Goal: Task Accomplishment & Management: Use online tool/utility

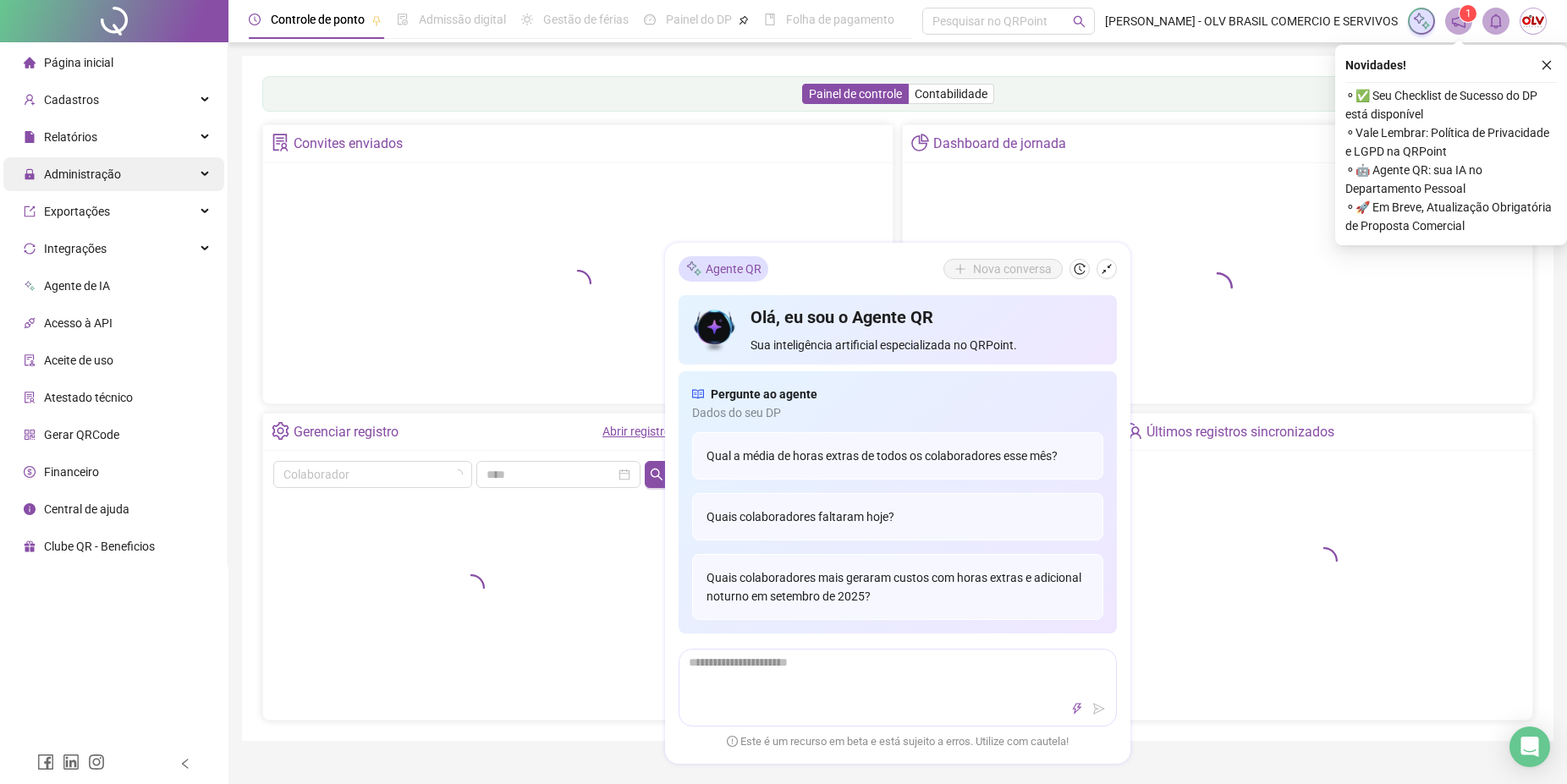
click at [146, 182] on div "Administração" at bounding box center [114, 174] width 221 height 34
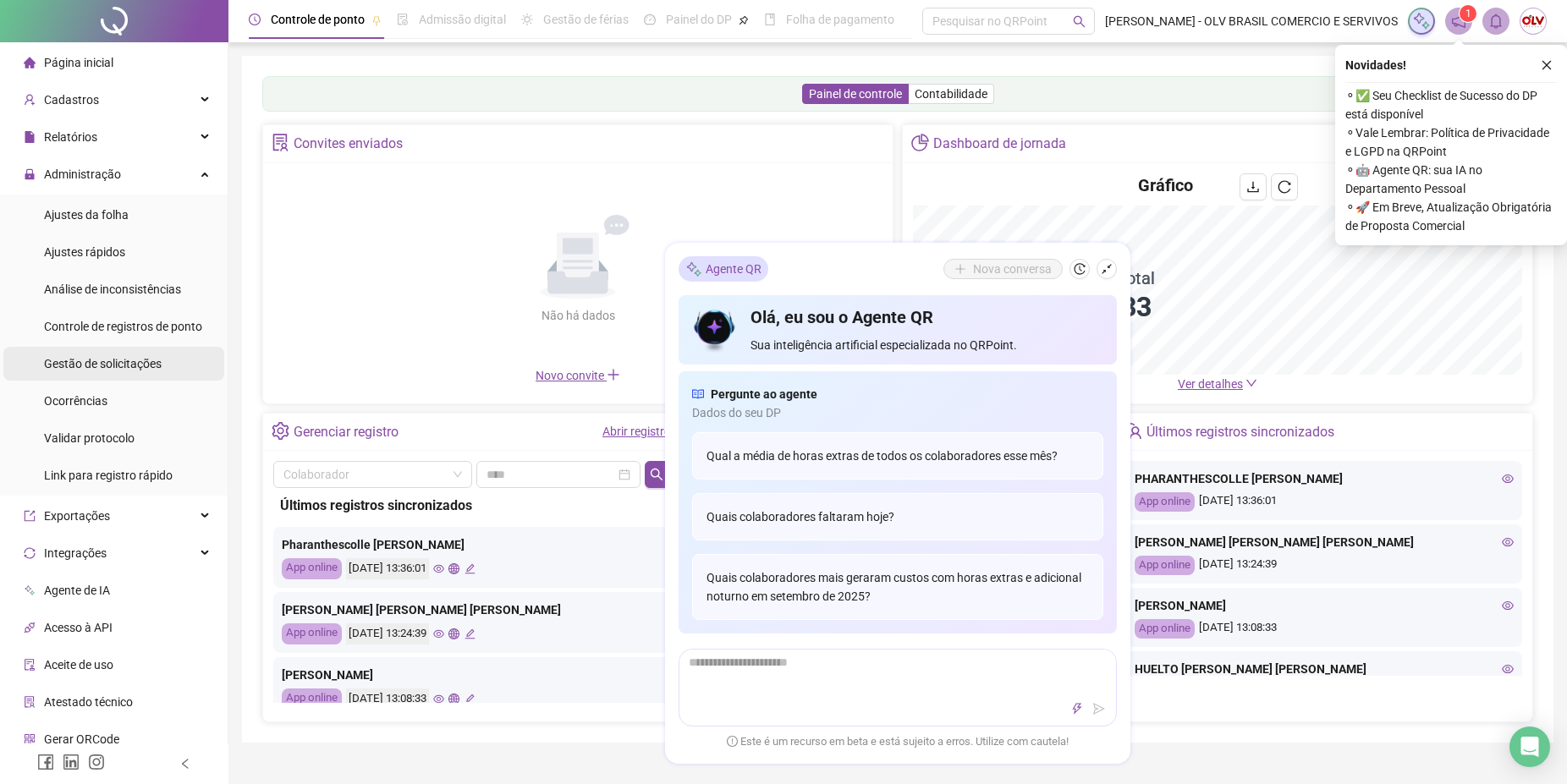
click at [112, 372] on div "Gestão de solicitações" at bounding box center [103, 363] width 117 height 34
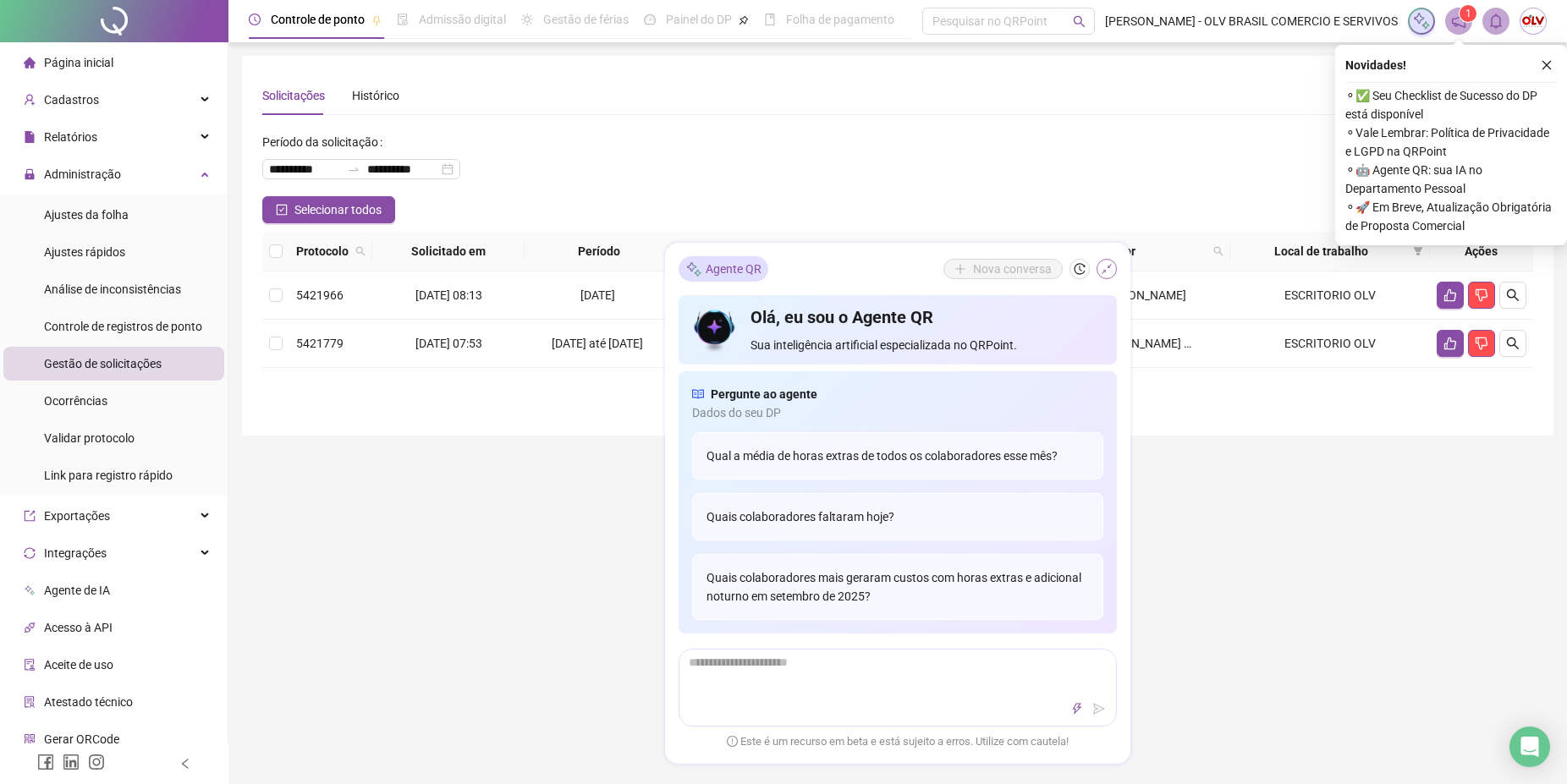
click at [1108, 267] on icon "shrink" at bounding box center [1106, 269] width 10 height 10
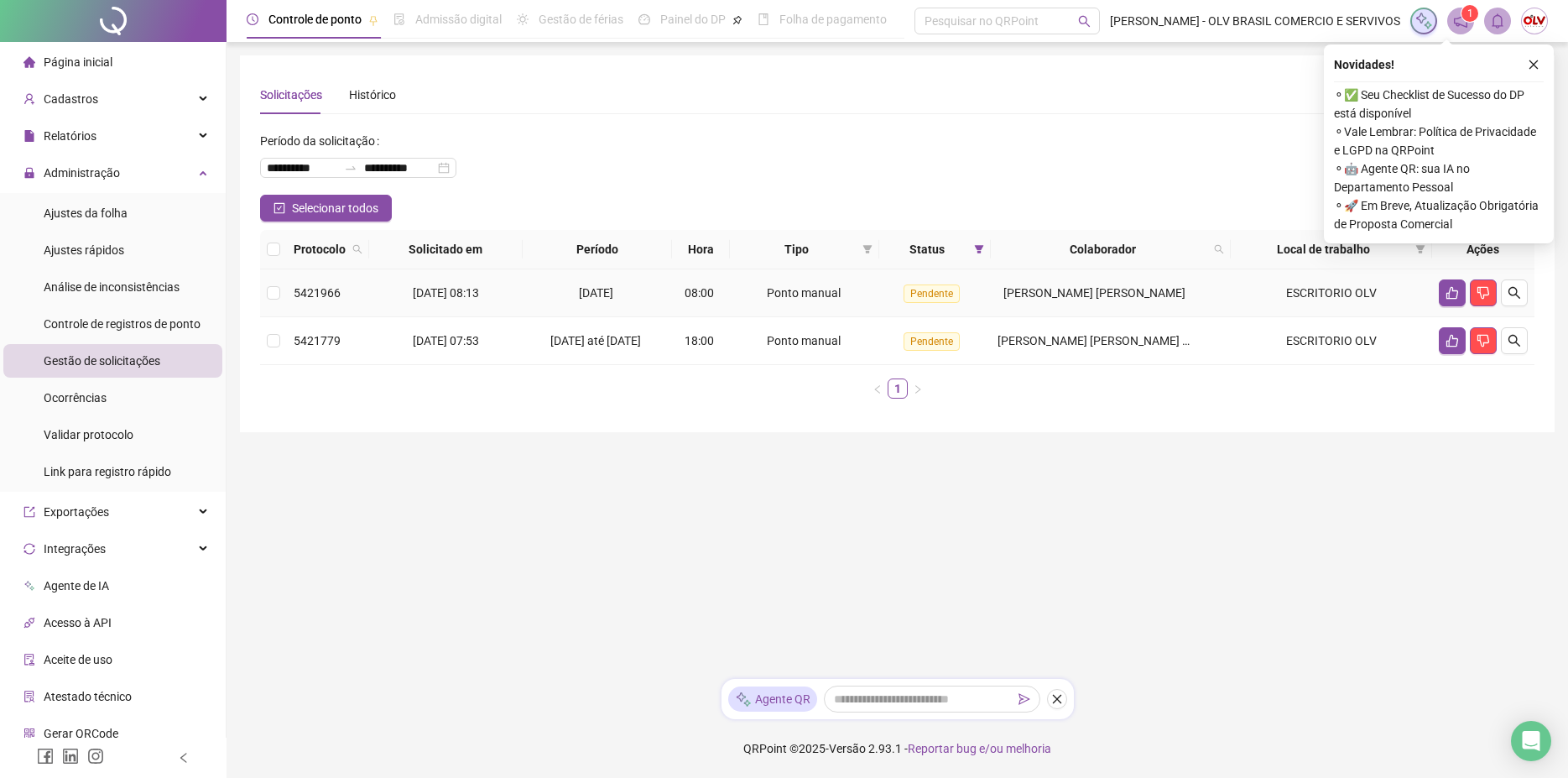
click at [297, 278] on td "5421966" at bounding box center [327, 293] width 82 height 48
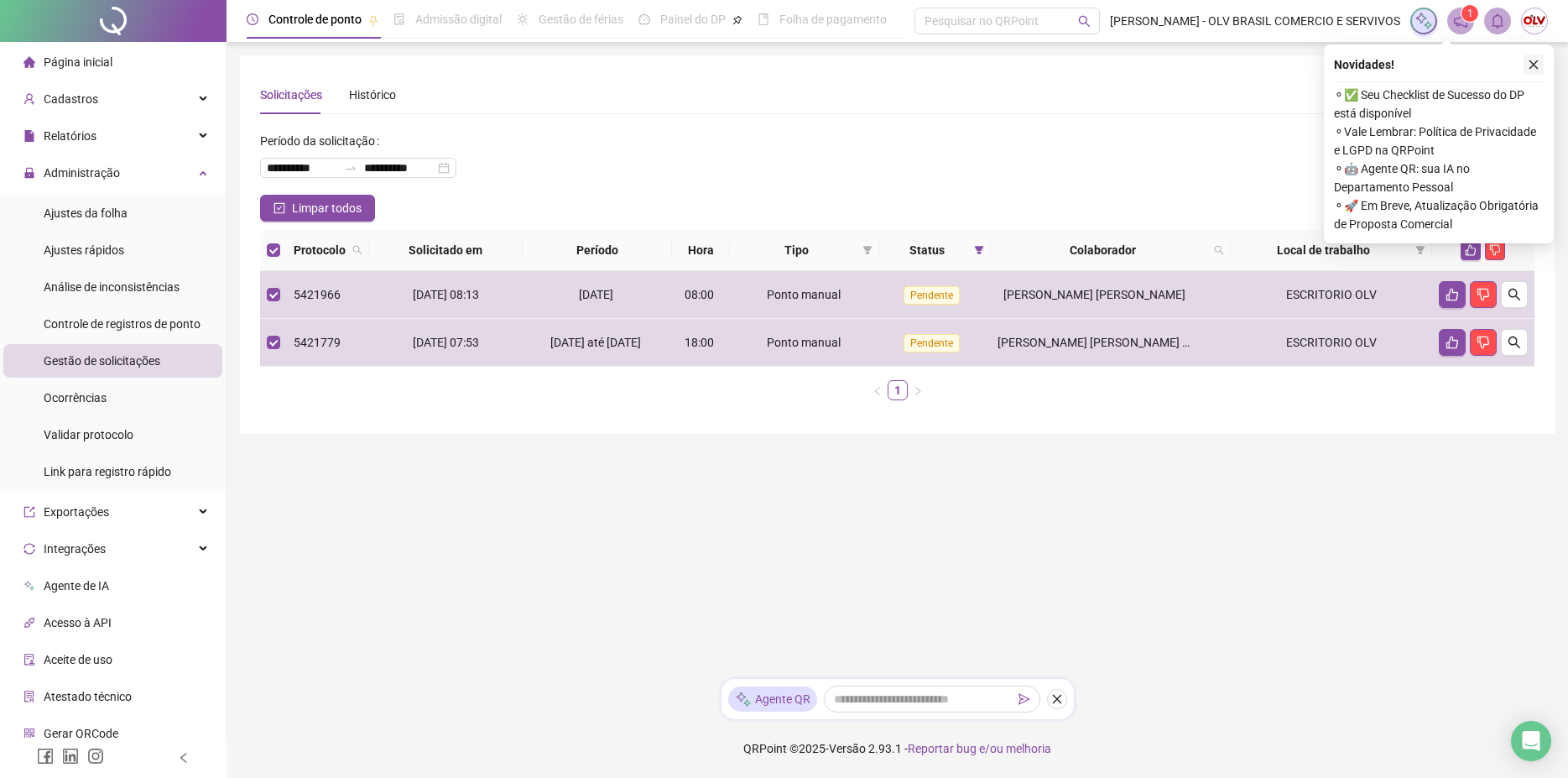
click at [1533, 66] on icon "close" at bounding box center [1533, 65] width 12 height 12
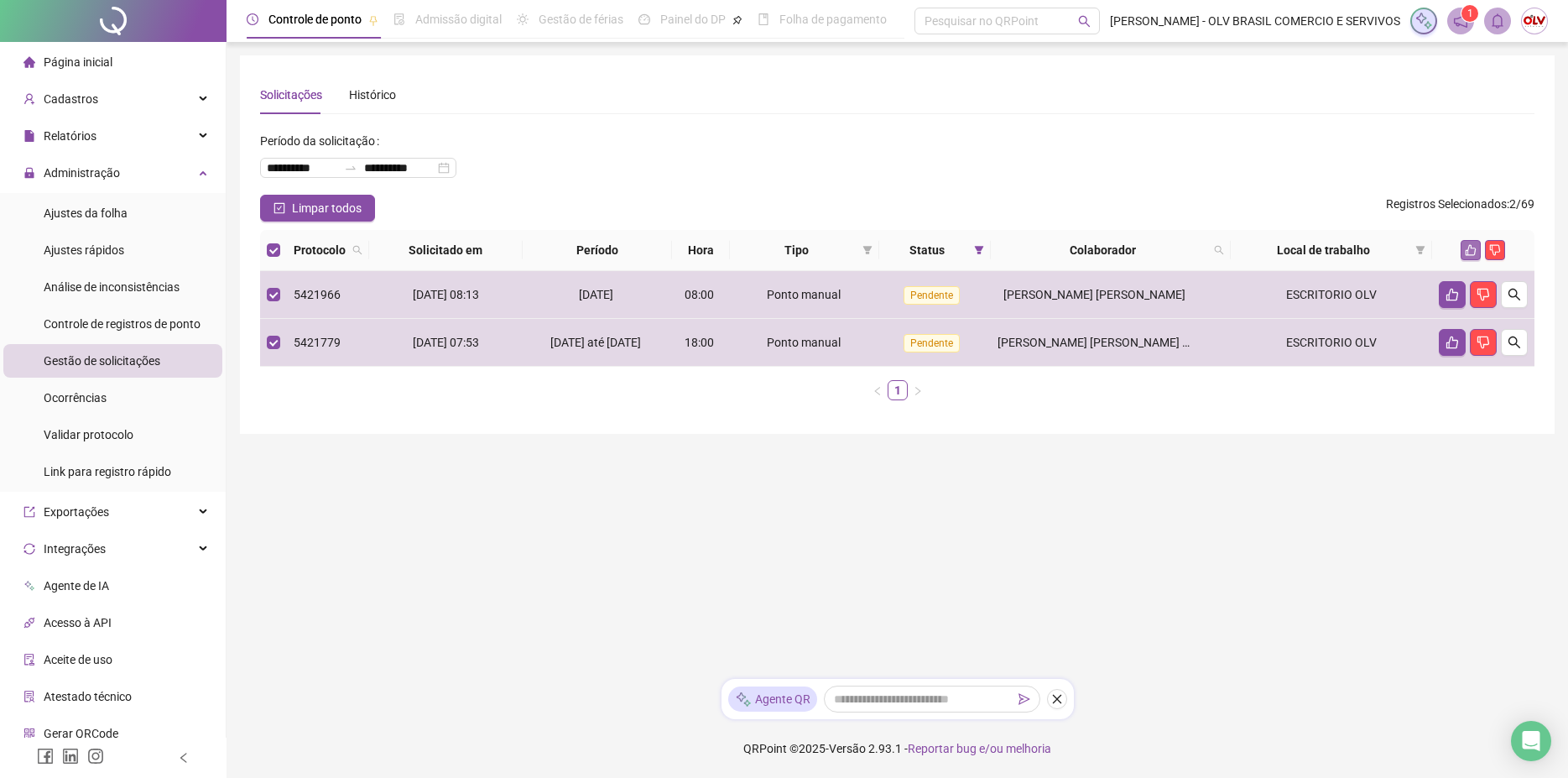
click at [1476, 250] on icon "like" at bounding box center [1470, 249] width 12 height 12
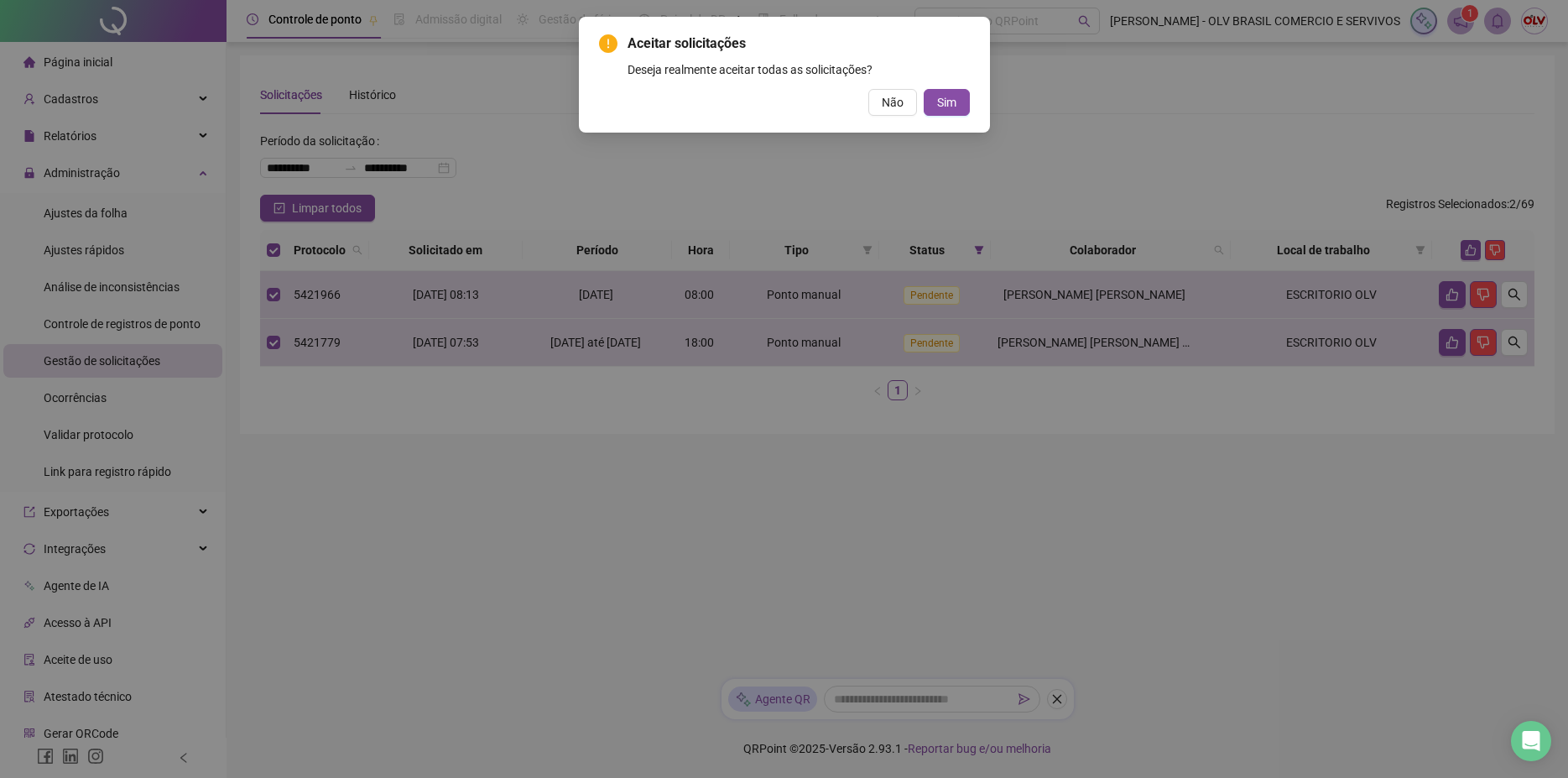
click at [954, 107] on button "Sim" at bounding box center [946, 103] width 46 height 27
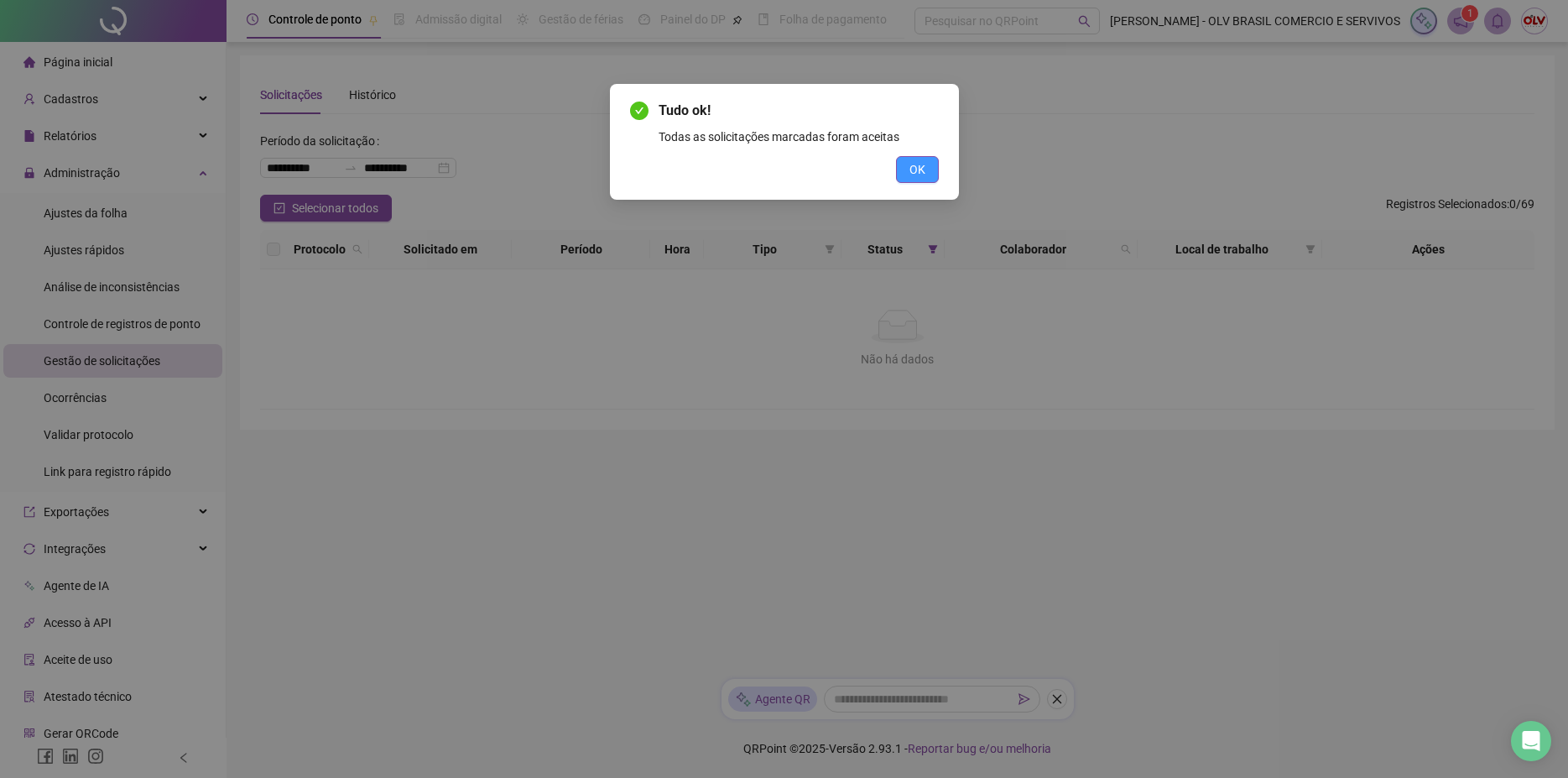
click at [926, 158] on button "OK" at bounding box center [917, 170] width 43 height 27
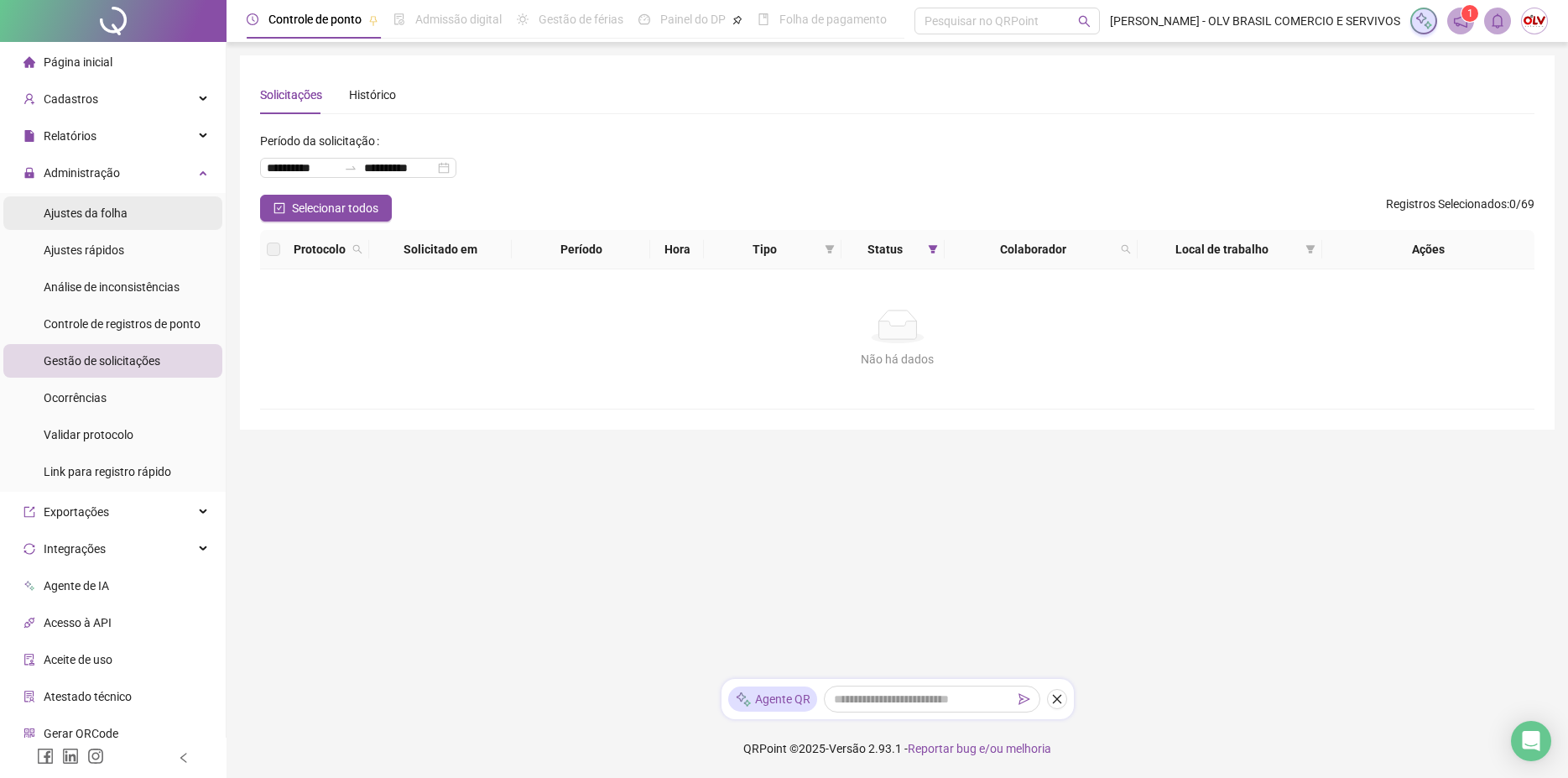
click at [75, 210] on span "Ajustes da folha" at bounding box center [85, 213] width 84 height 14
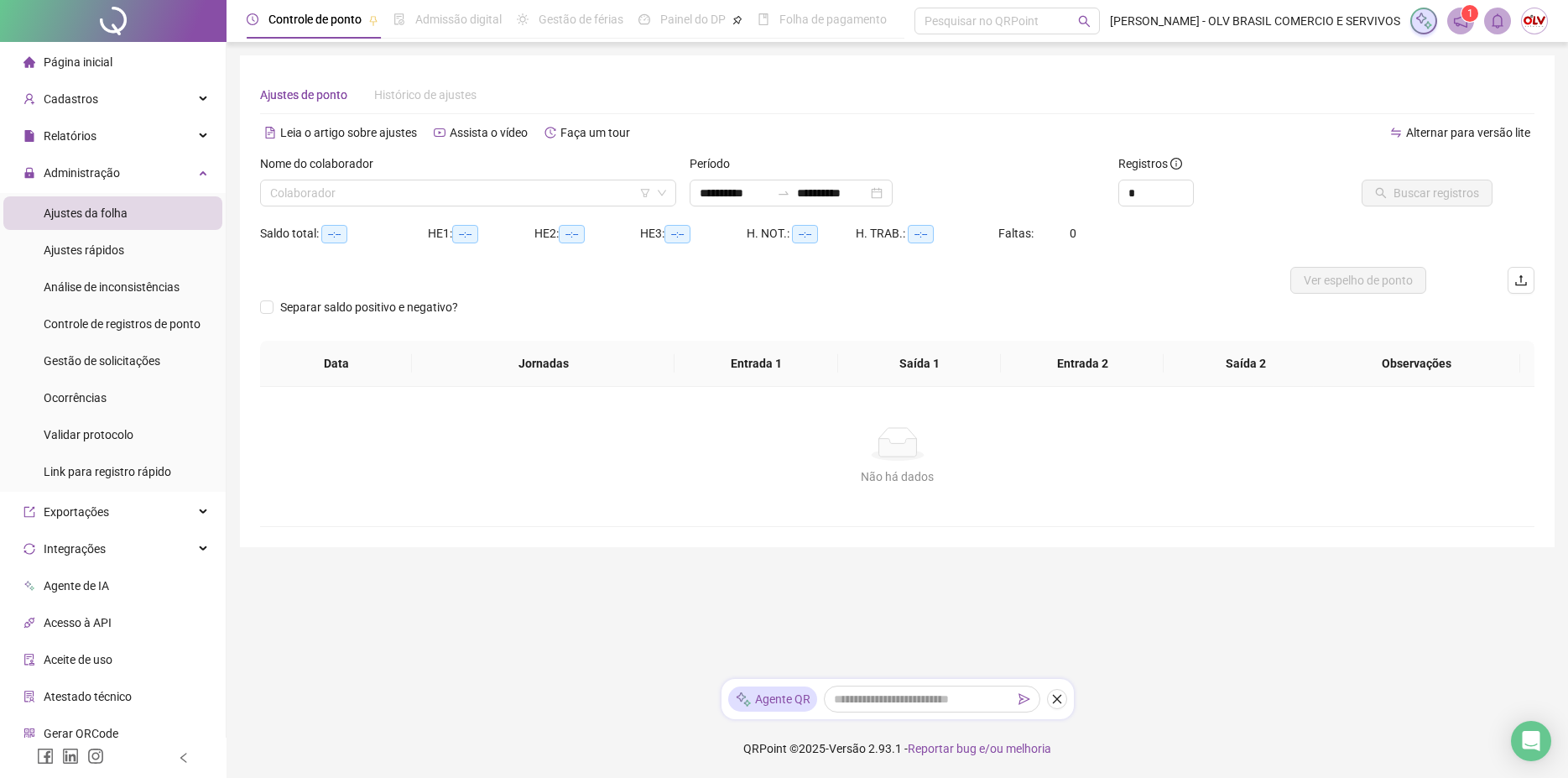
type input "**********"
click at [545, 187] on input "search" at bounding box center [460, 193] width 381 height 25
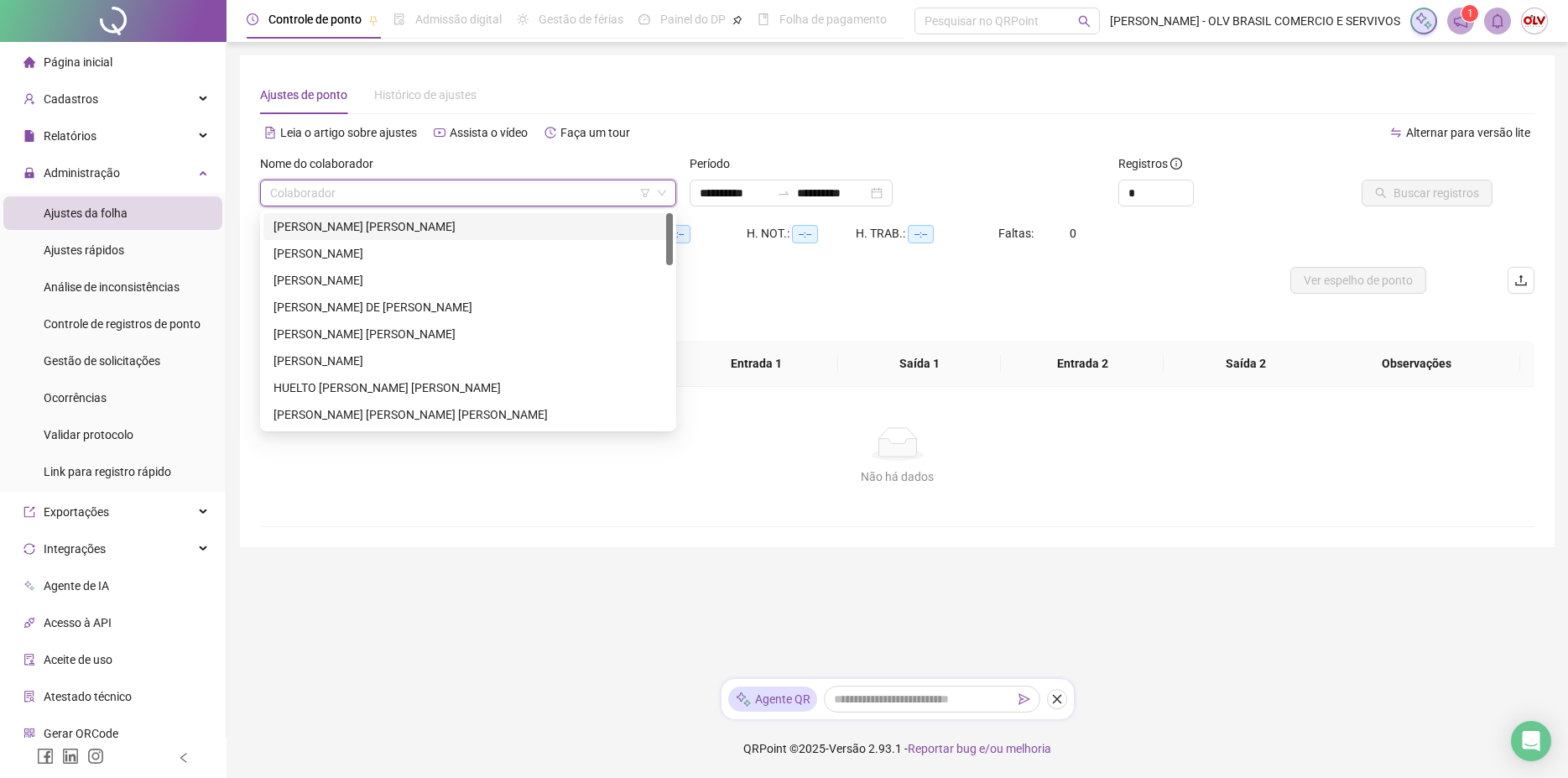
click at [519, 228] on div "[PERSON_NAME] [PERSON_NAME]" at bounding box center [468, 227] width 389 height 18
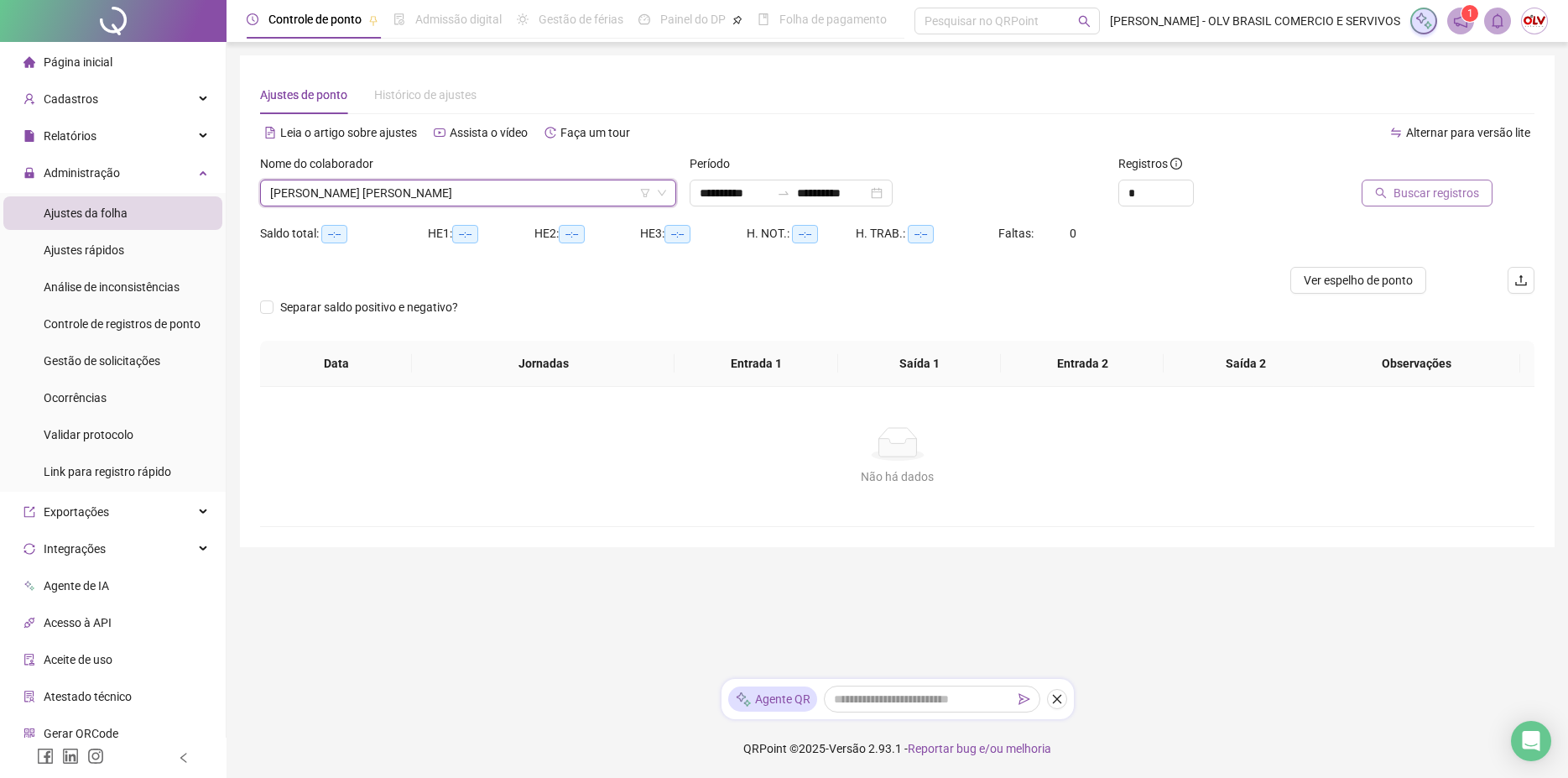
click at [1418, 194] on span "Buscar registros" at bounding box center [1436, 193] width 85 height 18
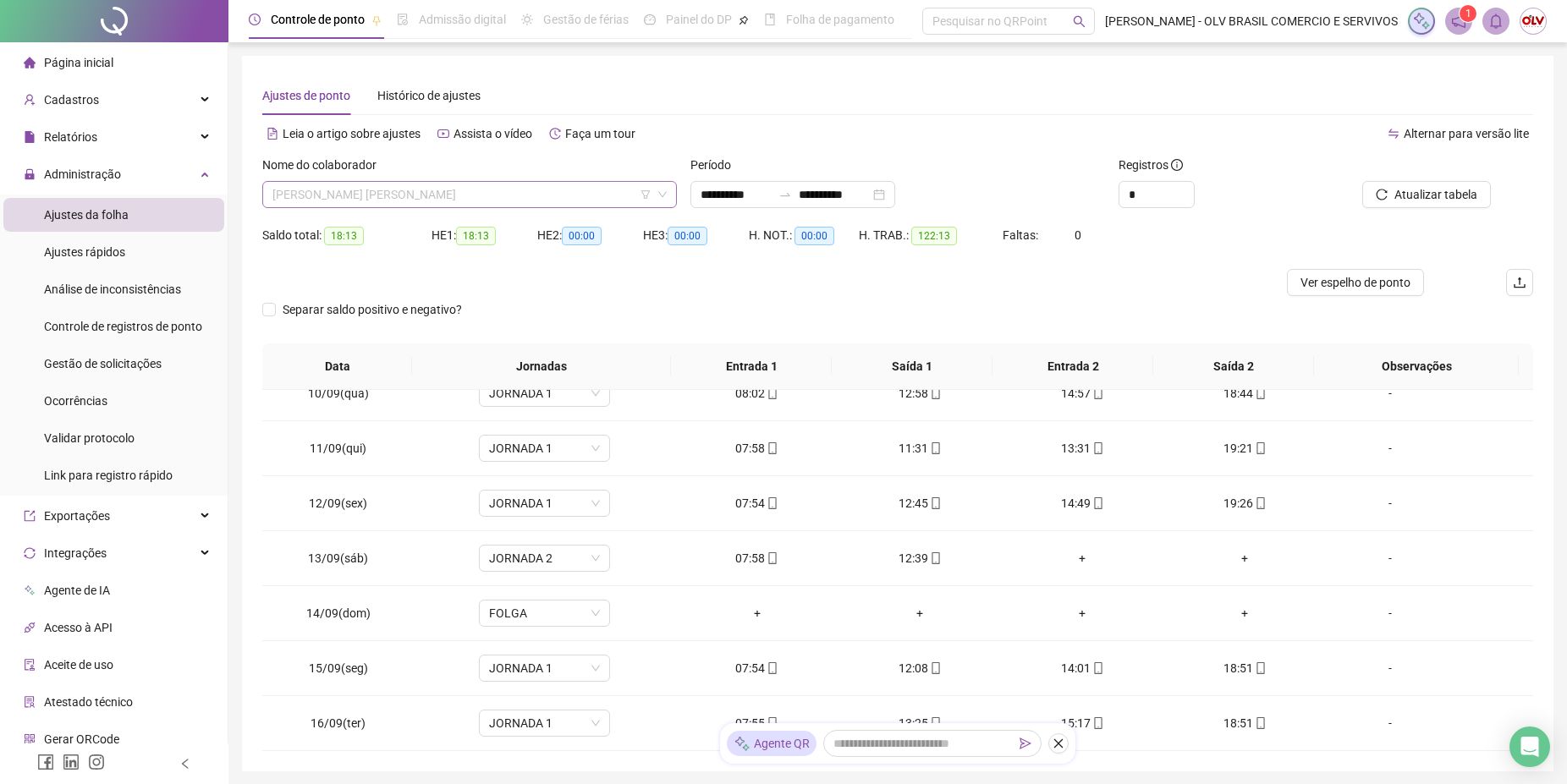
click at [419, 187] on span "[PERSON_NAME] [PERSON_NAME]" at bounding box center [470, 194] width 395 height 26
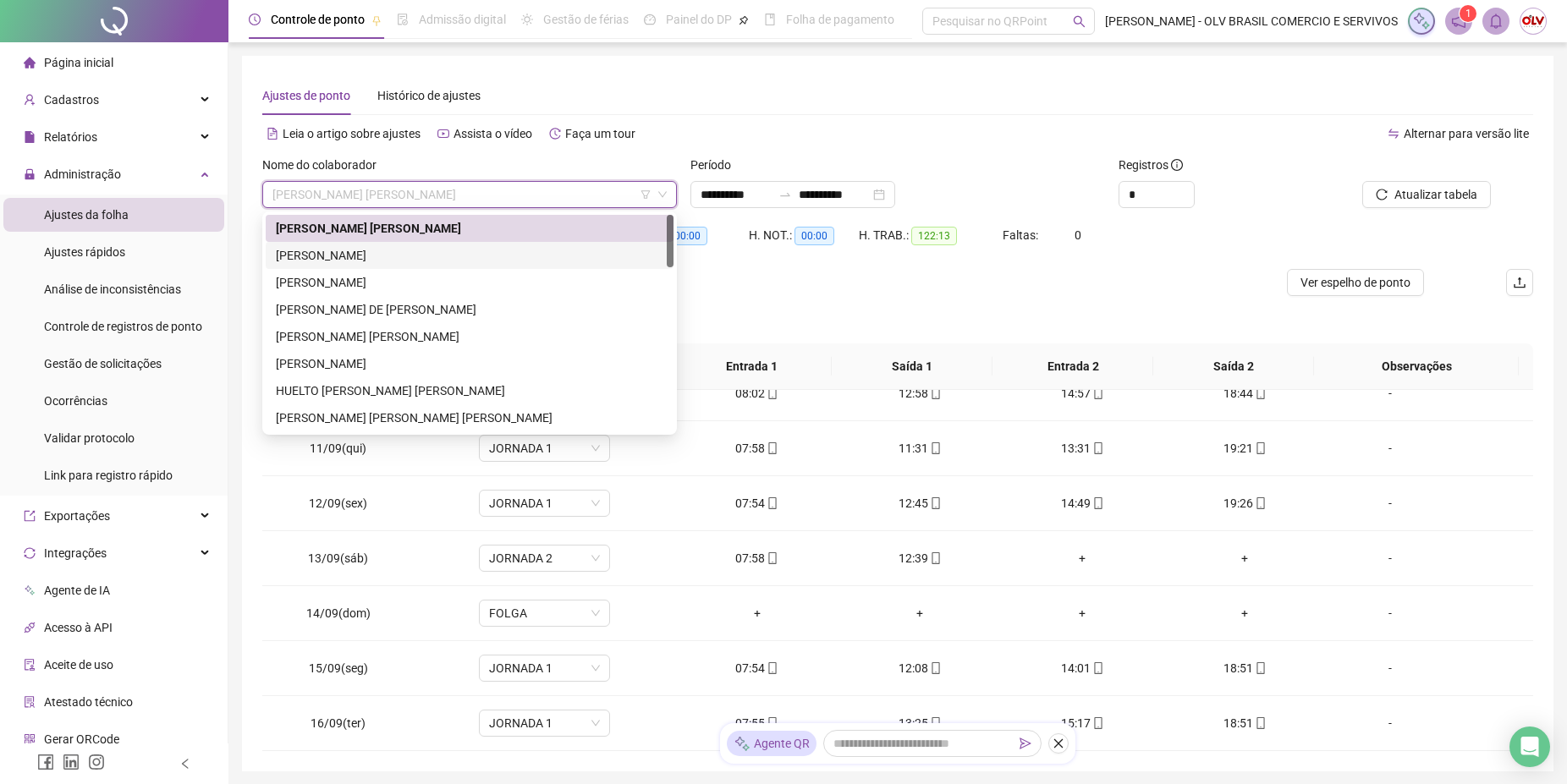
click at [383, 255] on div "[PERSON_NAME]" at bounding box center [470, 255] width 387 height 18
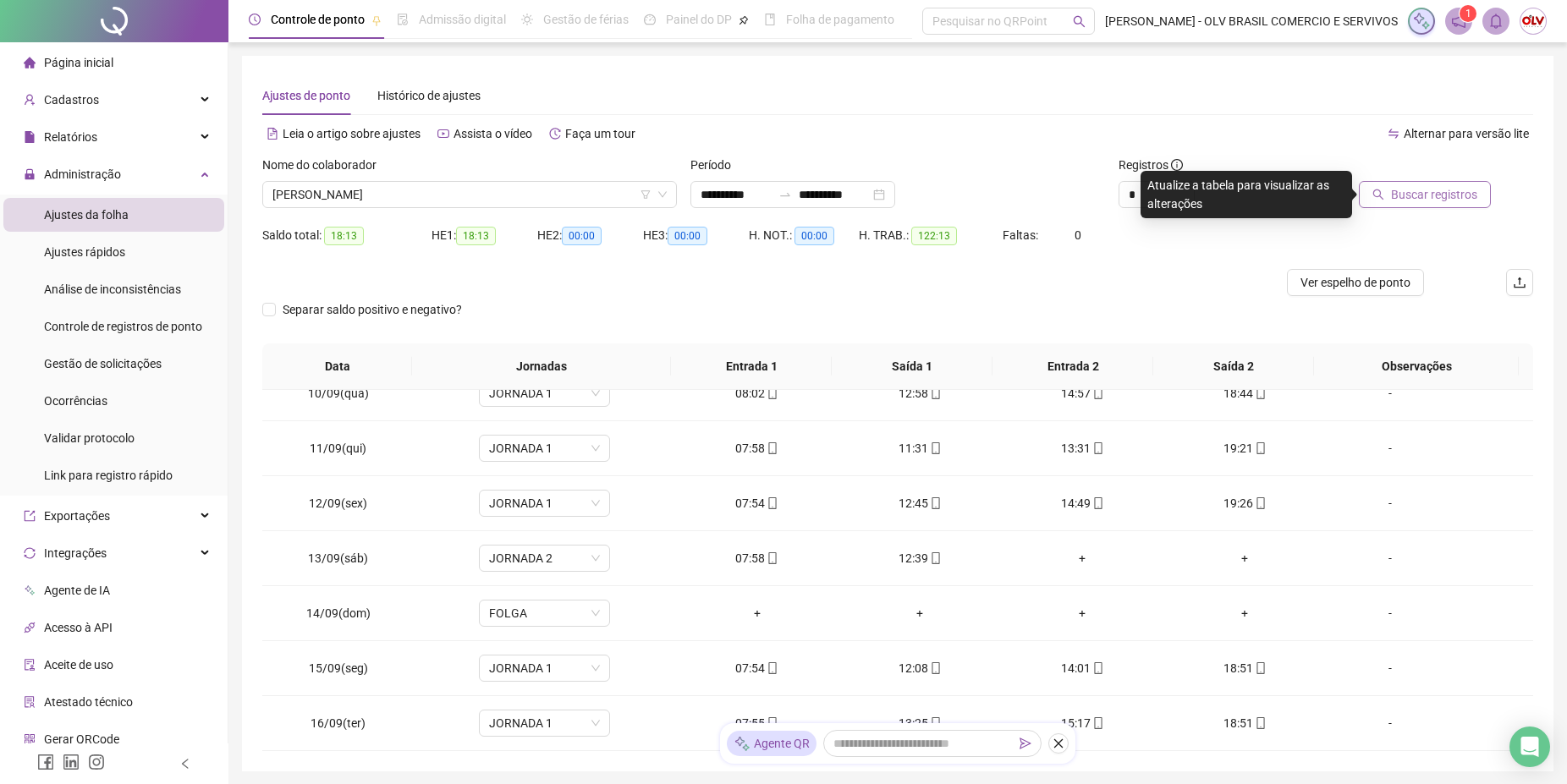
click at [1445, 203] on span "Buscar registros" at bounding box center [1434, 194] width 86 height 18
click at [417, 189] on span "[PERSON_NAME]" at bounding box center [470, 194] width 395 height 26
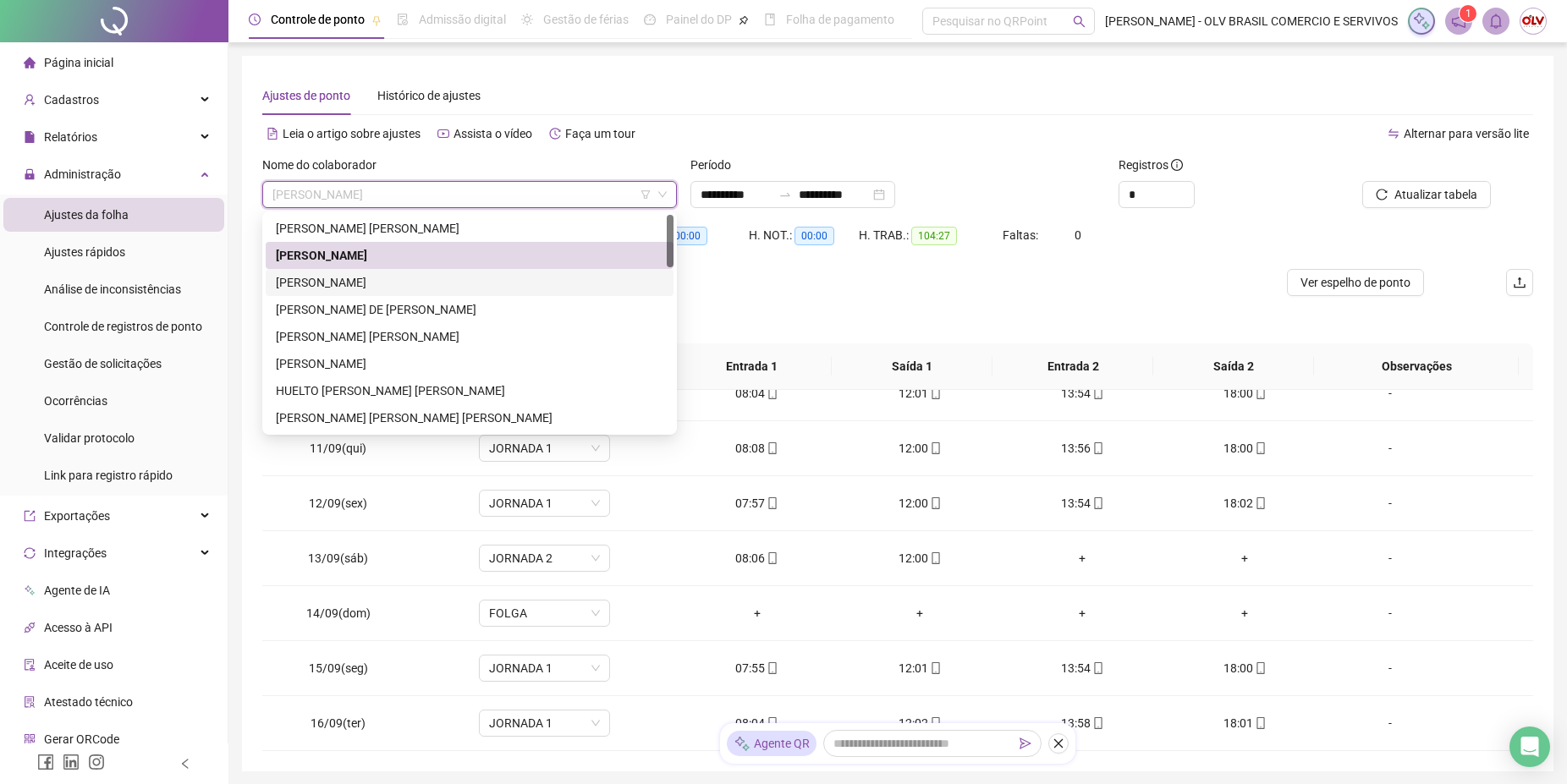
click at [326, 293] on div "[PERSON_NAME]" at bounding box center [470, 282] width 408 height 28
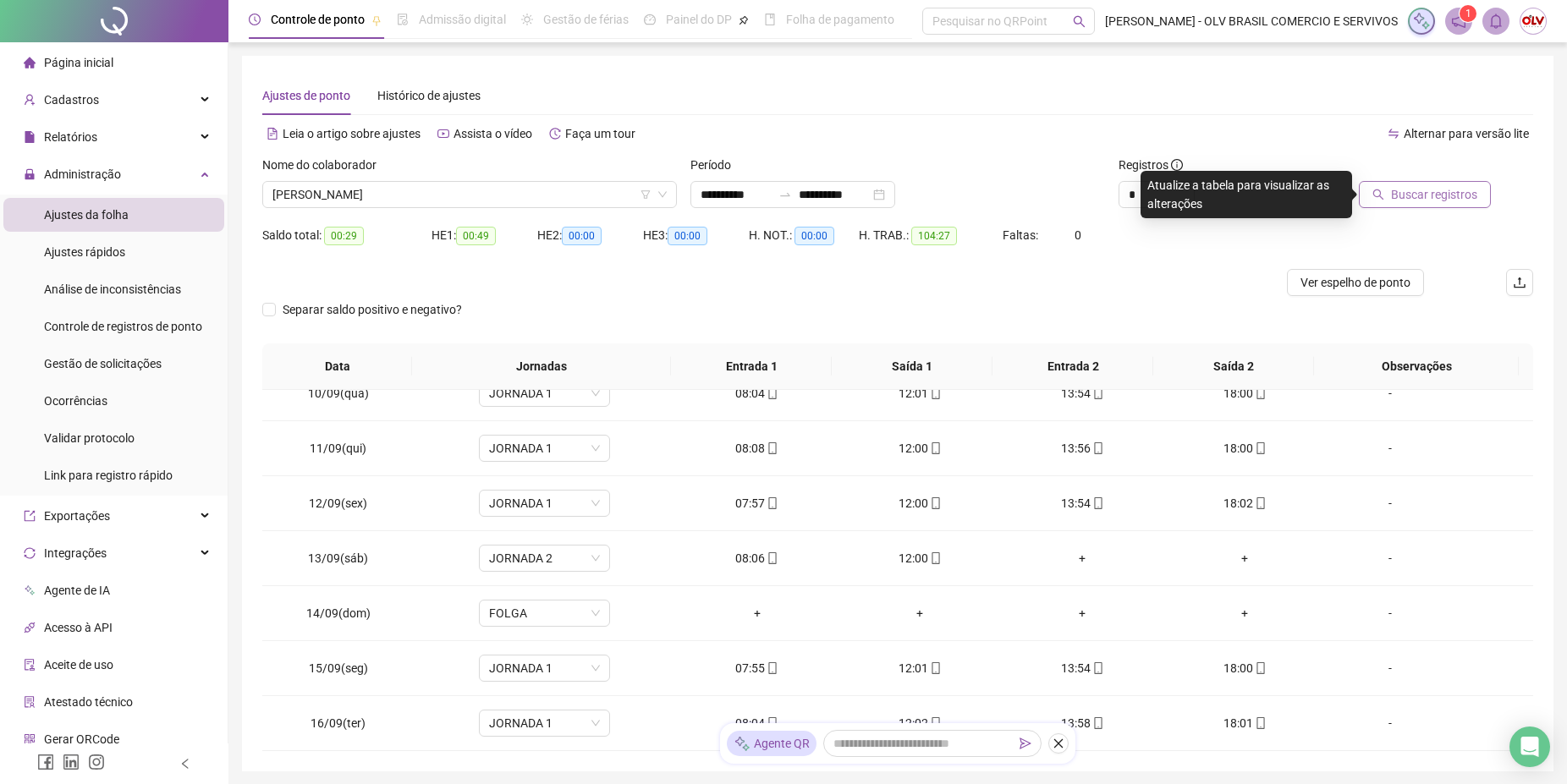
click at [1432, 196] on span "Buscar registros" at bounding box center [1434, 194] width 86 height 18
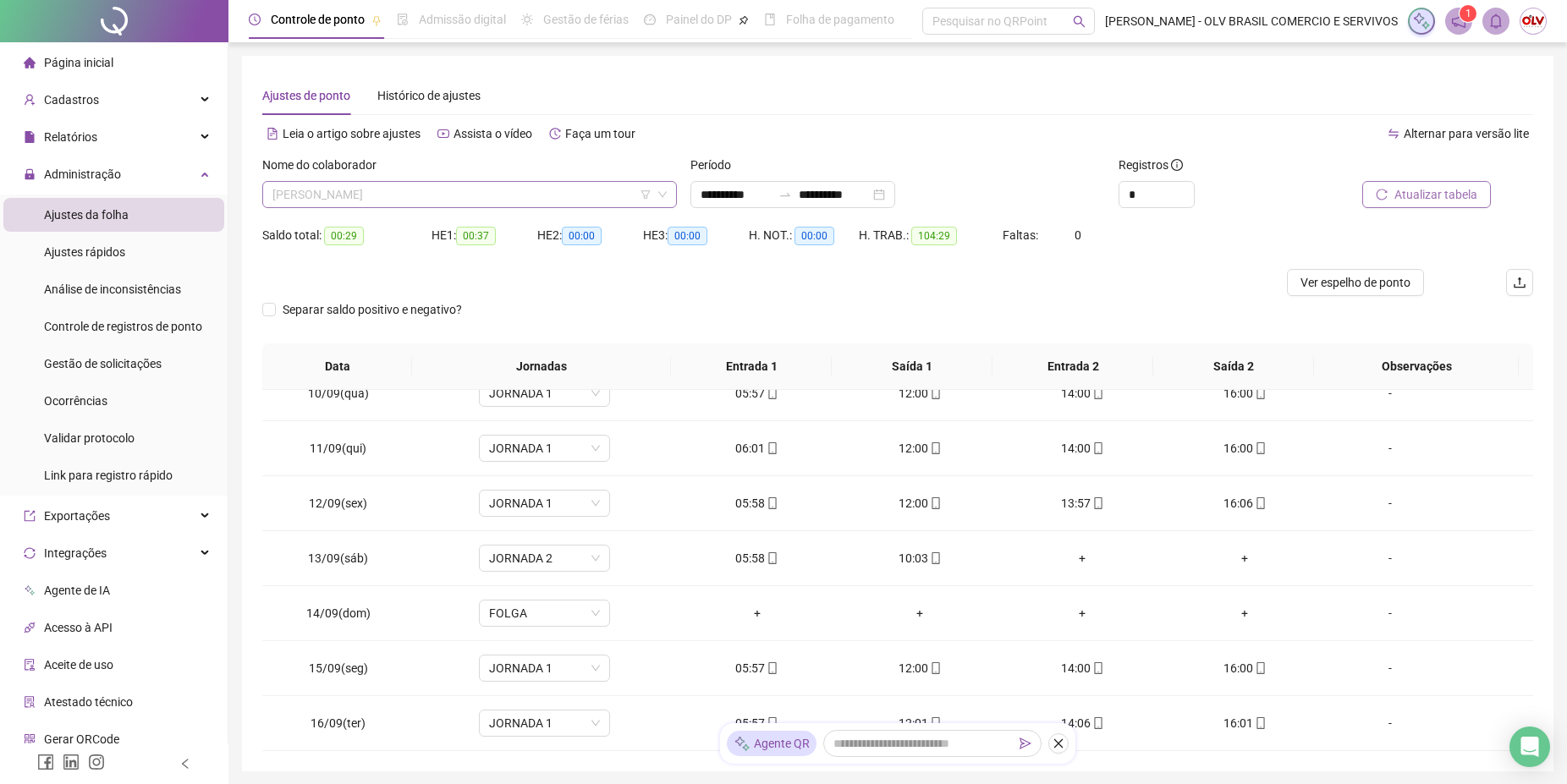
click at [460, 189] on span "[PERSON_NAME]" at bounding box center [470, 194] width 395 height 26
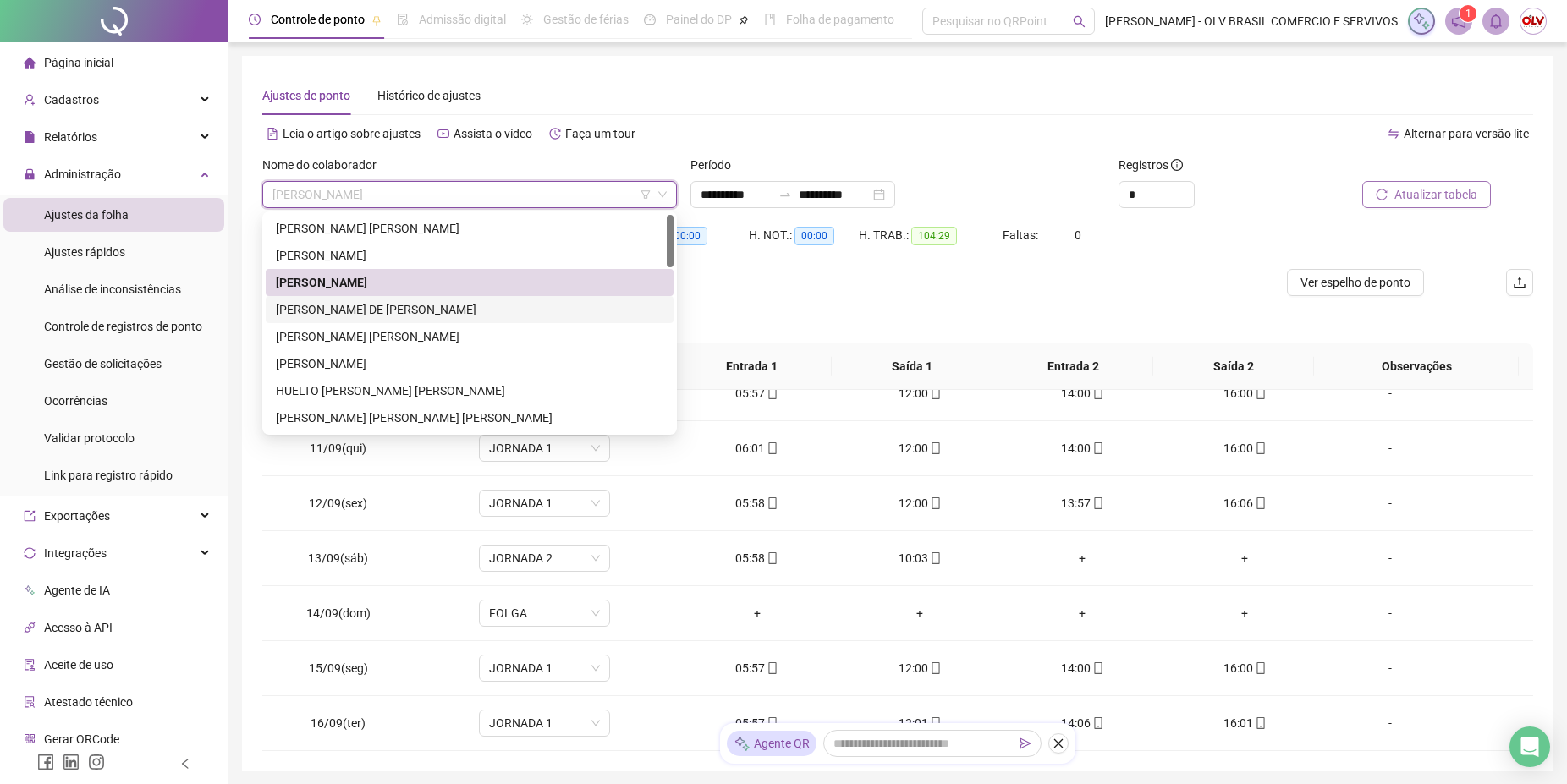
click at [373, 307] on div "[PERSON_NAME] DE [PERSON_NAME]" at bounding box center [470, 309] width 387 height 18
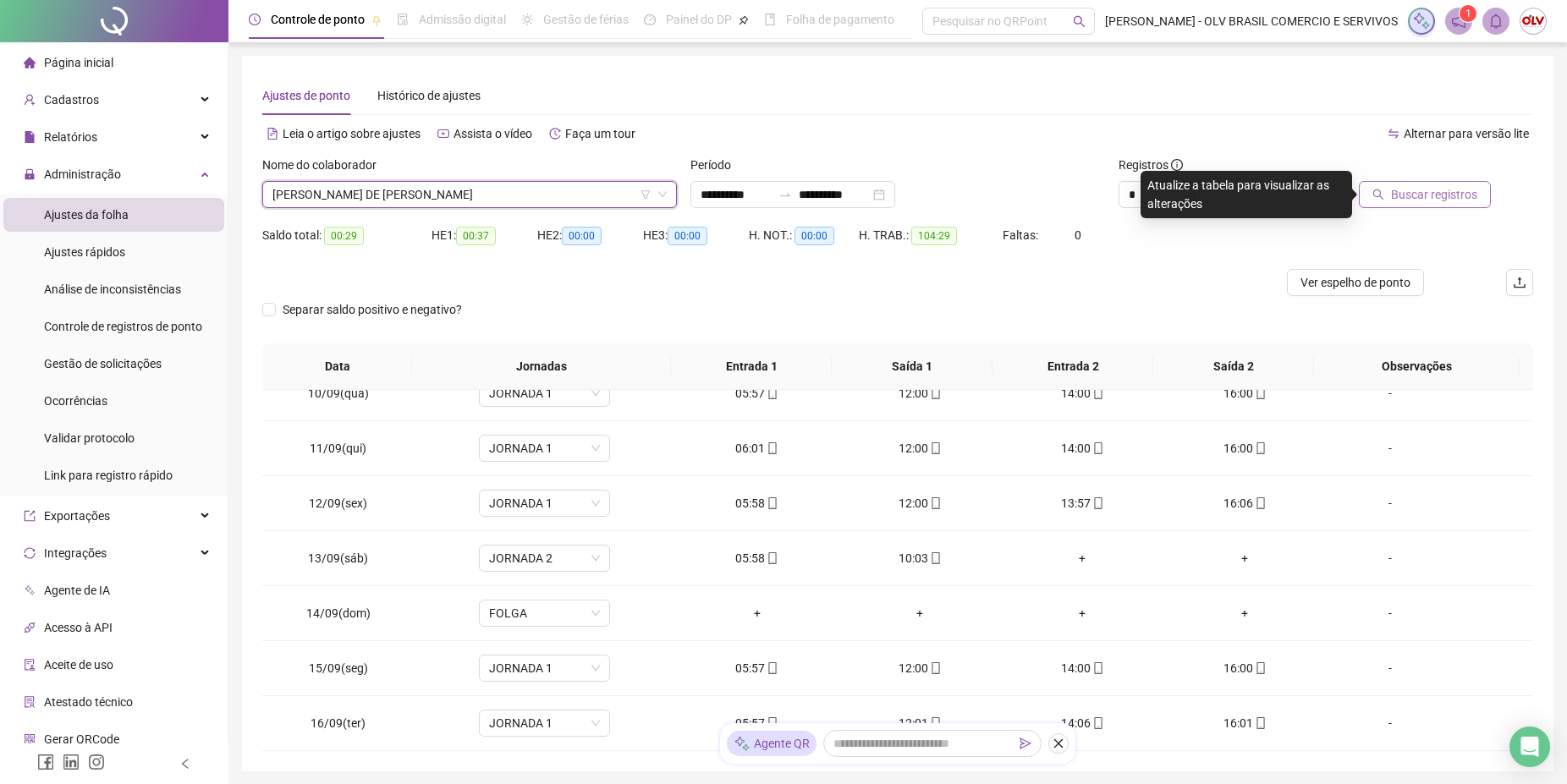
click at [1421, 201] on span "Buscar registros" at bounding box center [1434, 194] width 86 height 18
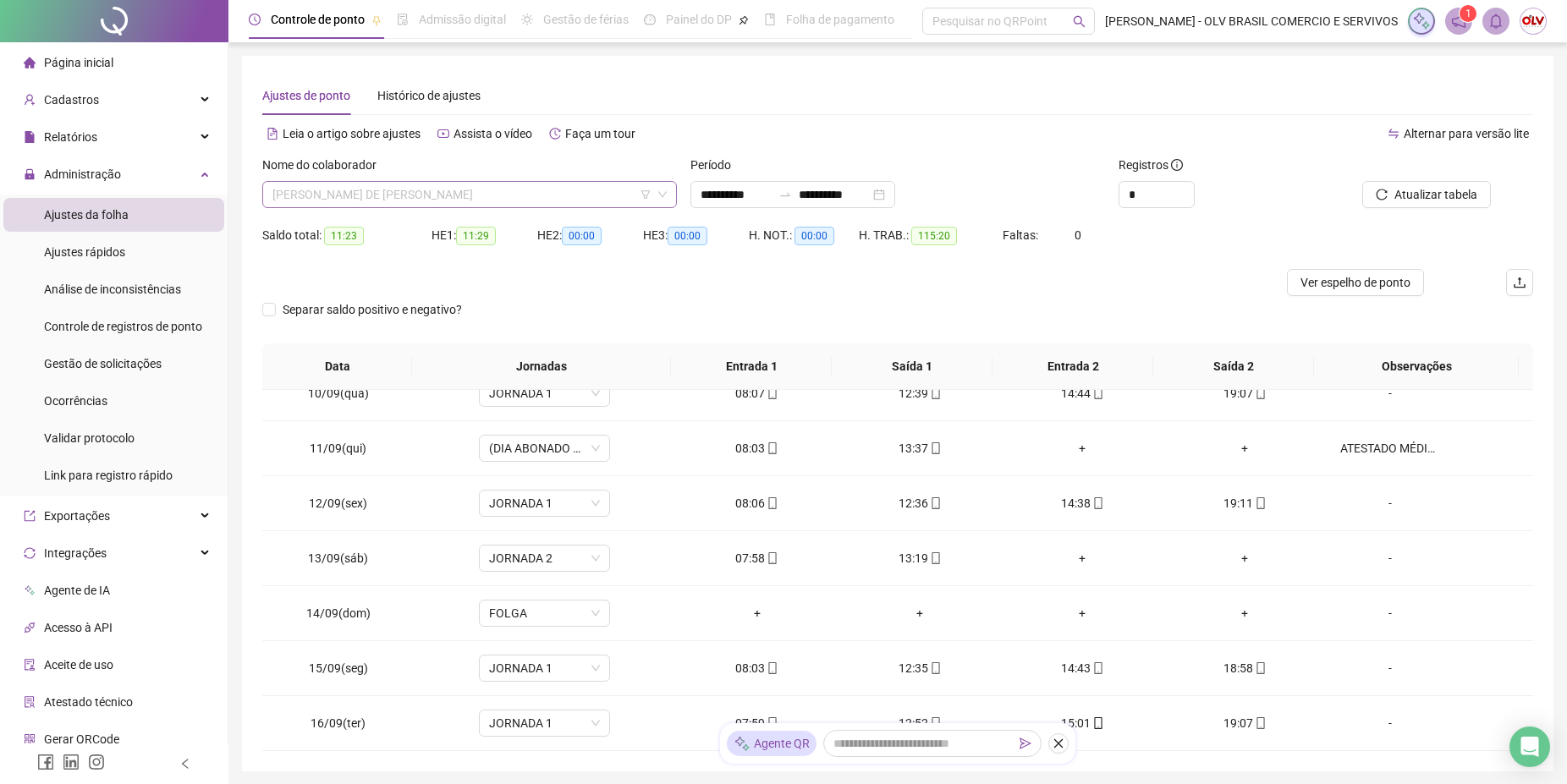
click at [451, 194] on span "[PERSON_NAME] DE [PERSON_NAME]" at bounding box center [470, 194] width 395 height 26
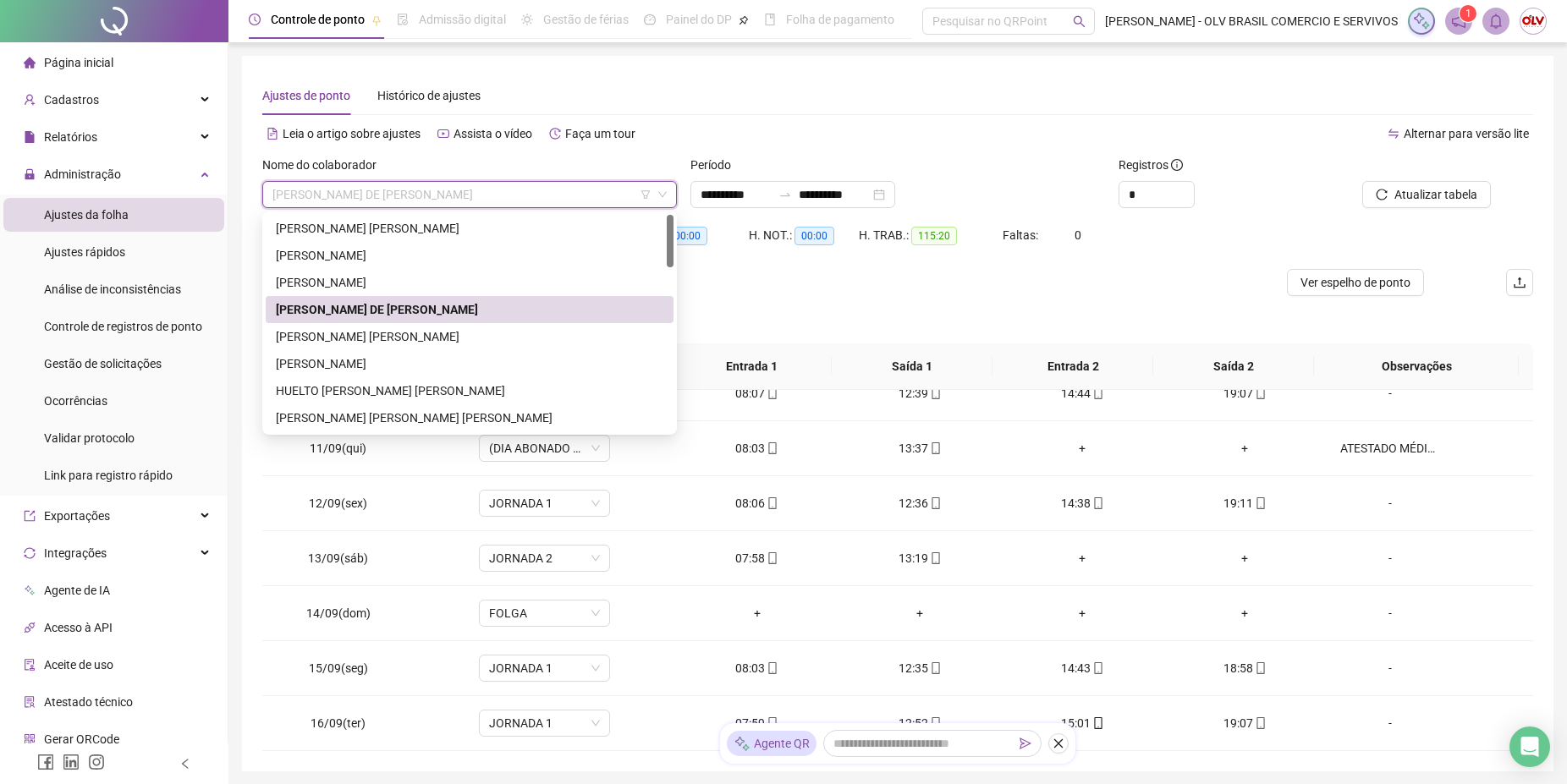
click at [962, 277] on div at bounding box center [739, 282] width 953 height 28
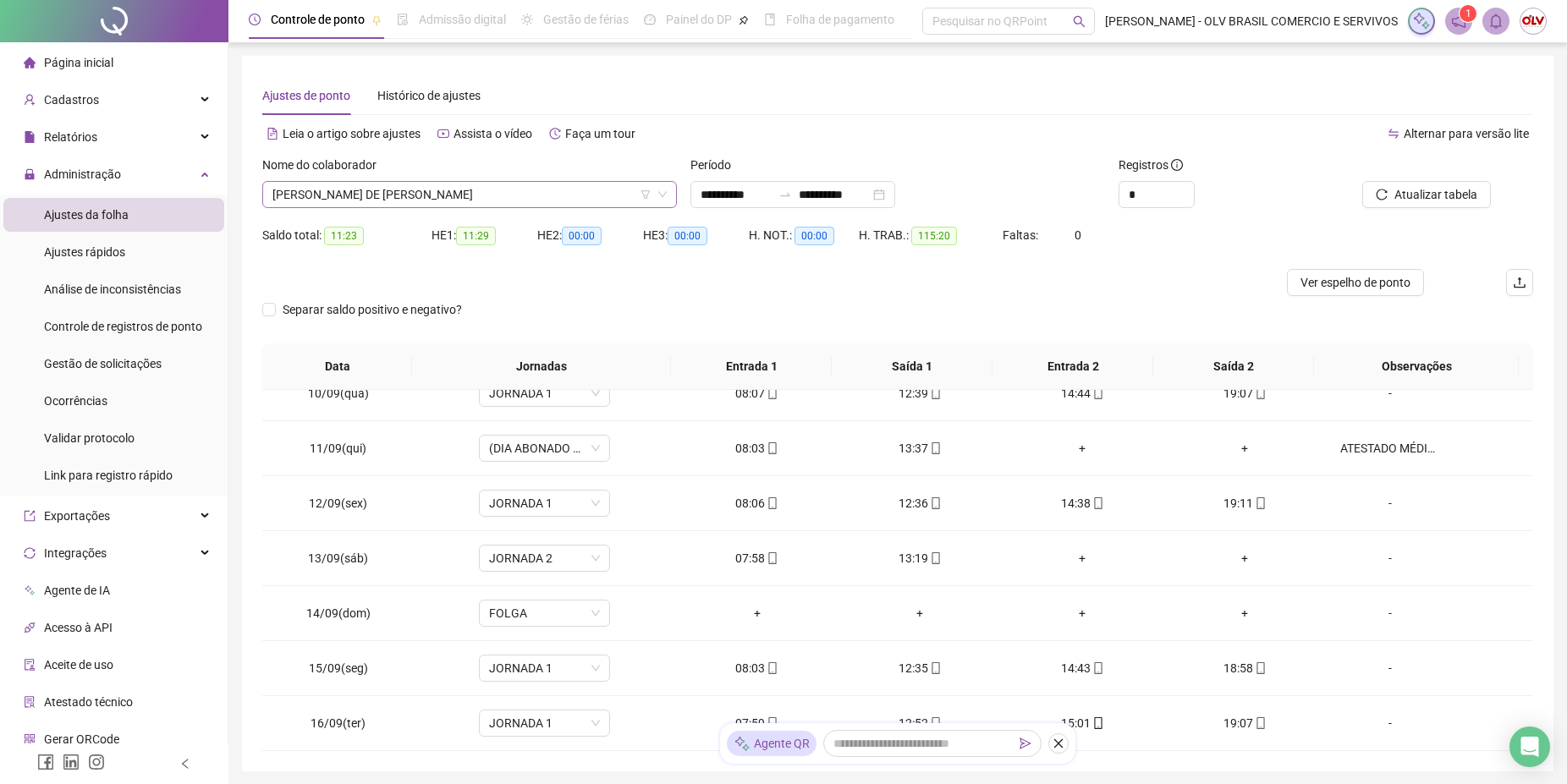
click at [485, 190] on span "[PERSON_NAME] DE [PERSON_NAME]" at bounding box center [470, 194] width 395 height 26
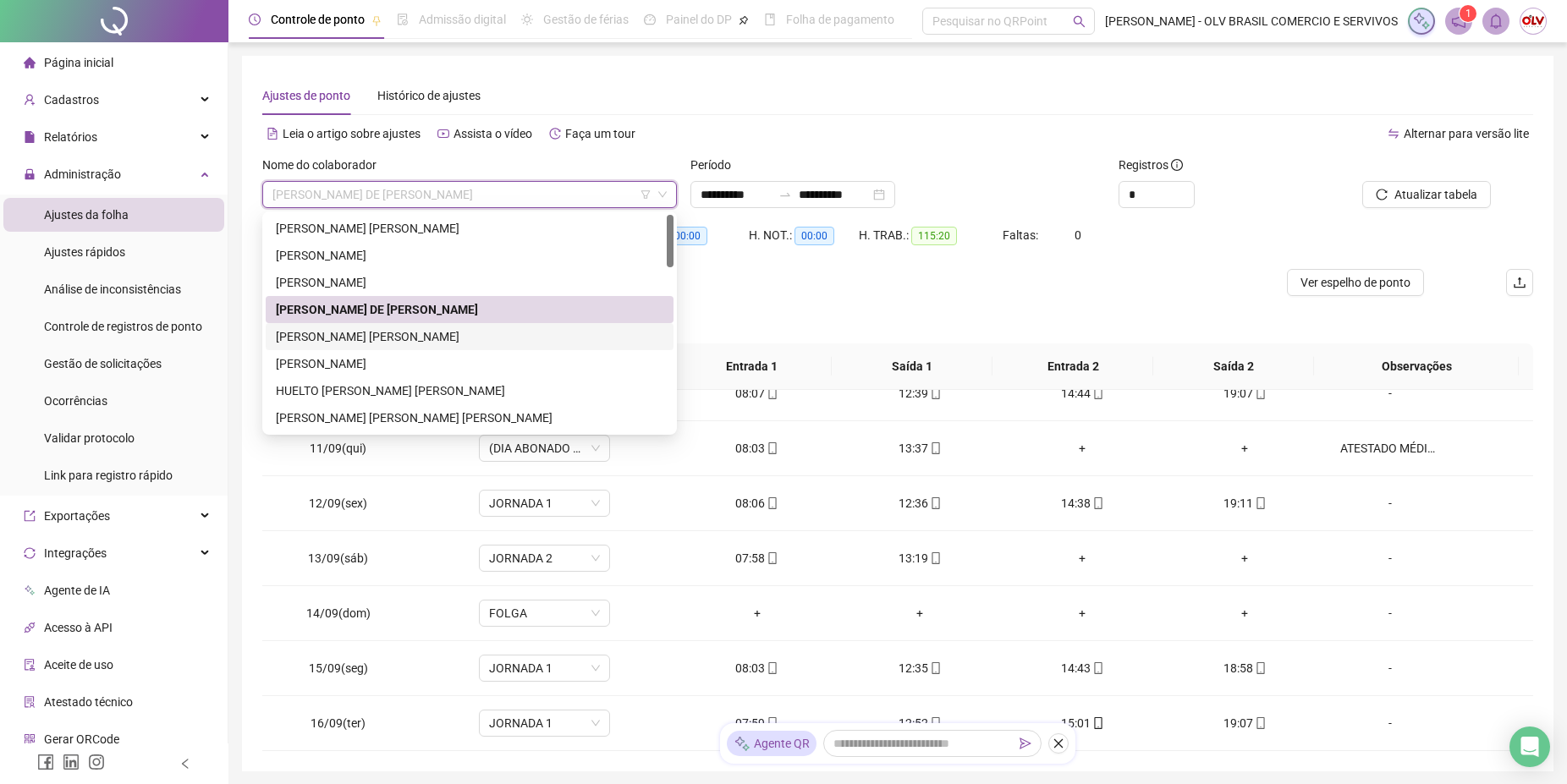
click at [391, 331] on div "[PERSON_NAME] [PERSON_NAME]" at bounding box center [470, 337] width 387 height 18
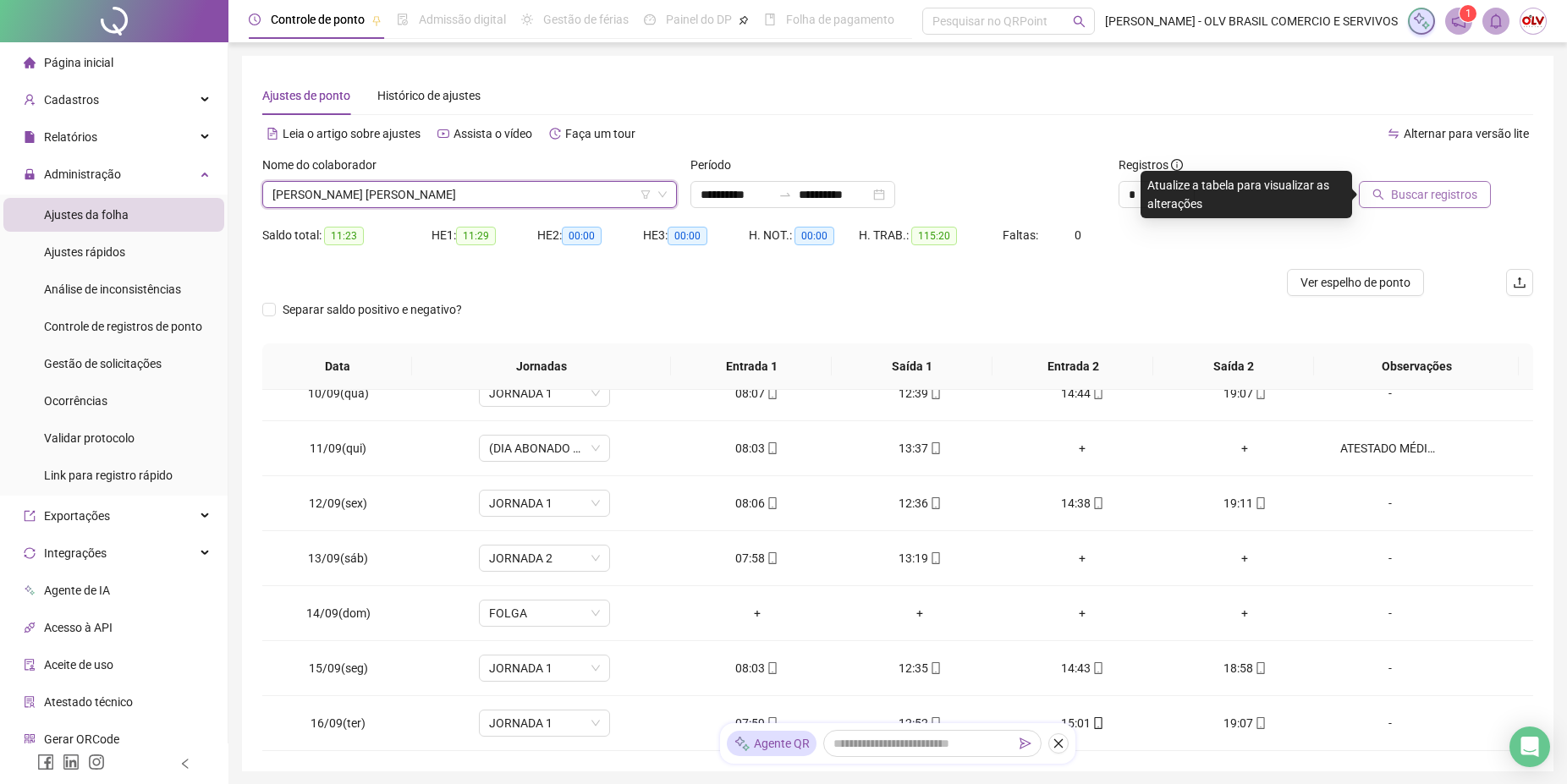
click at [1439, 200] on span "Buscar registros" at bounding box center [1434, 194] width 86 height 18
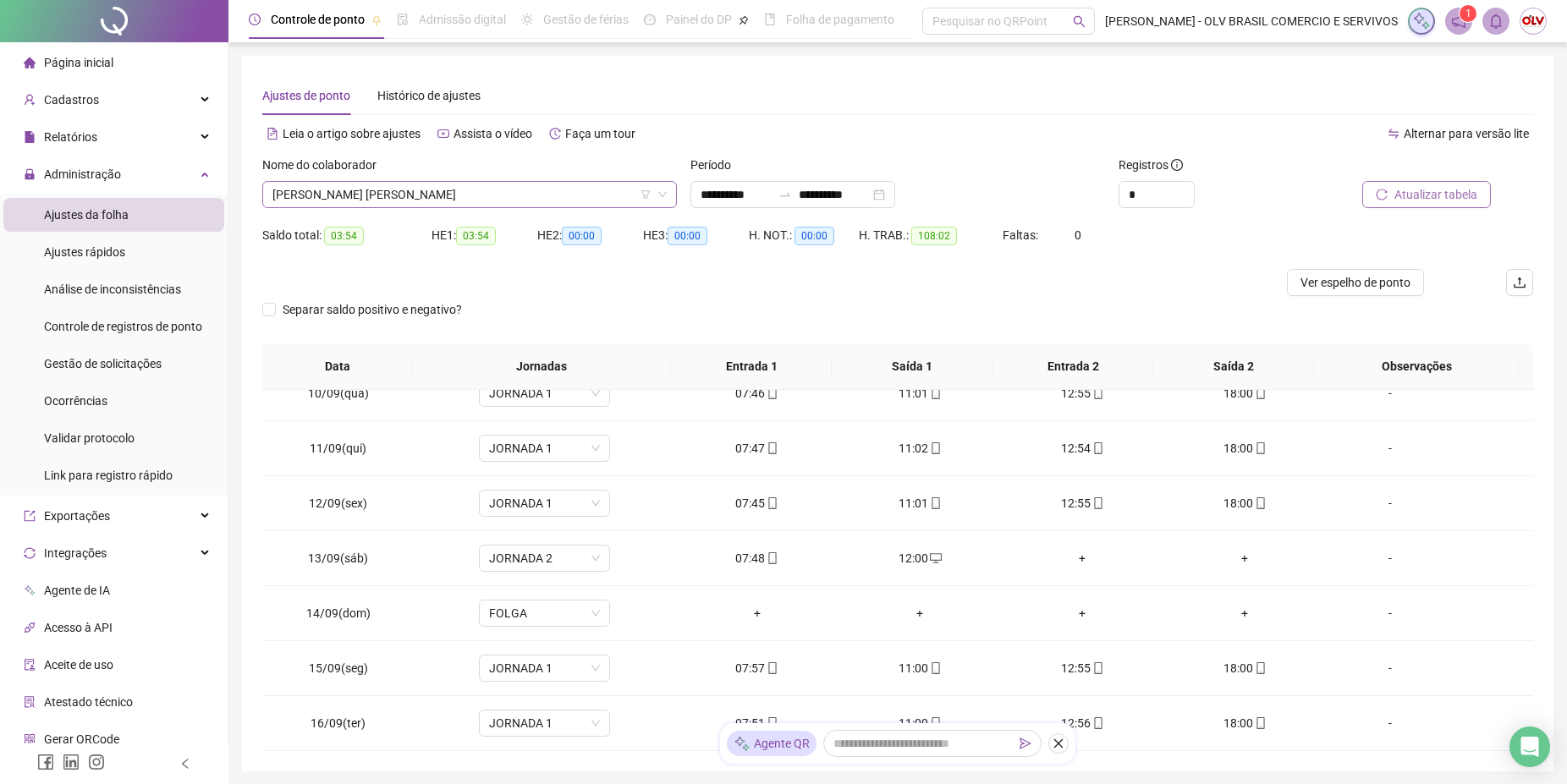
click at [501, 193] on span "[PERSON_NAME] [PERSON_NAME]" at bounding box center [470, 194] width 395 height 26
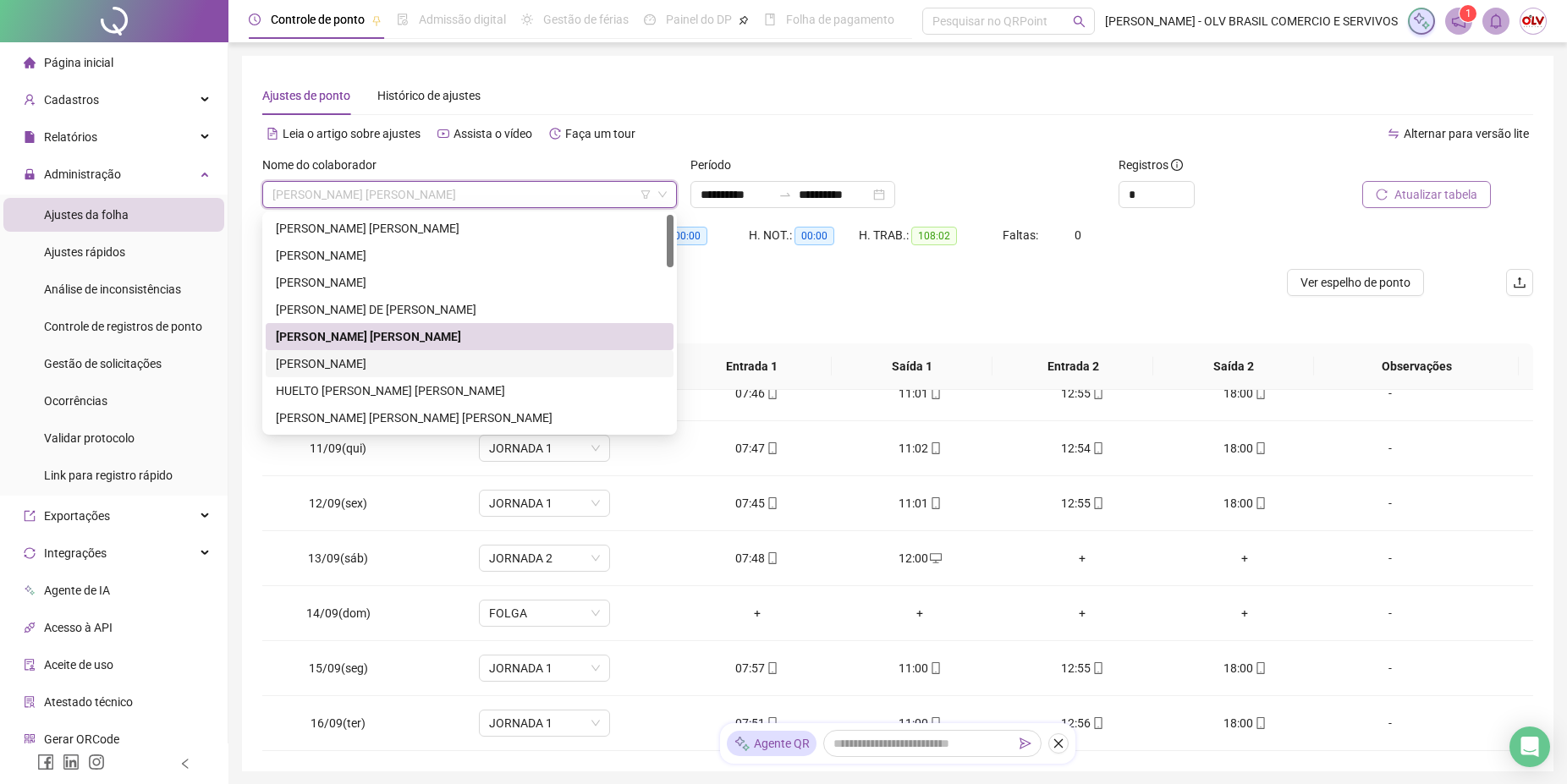
click at [409, 366] on div "[PERSON_NAME]" at bounding box center [470, 363] width 387 height 18
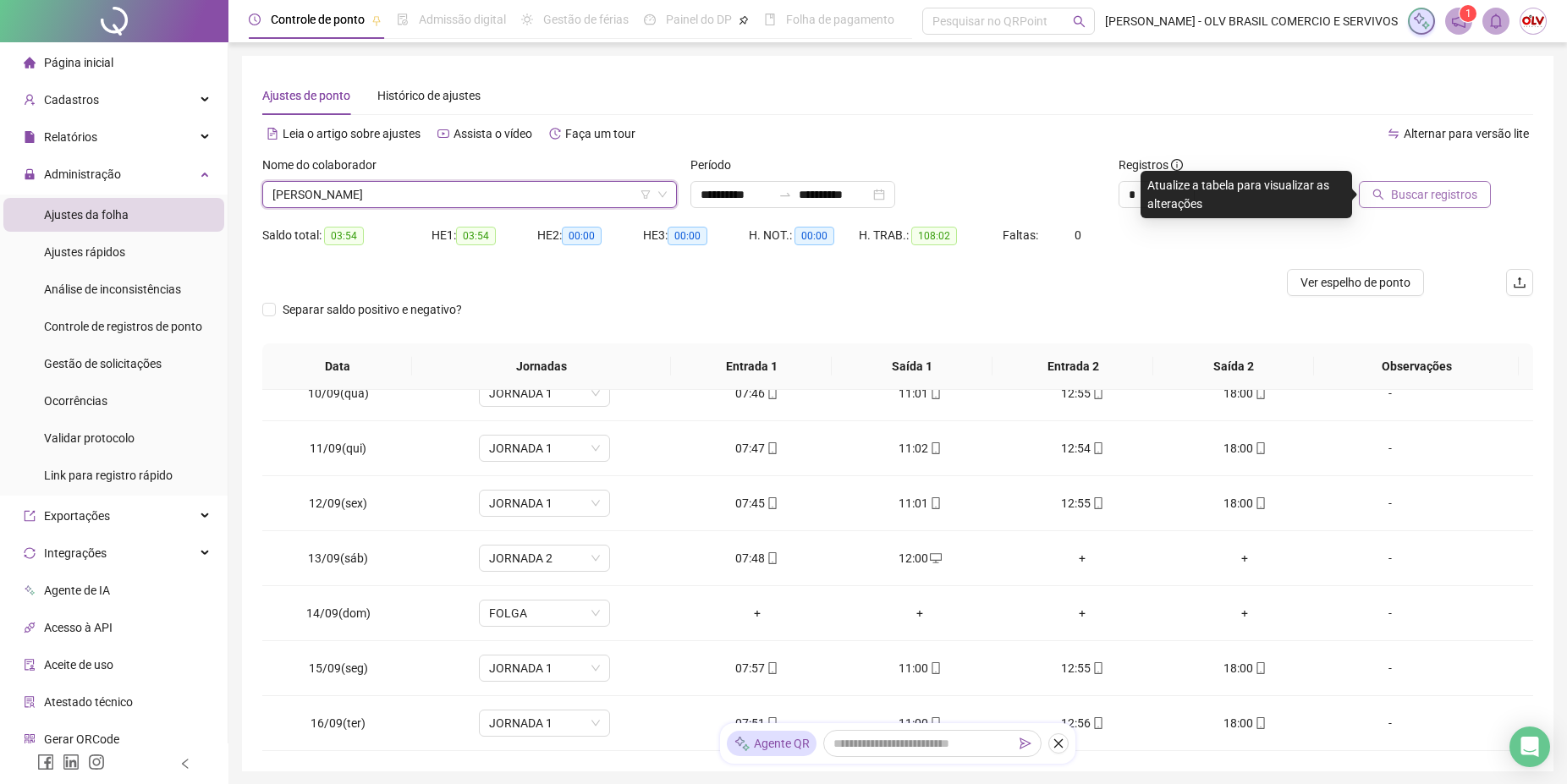
click at [1460, 200] on span "Buscar registros" at bounding box center [1434, 194] width 86 height 18
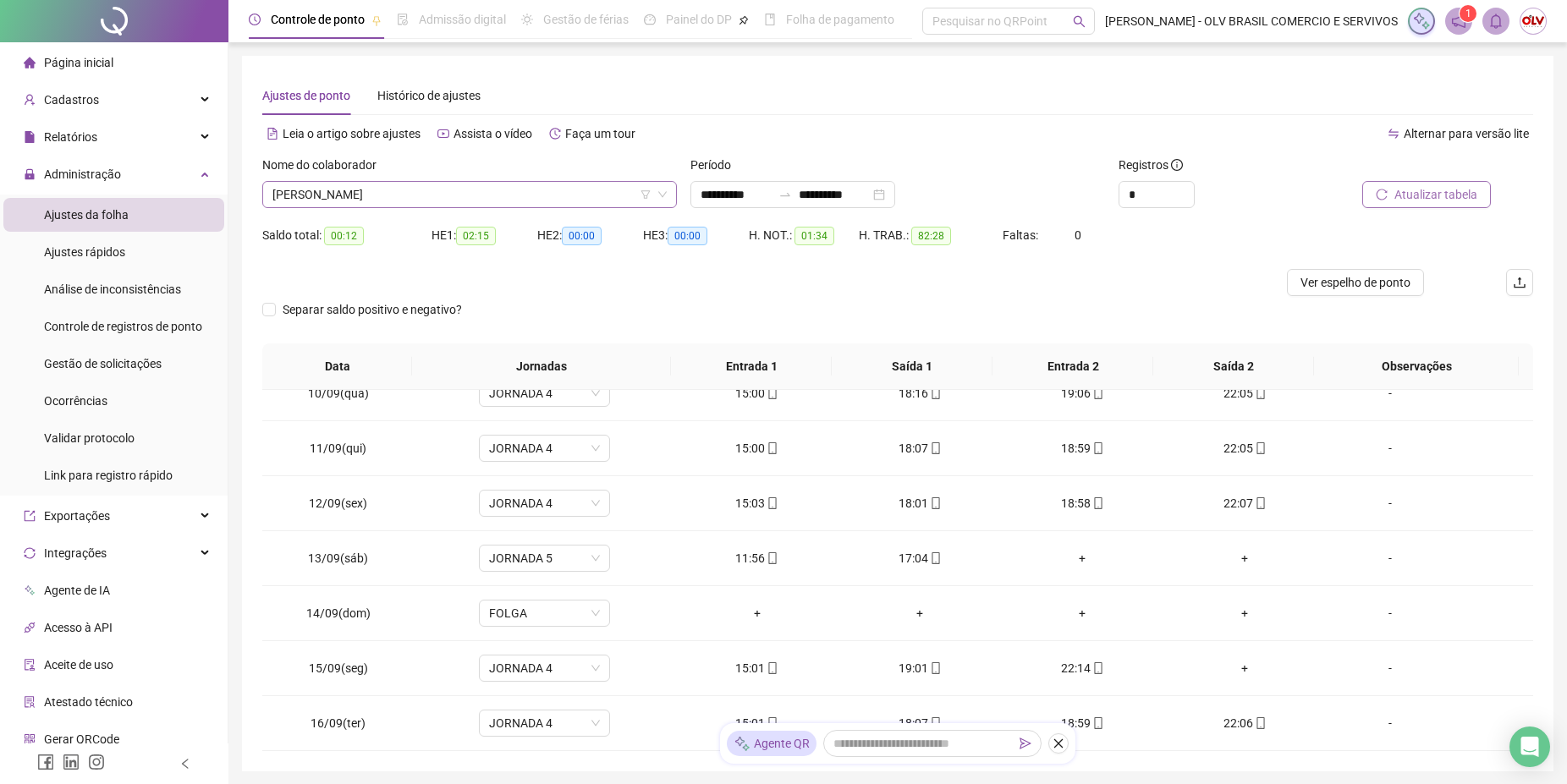
click at [433, 191] on span "[PERSON_NAME]" at bounding box center [470, 194] width 395 height 26
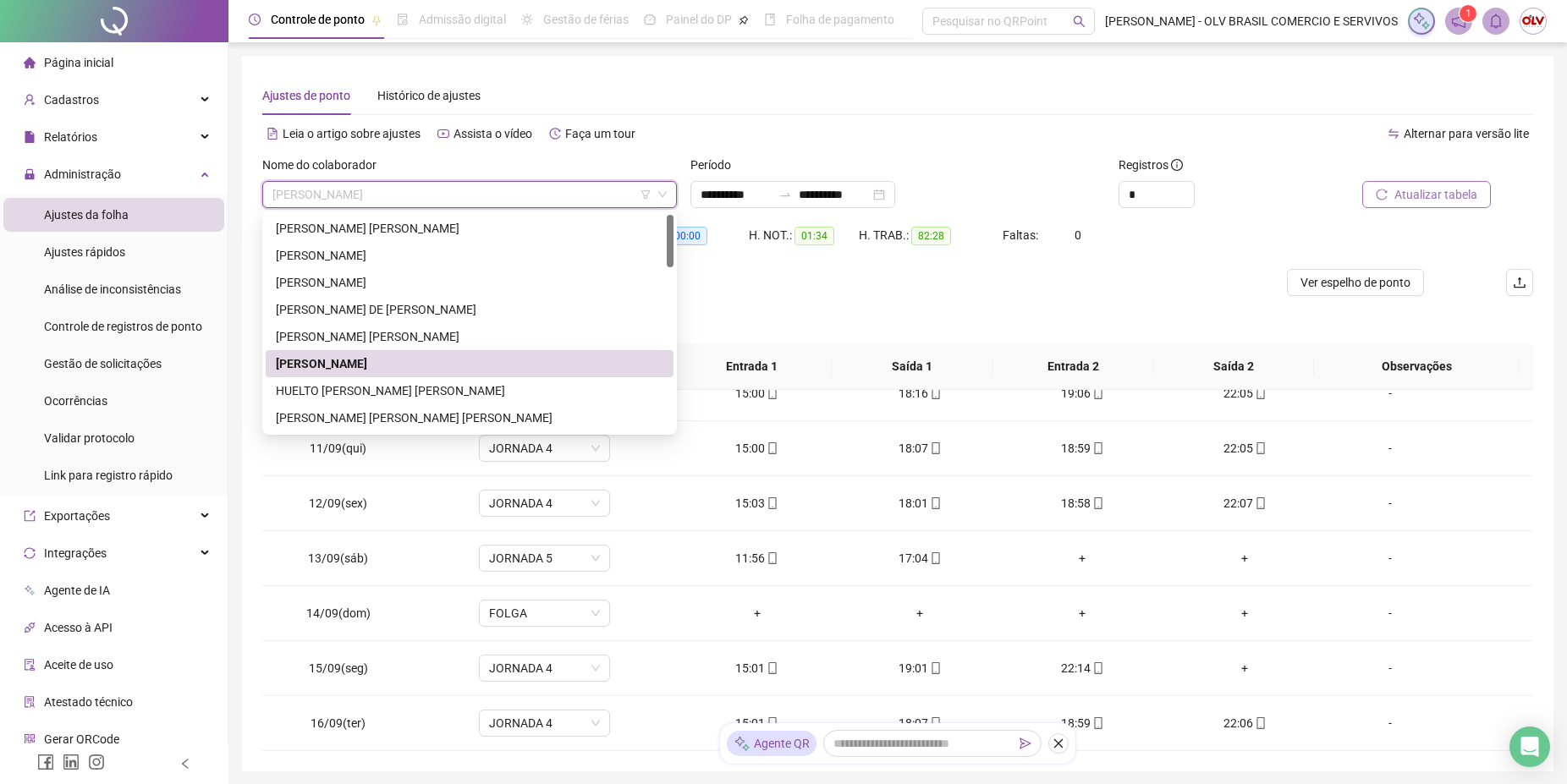
click at [1015, 271] on div at bounding box center [739, 282] width 953 height 28
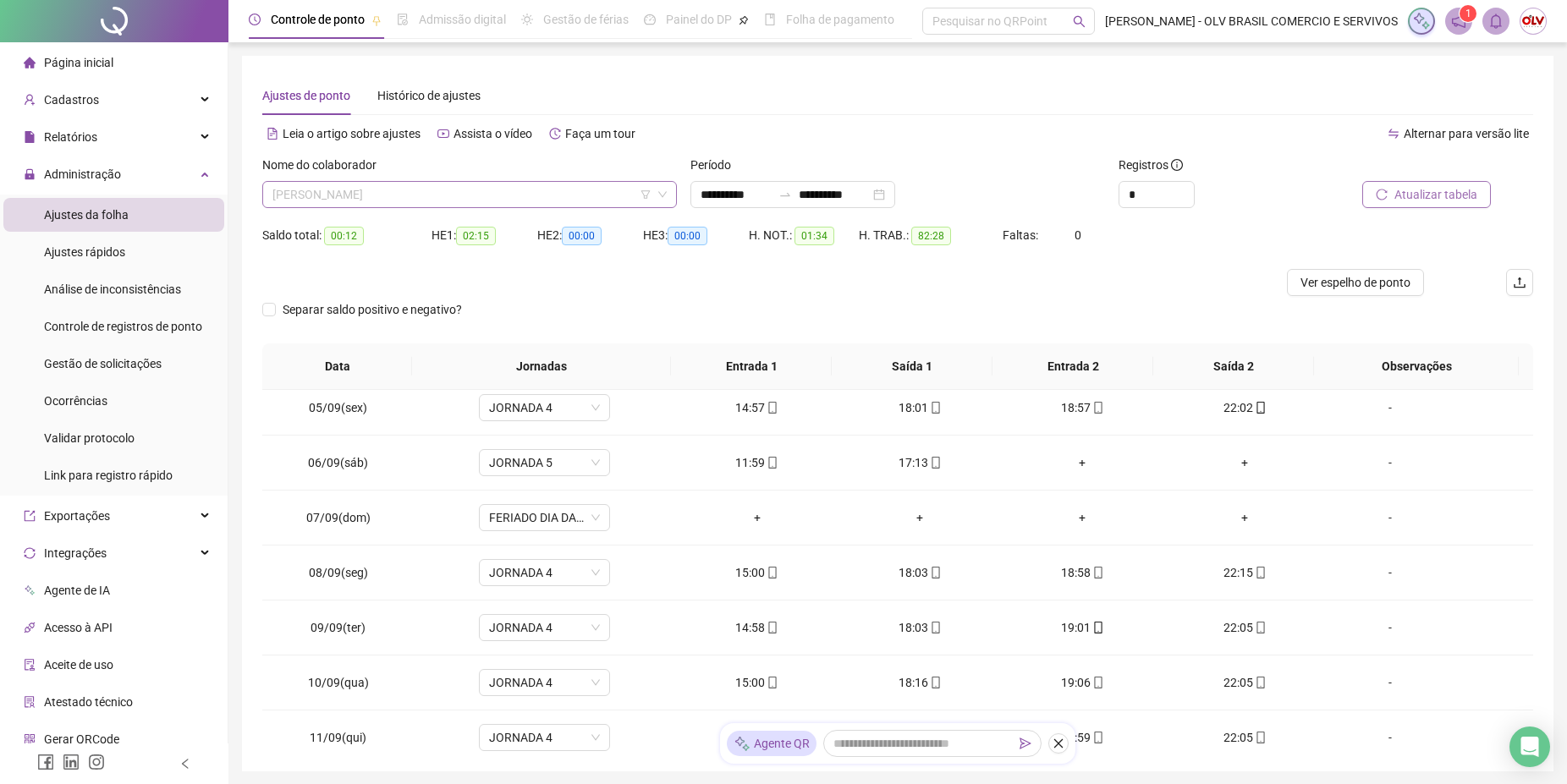
click at [405, 193] on span "[PERSON_NAME]" at bounding box center [470, 194] width 395 height 26
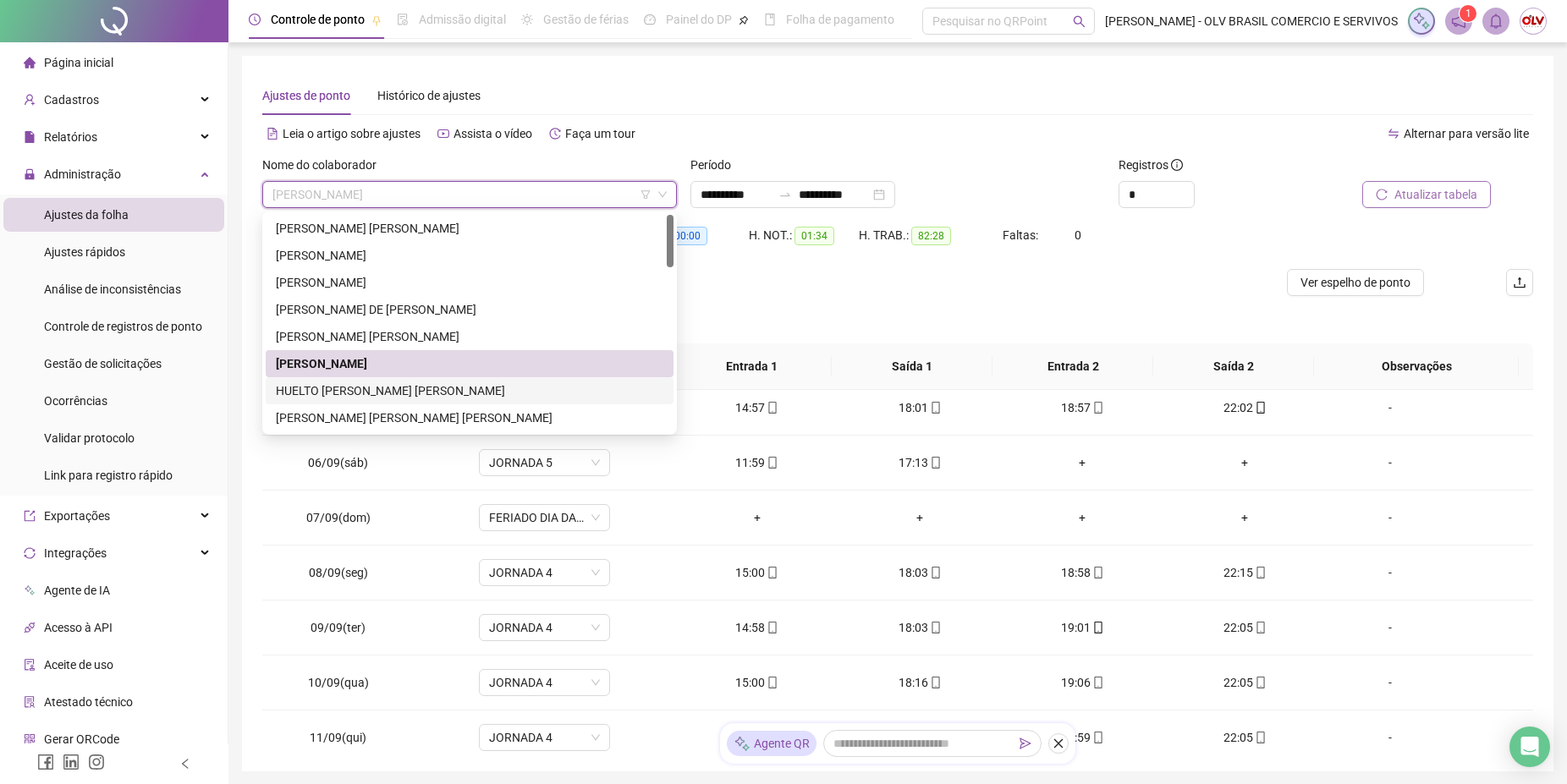
click at [352, 379] on div "HUELTO [PERSON_NAME] [PERSON_NAME]" at bounding box center [470, 391] width 408 height 28
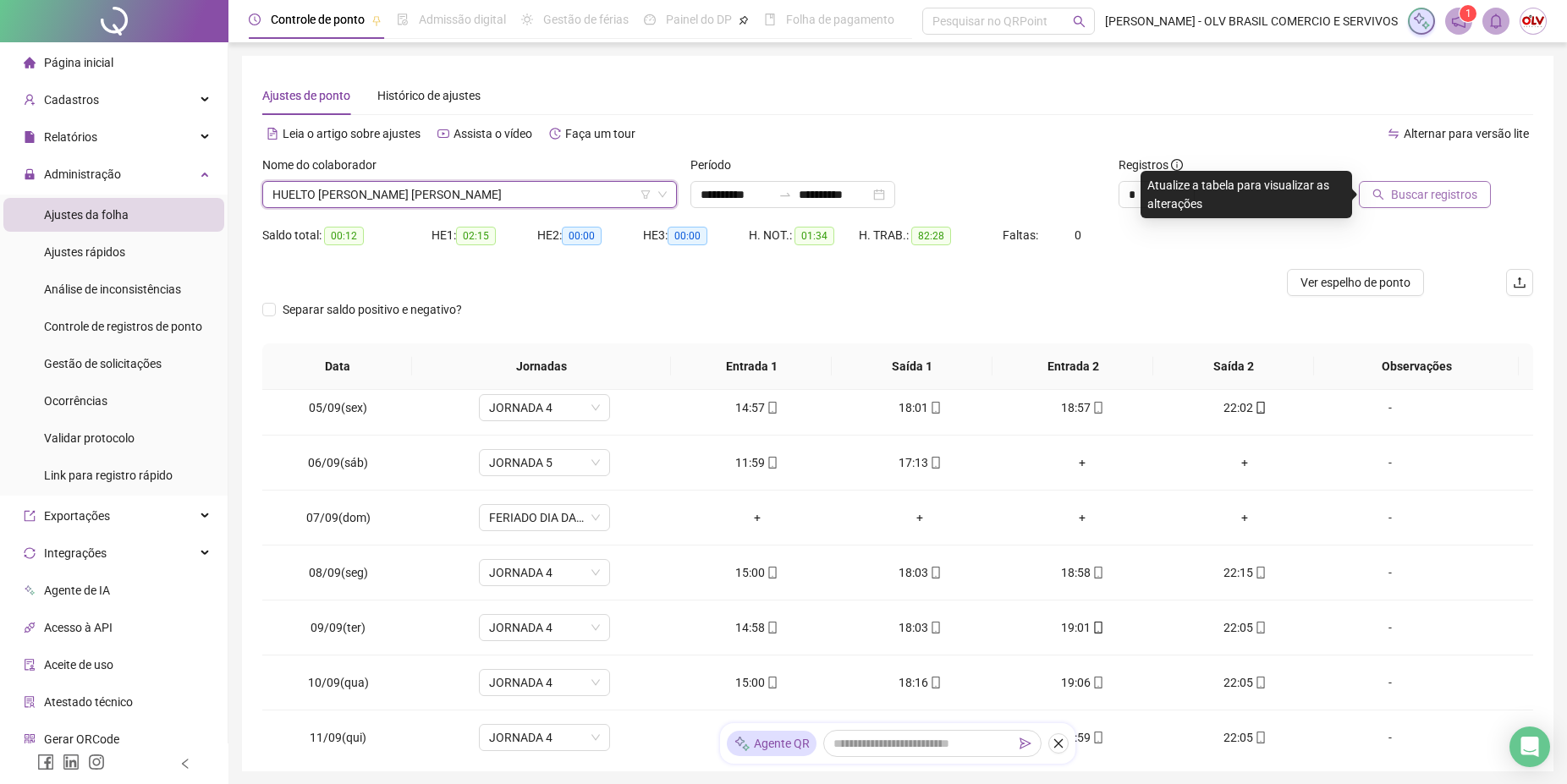
click at [1468, 198] on span "Buscar registros" at bounding box center [1434, 194] width 86 height 18
click at [404, 193] on span "HUELTO [PERSON_NAME] [PERSON_NAME]" at bounding box center [470, 194] width 395 height 26
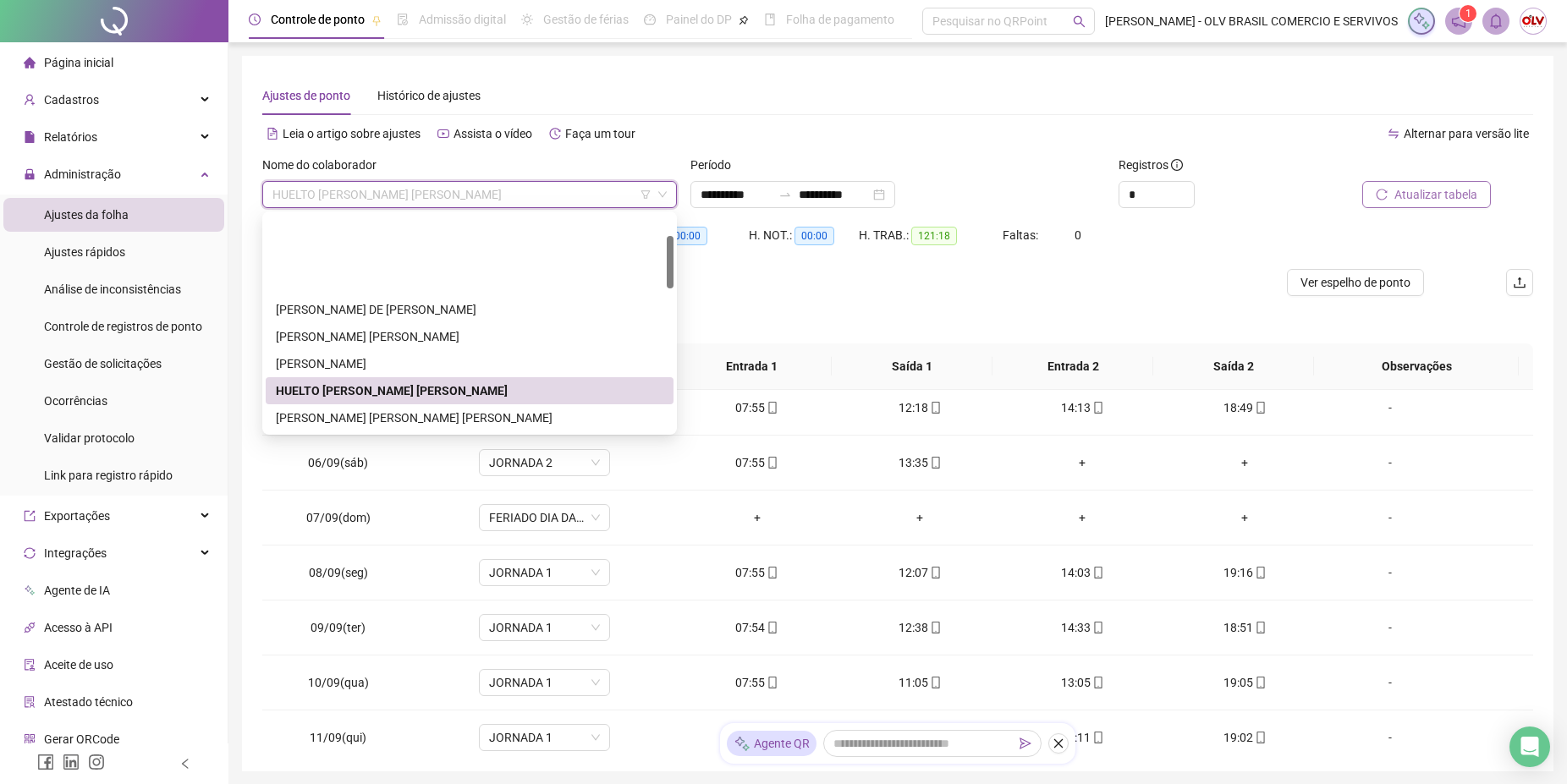
scroll to position [86, 0]
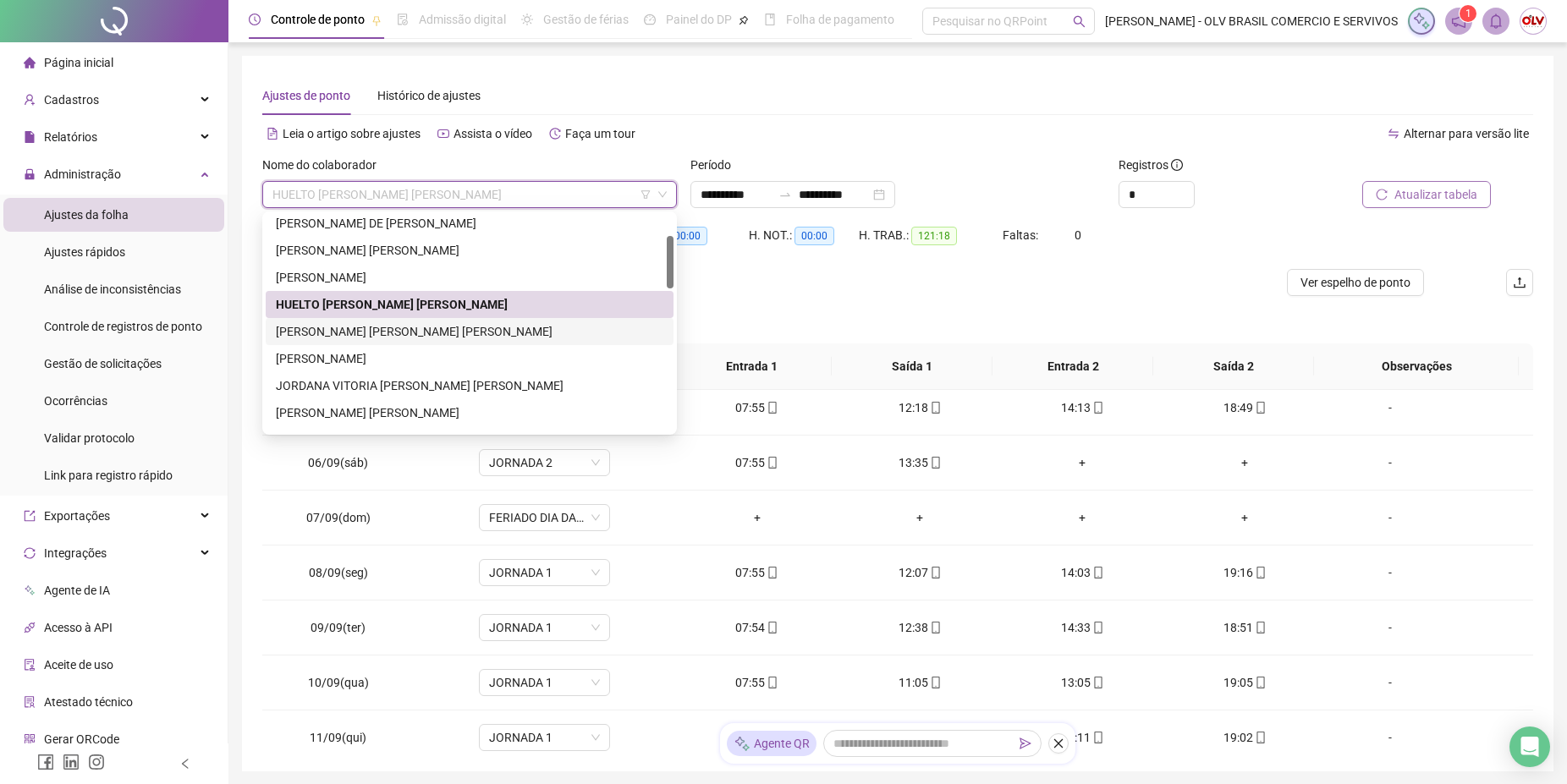
click at [394, 334] on div "[PERSON_NAME] [PERSON_NAME] [PERSON_NAME]" at bounding box center [470, 331] width 387 height 18
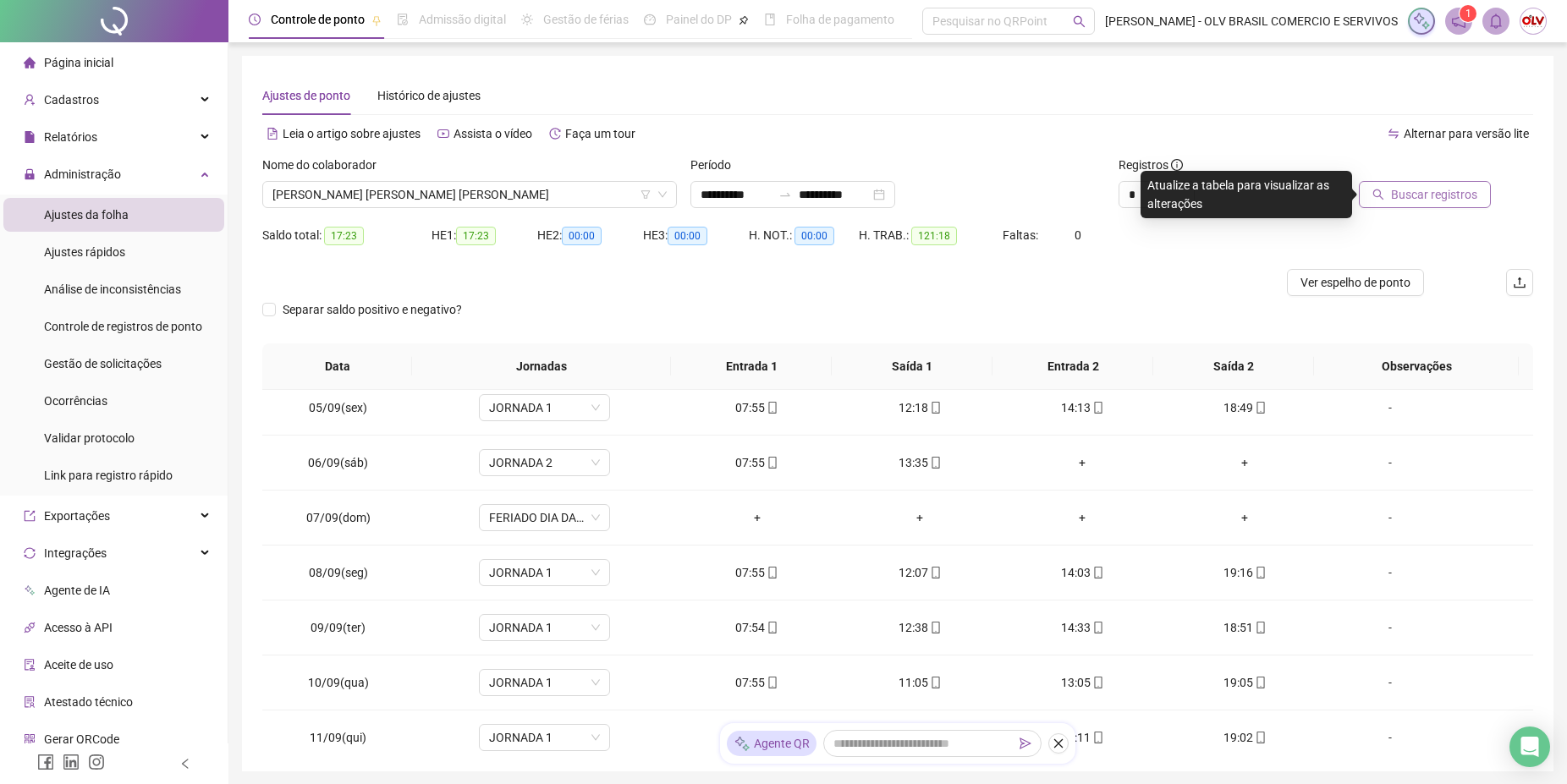
click at [1447, 190] on span "Buscar registros" at bounding box center [1434, 194] width 86 height 18
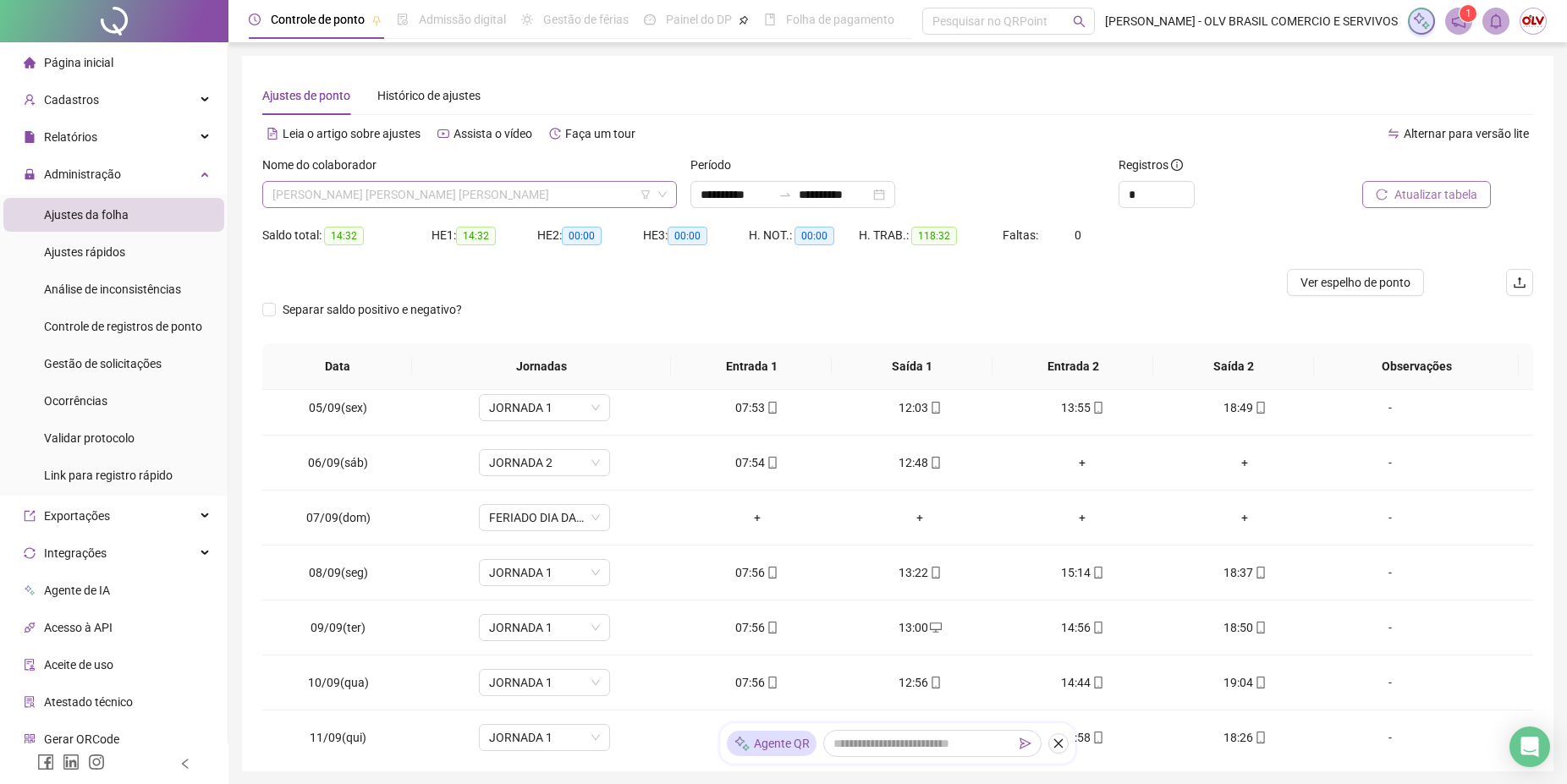
click at [430, 201] on span "[PERSON_NAME] [PERSON_NAME] [PERSON_NAME]" at bounding box center [470, 194] width 395 height 26
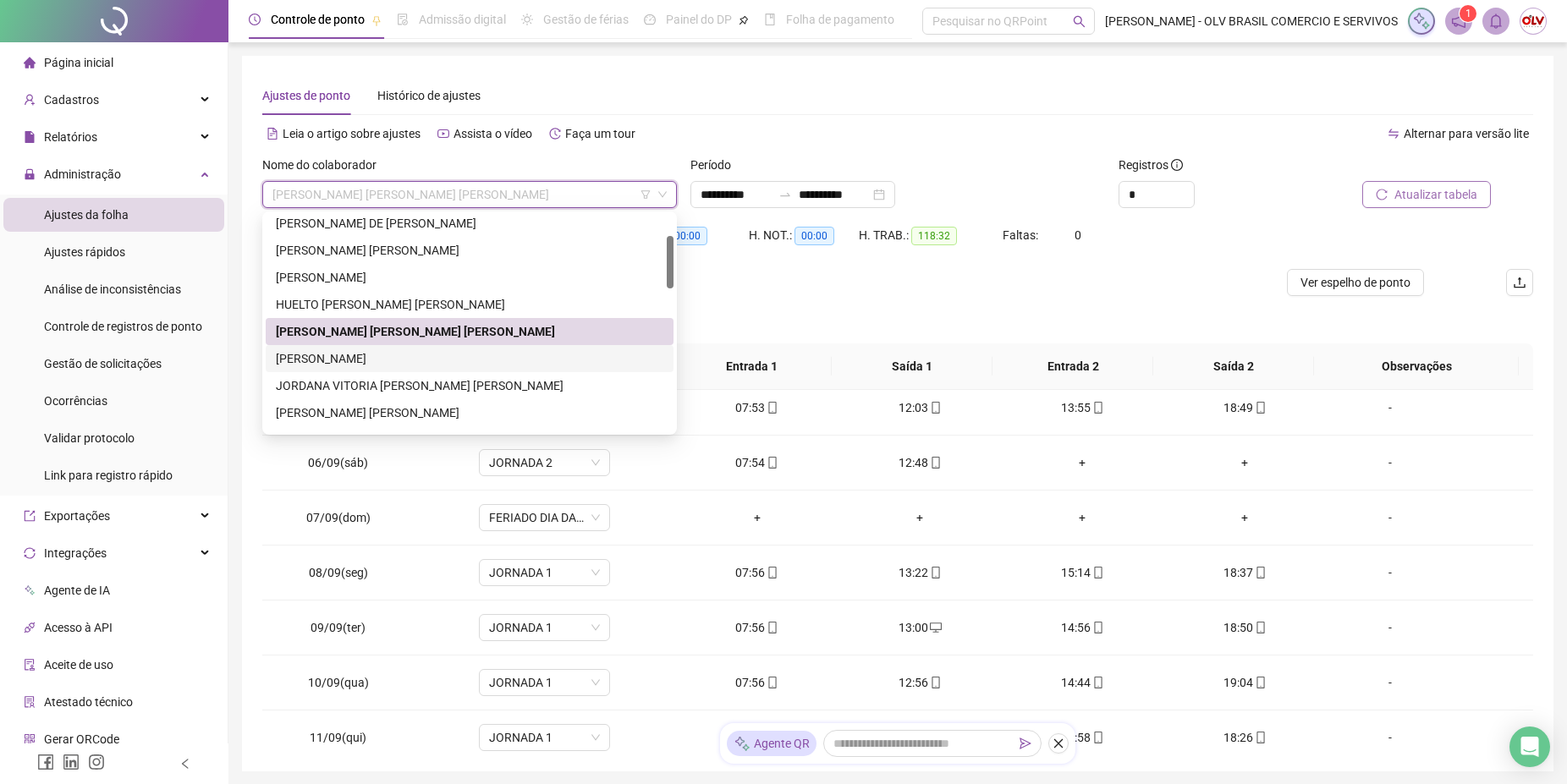
click at [367, 362] on div "[PERSON_NAME]" at bounding box center [470, 359] width 387 height 18
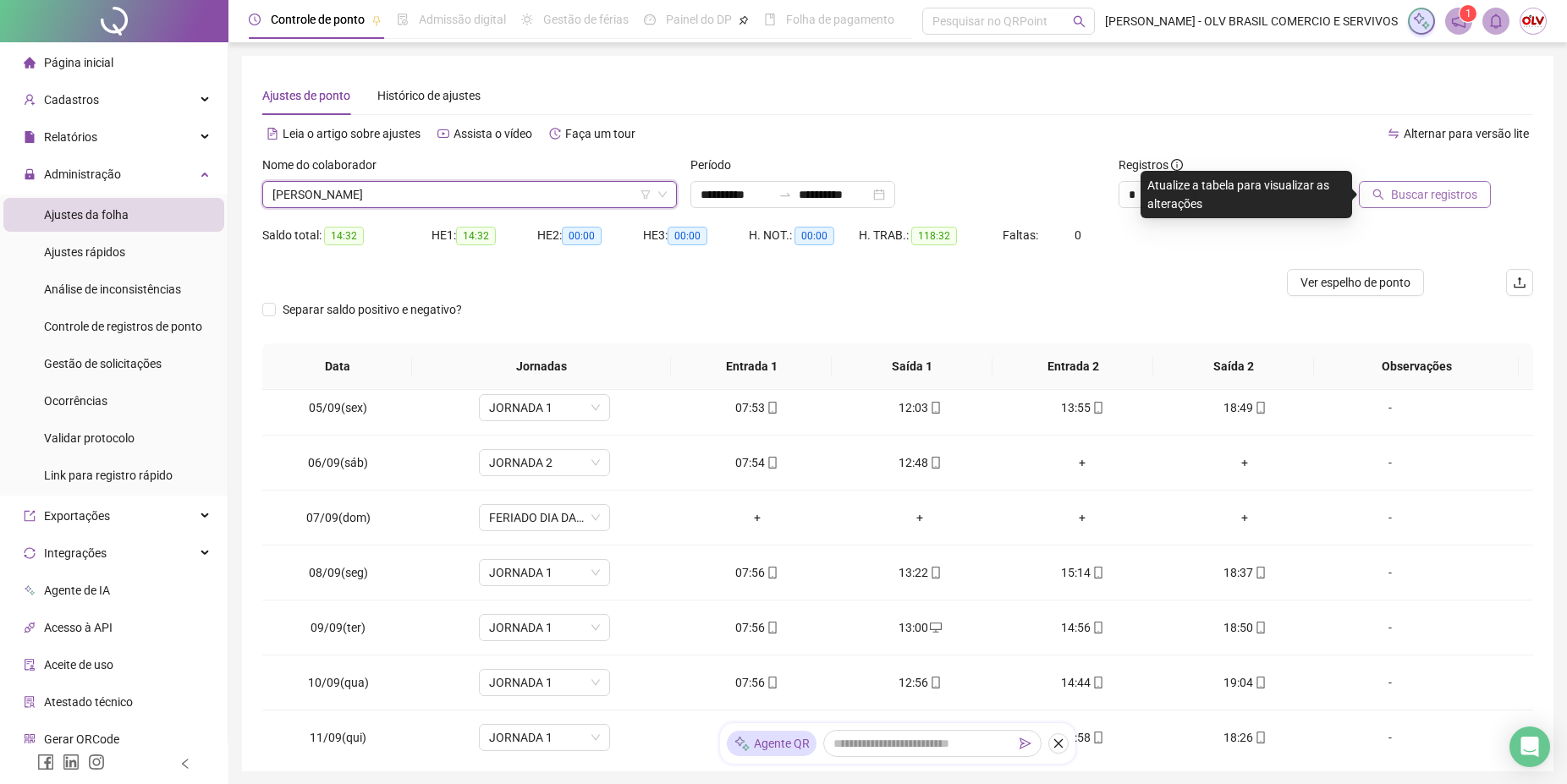
click at [1406, 199] on span "Buscar registros" at bounding box center [1434, 194] width 86 height 18
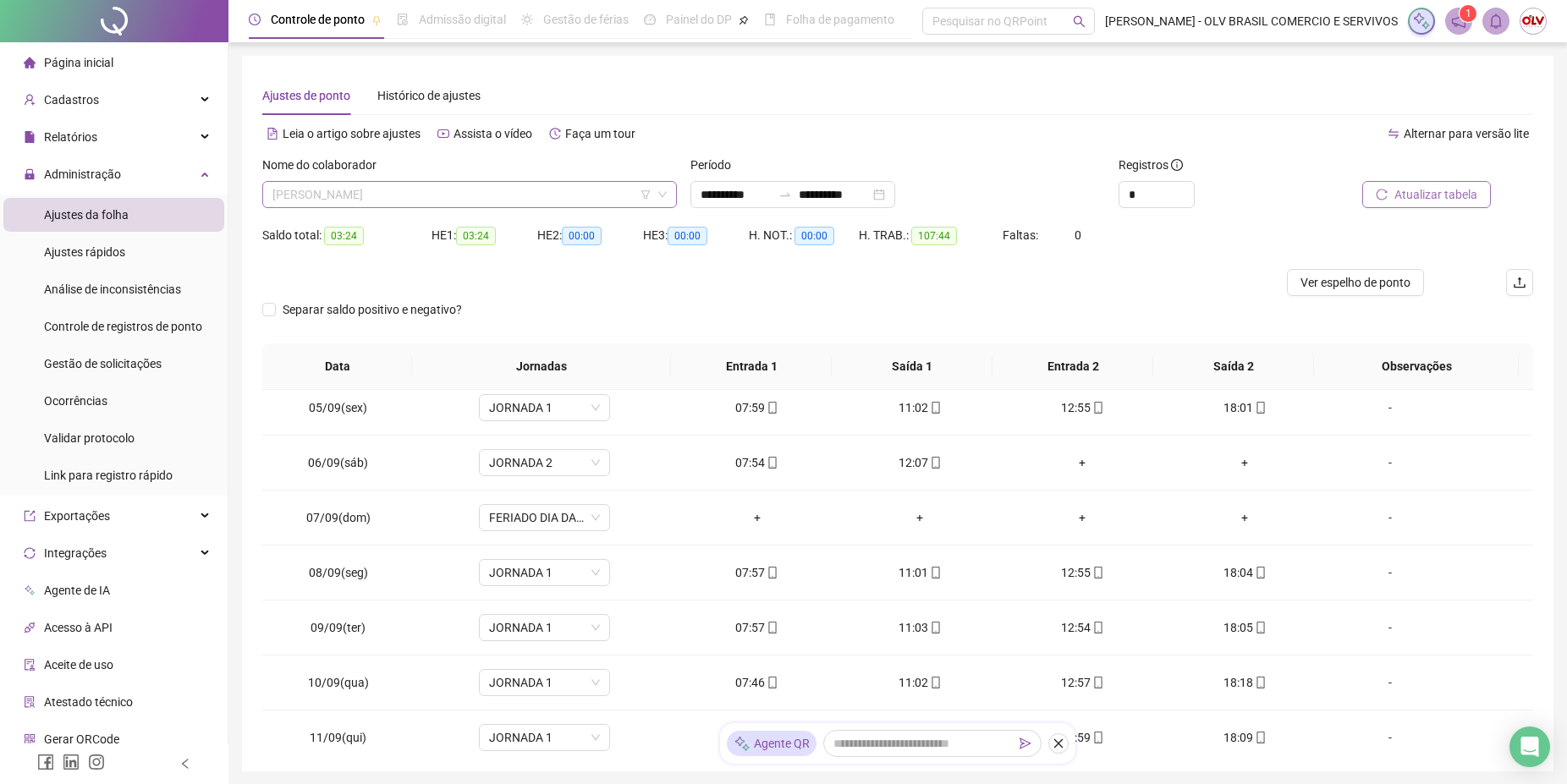
click at [565, 193] on span "[PERSON_NAME]" at bounding box center [470, 194] width 395 height 26
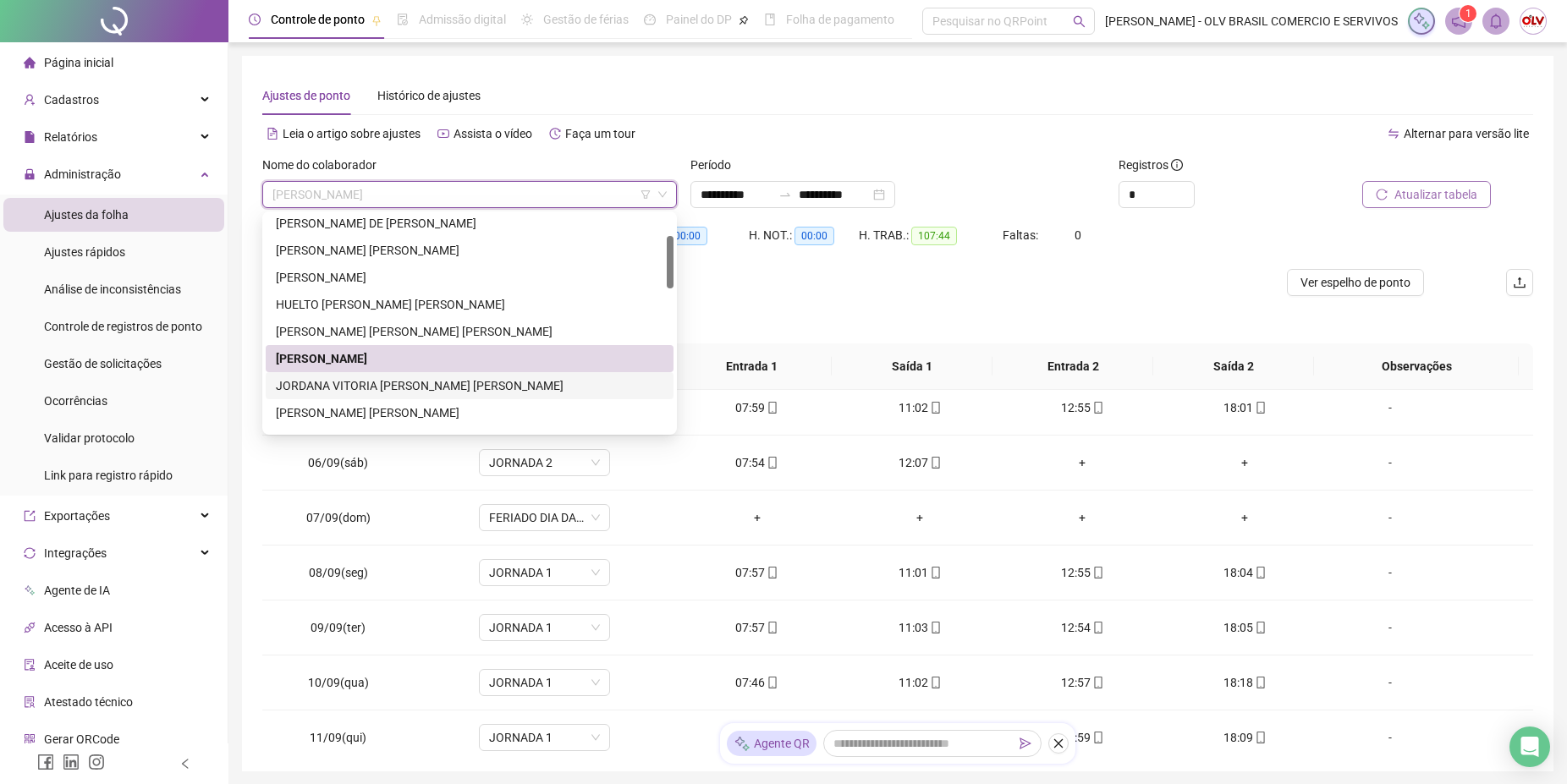
click at [440, 380] on div "JORDANA VITORIA [PERSON_NAME] [PERSON_NAME]" at bounding box center [470, 385] width 387 height 18
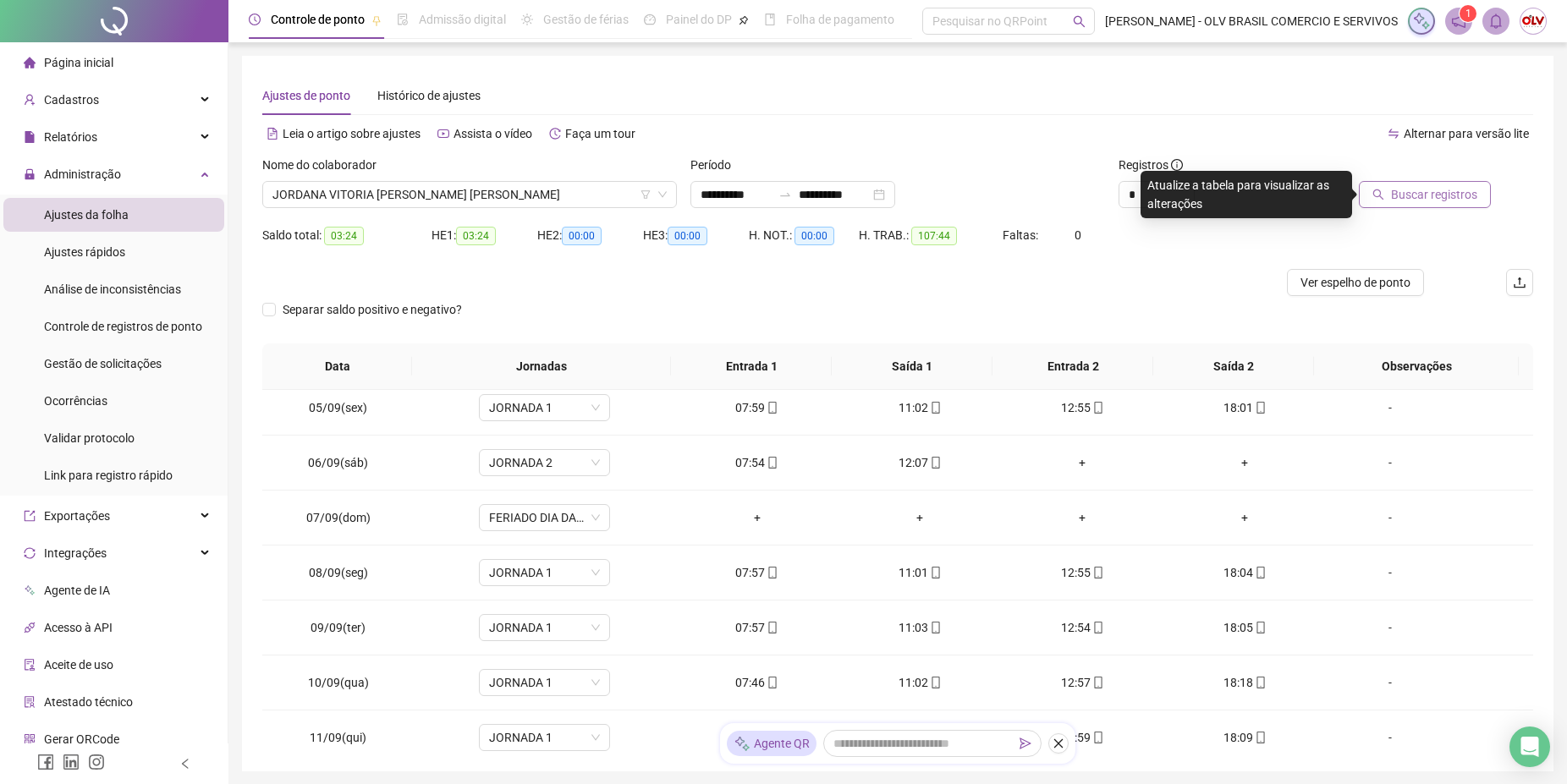
click at [1463, 190] on span "Buscar registros" at bounding box center [1434, 194] width 86 height 18
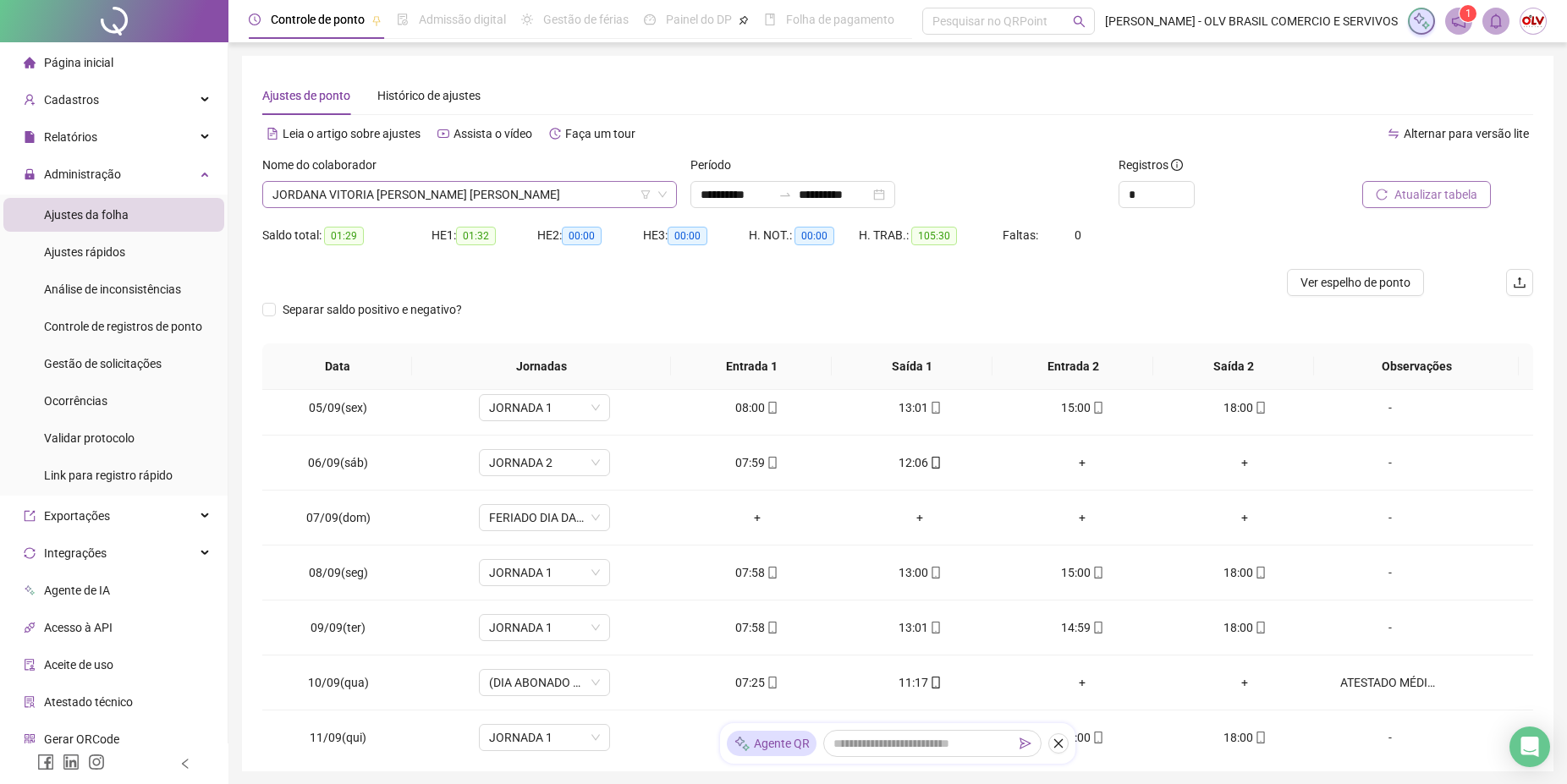
drag, startPoint x: 425, startPoint y: 196, endPoint x: 450, endPoint y: 149, distance: 53.2
click at [424, 195] on span "JORDANA VITORIA [PERSON_NAME] [PERSON_NAME]" at bounding box center [470, 194] width 395 height 26
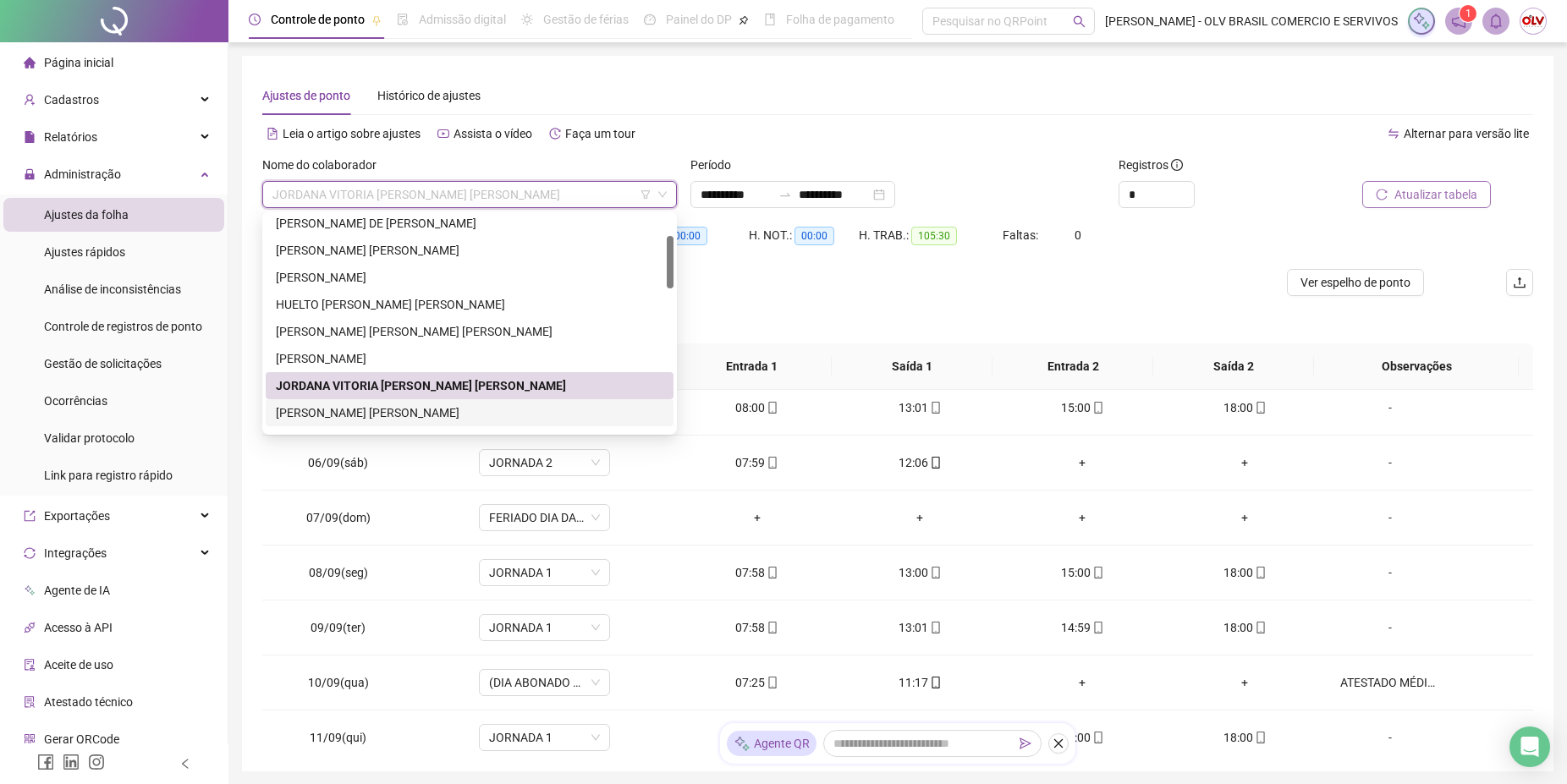
click at [321, 415] on div "[PERSON_NAME] [PERSON_NAME]" at bounding box center [470, 413] width 387 height 18
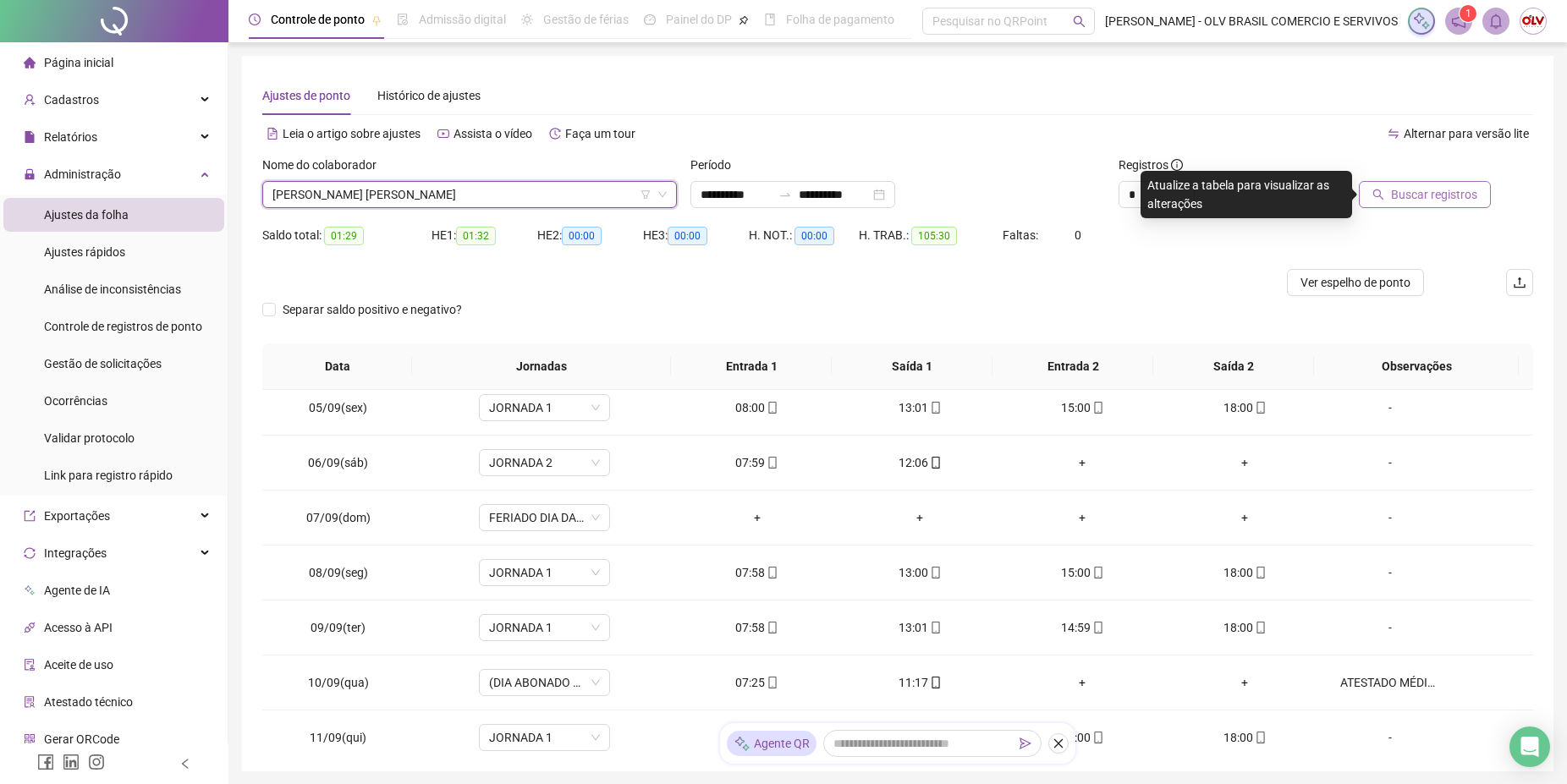
click at [1439, 188] on span "Buscar registros" at bounding box center [1434, 194] width 86 height 18
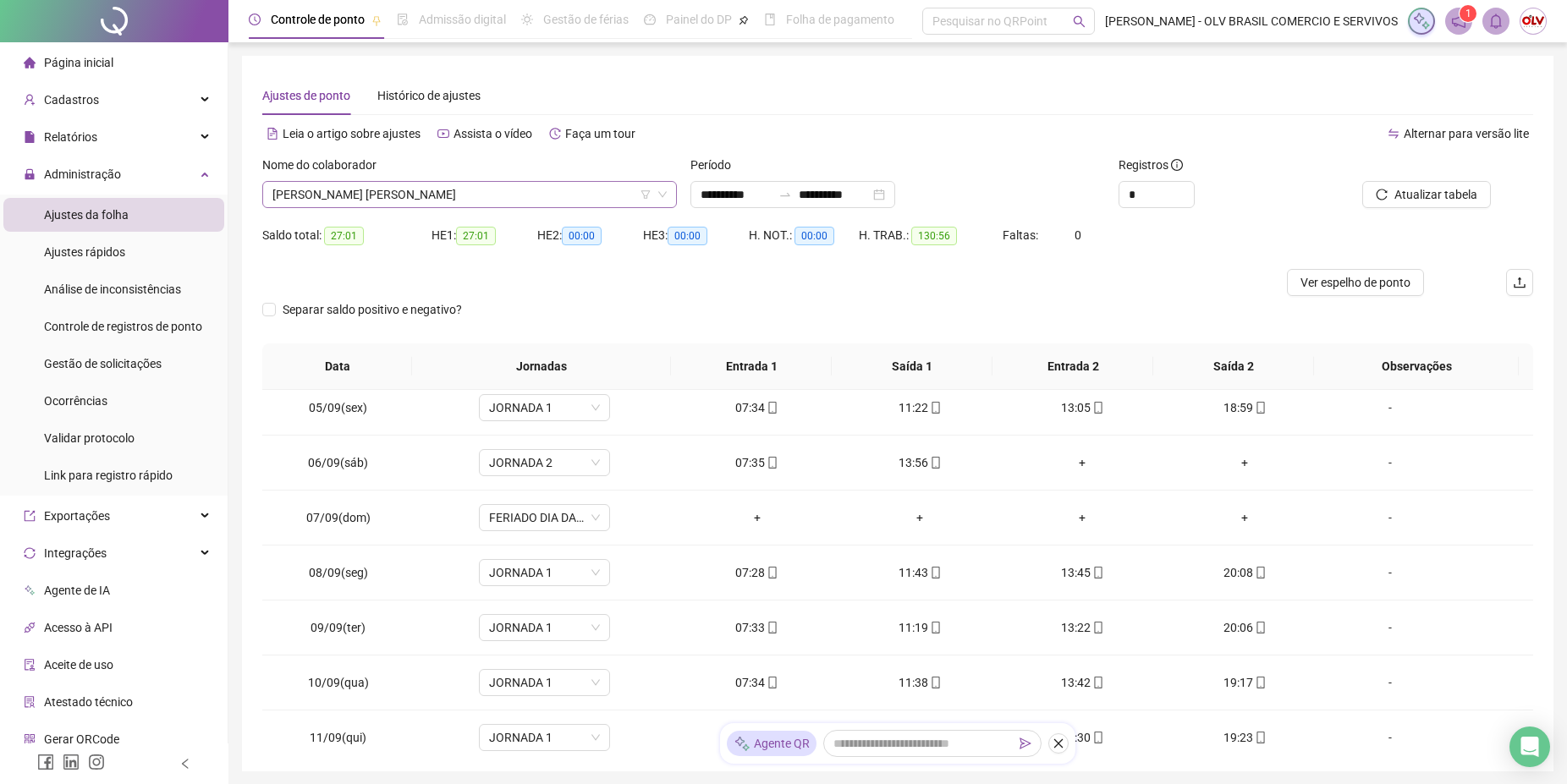
click at [419, 193] on span "[PERSON_NAME] [PERSON_NAME]" at bounding box center [470, 194] width 395 height 26
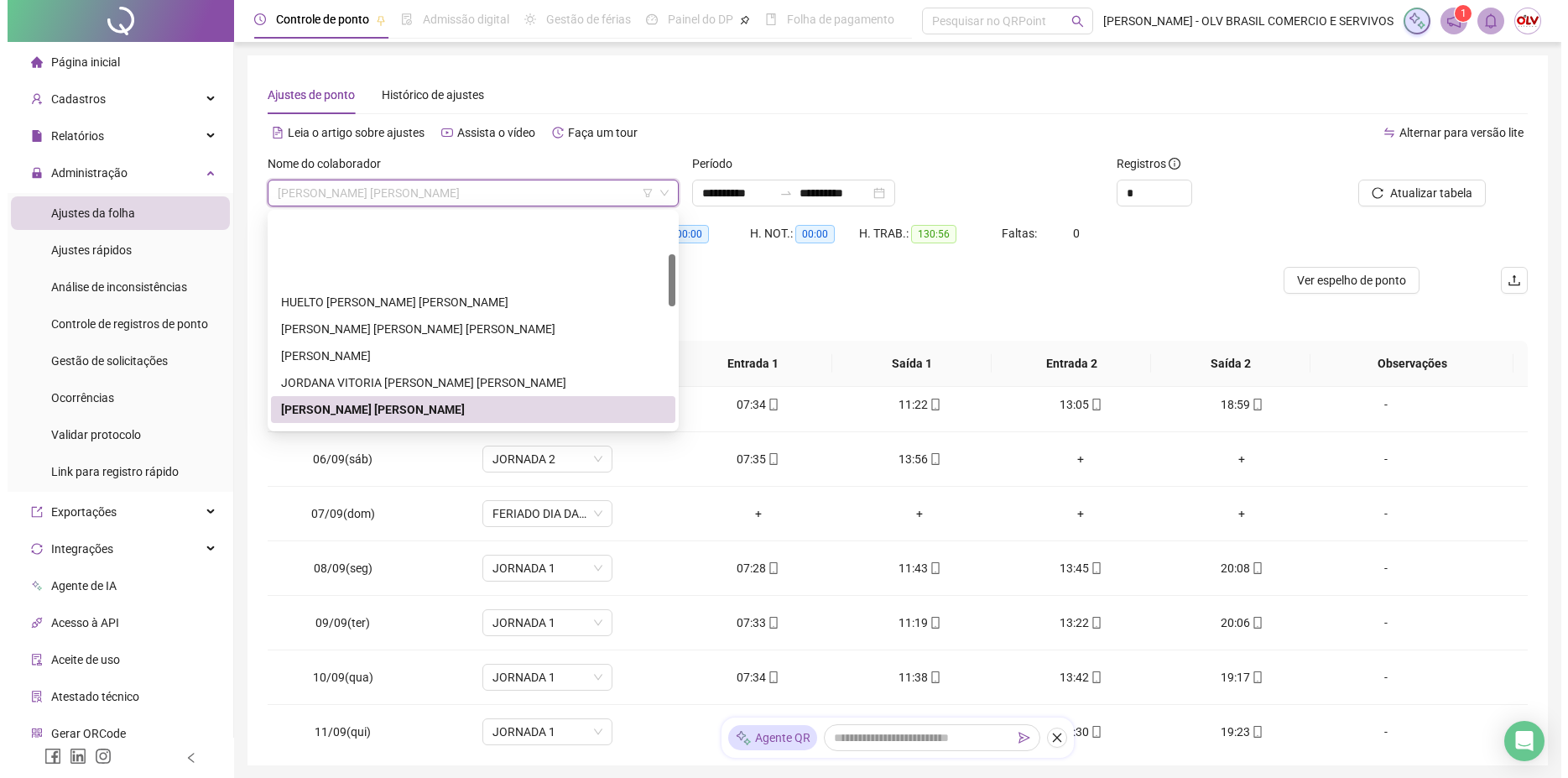
scroll to position [171, 0]
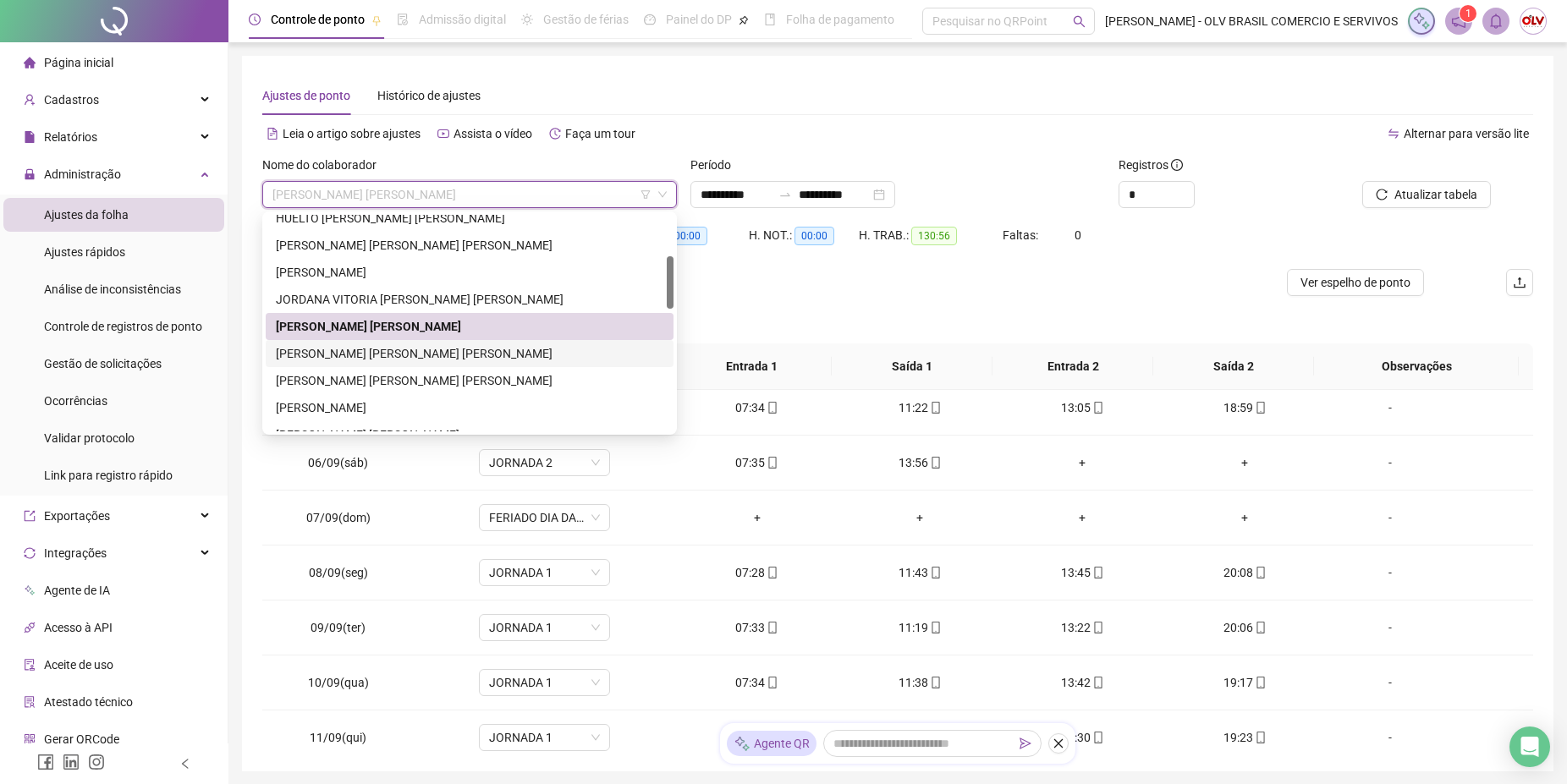
click at [372, 343] on div "[PERSON_NAME] [PERSON_NAME] [PERSON_NAME]" at bounding box center [470, 354] width 408 height 28
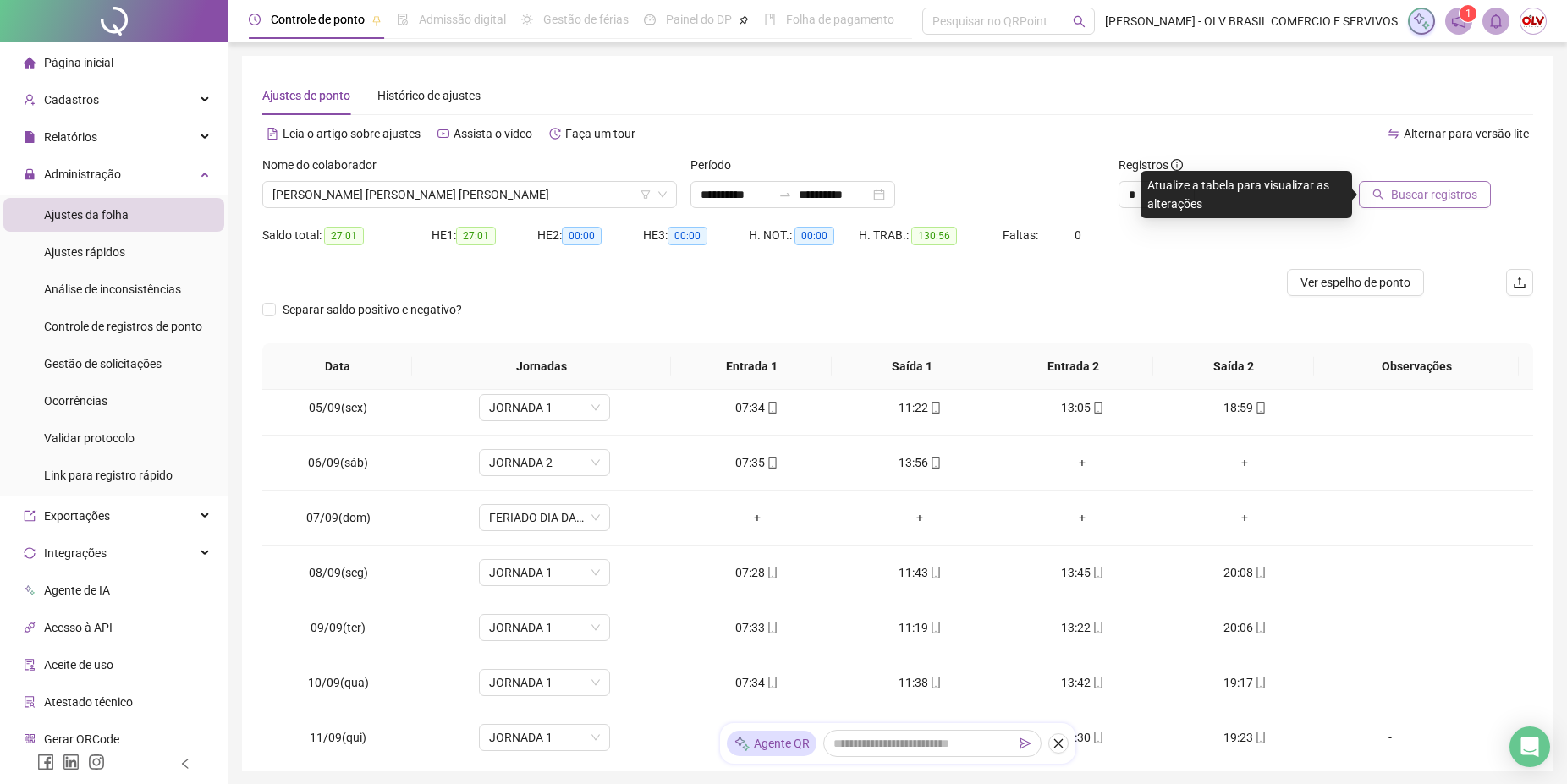
click at [1400, 197] on span "Buscar registros" at bounding box center [1434, 194] width 86 height 18
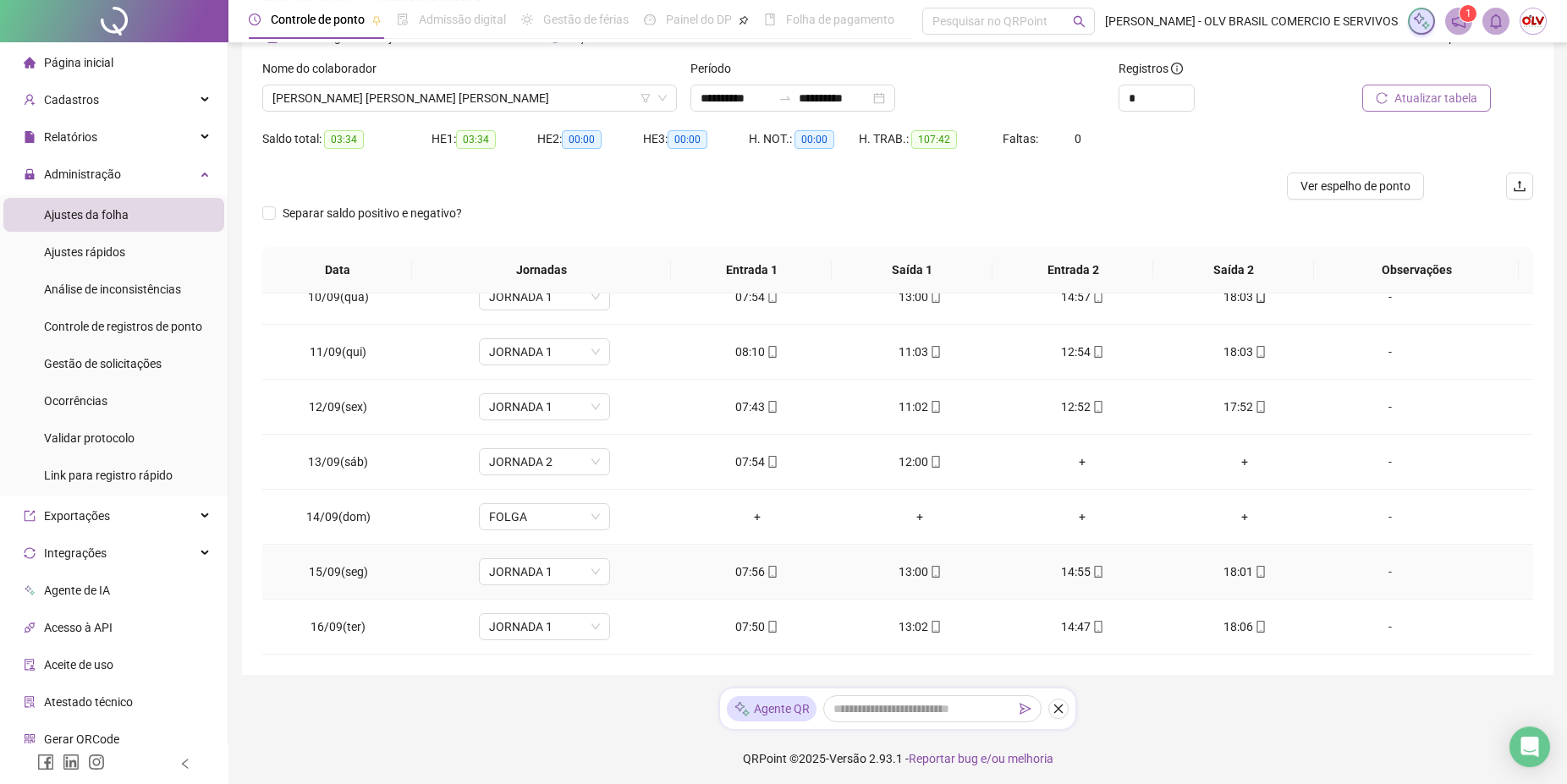
scroll to position [101, 0]
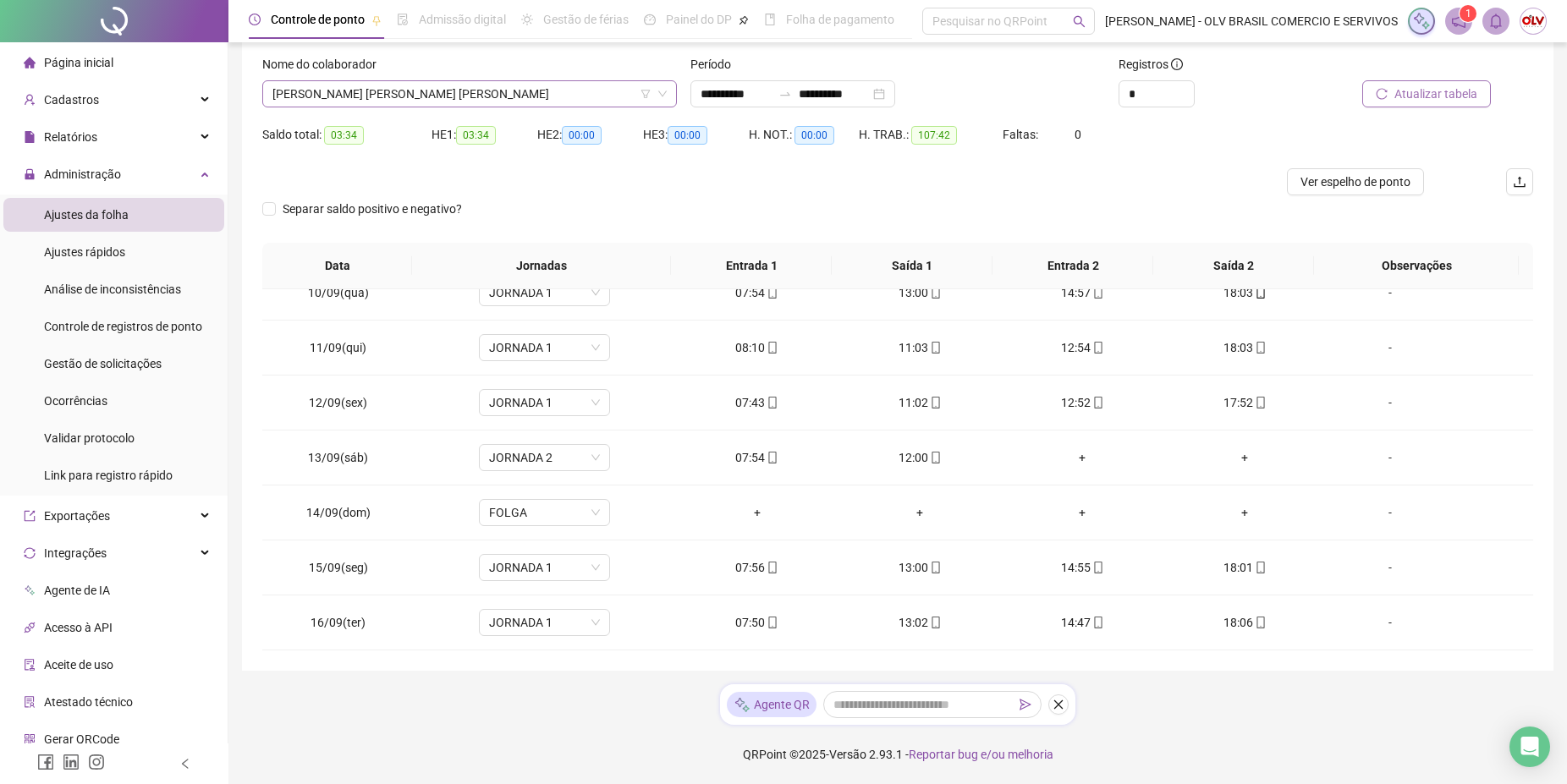
click at [385, 92] on span "[PERSON_NAME] [PERSON_NAME] [PERSON_NAME]" at bounding box center [470, 94] width 395 height 26
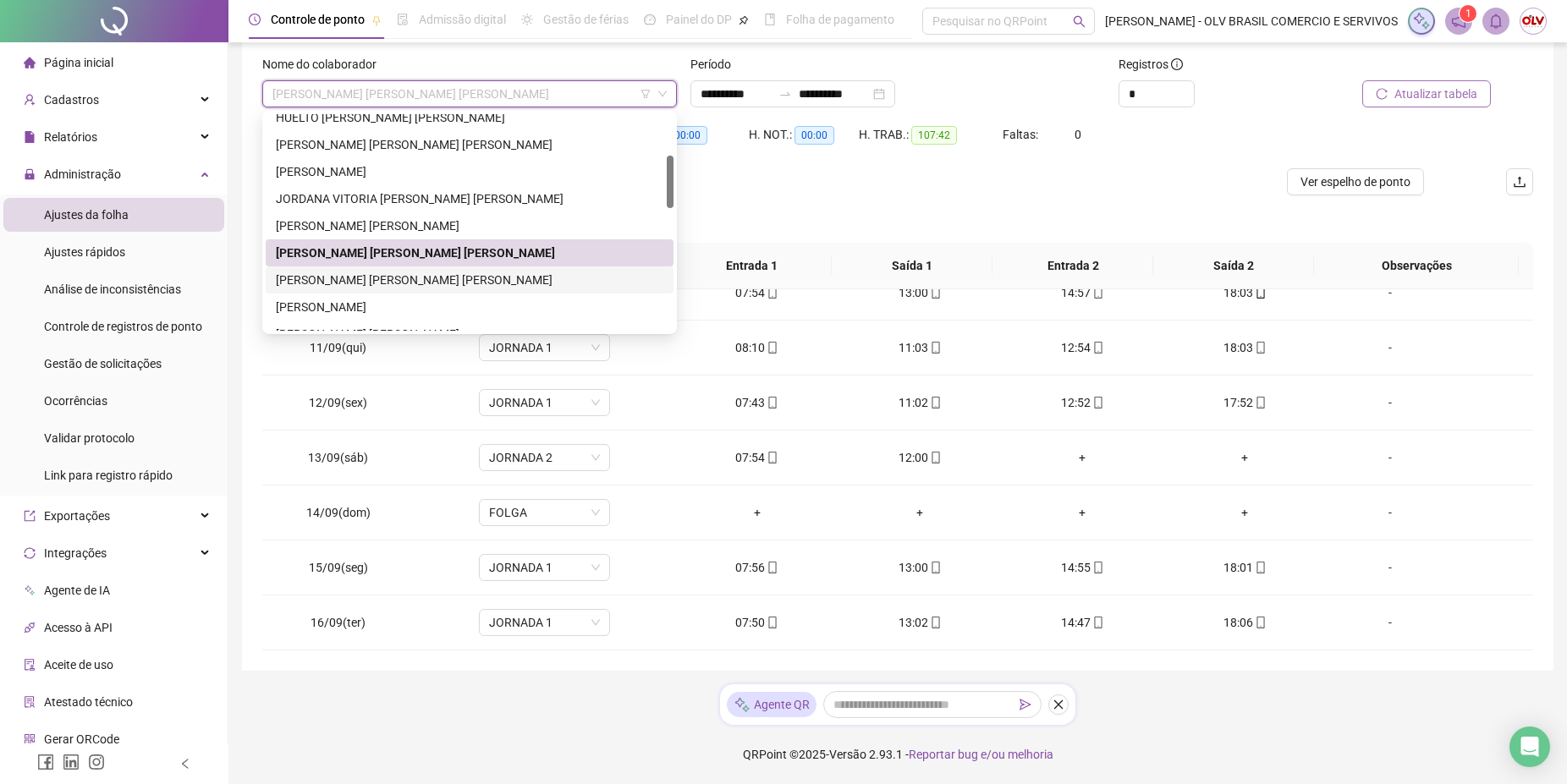
click at [373, 284] on div "[PERSON_NAME] [PERSON_NAME] [PERSON_NAME]" at bounding box center [470, 280] width 387 height 18
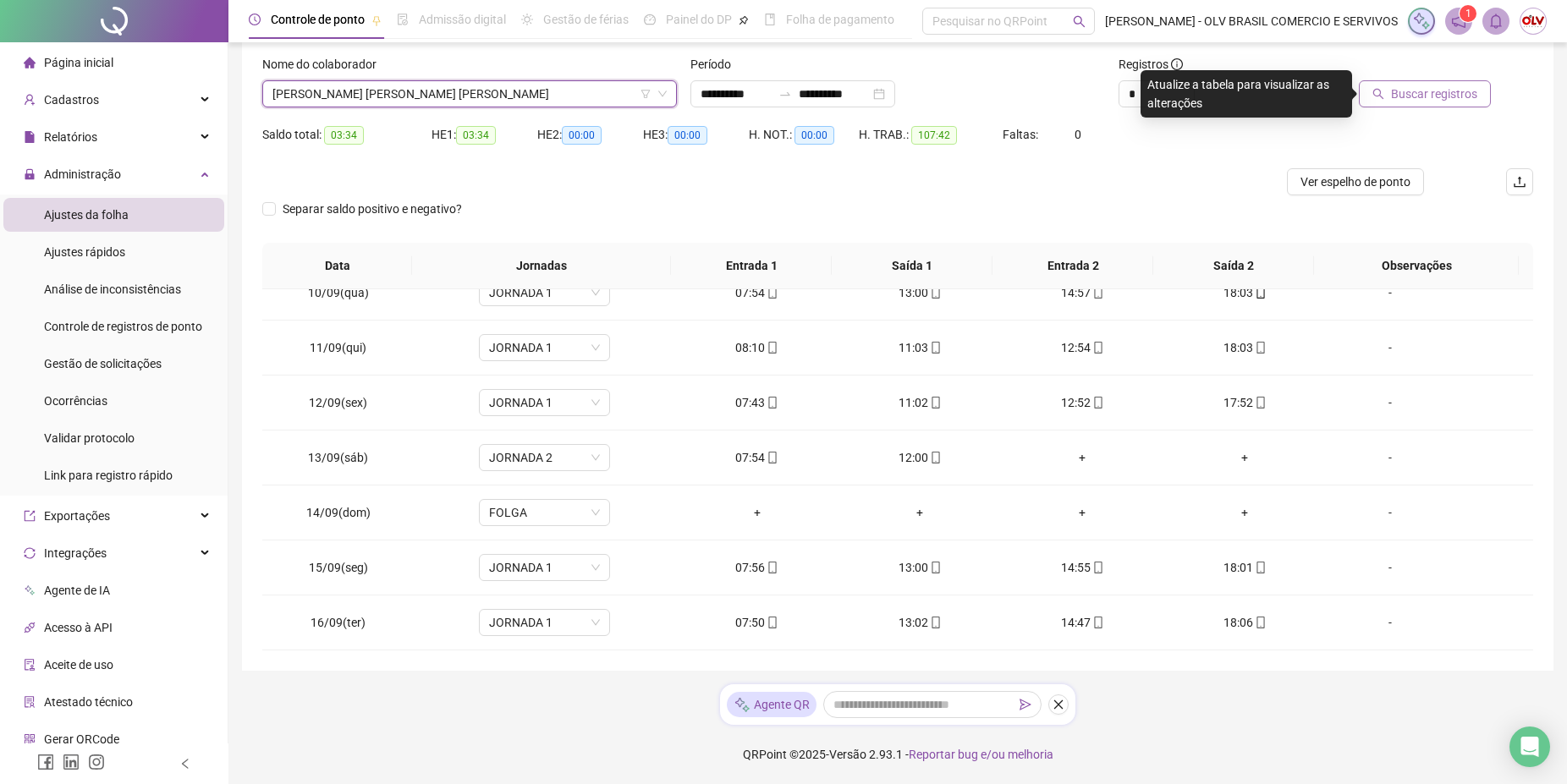
click at [1491, 93] on div "Buscar registros" at bounding box center [1433, 81] width 201 height 52
click at [1475, 90] on span "Buscar registros" at bounding box center [1434, 94] width 86 height 18
click at [417, 102] on span "[PERSON_NAME] [PERSON_NAME] [PERSON_NAME]" at bounding box center [470, 94] width 395 height 26
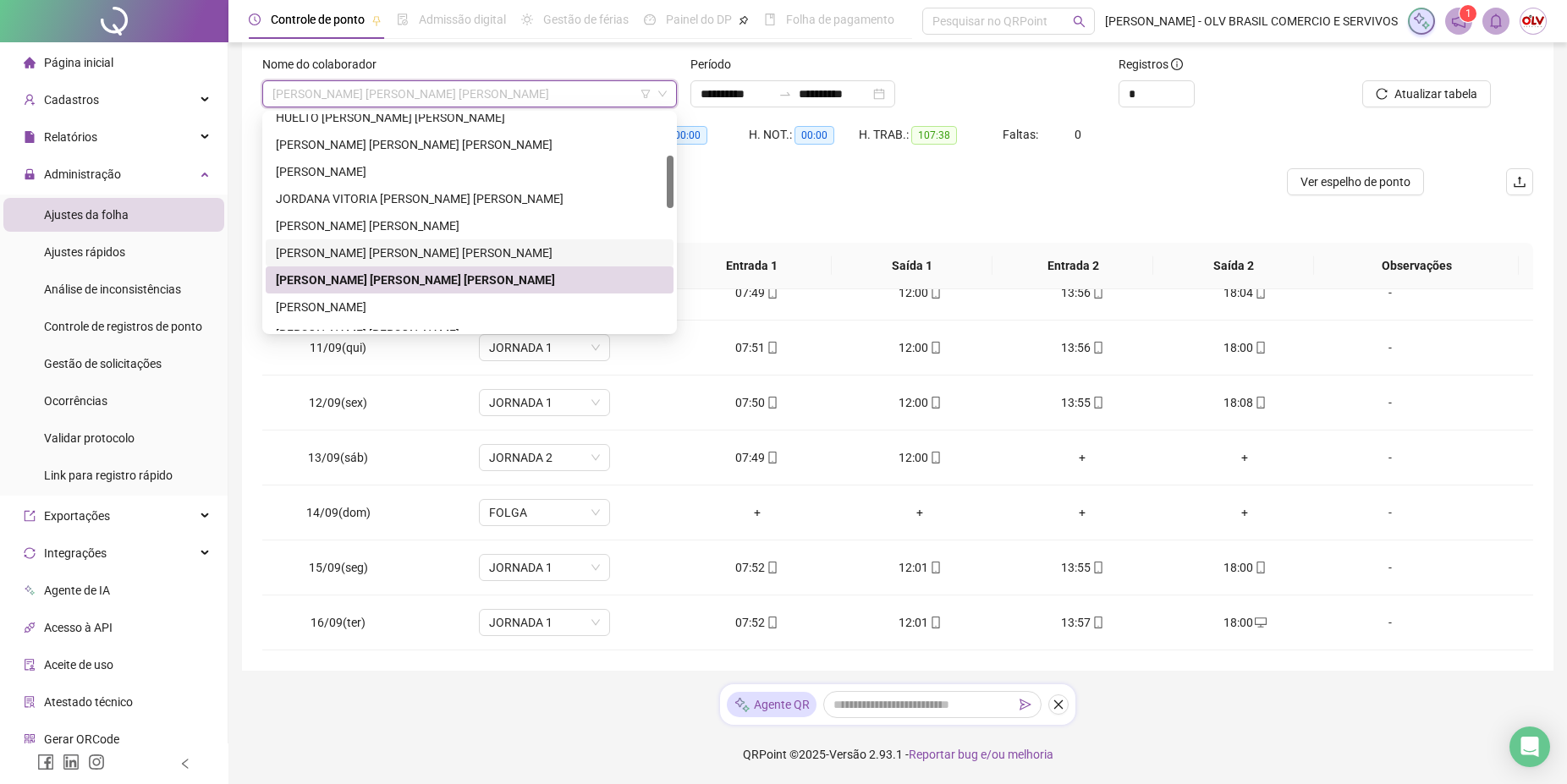
scroll to position [259, 0]
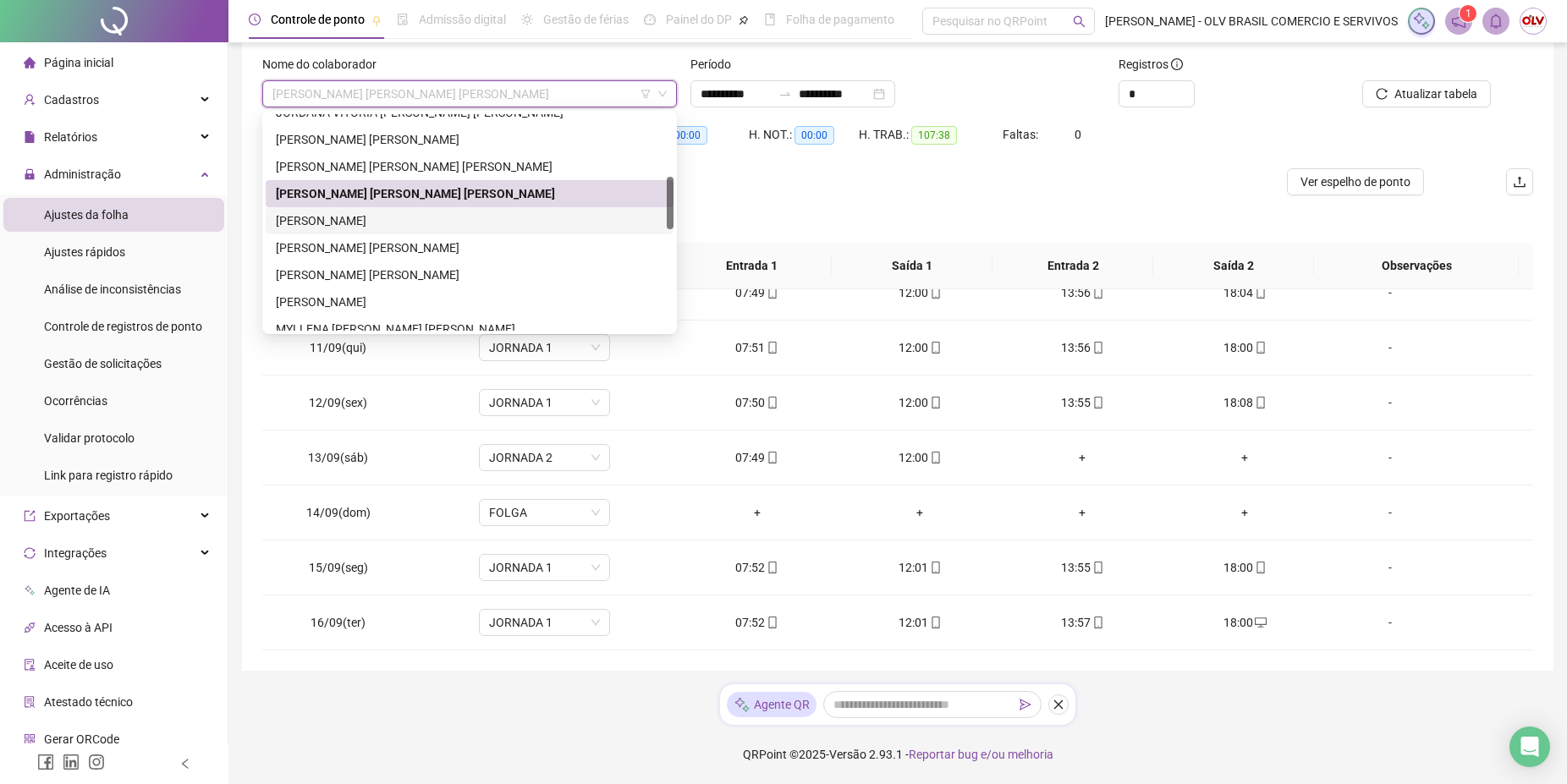
click at [383, 223] on div "[PERSON_NAME]" at bounding box center [470, 221] width 387 height 18
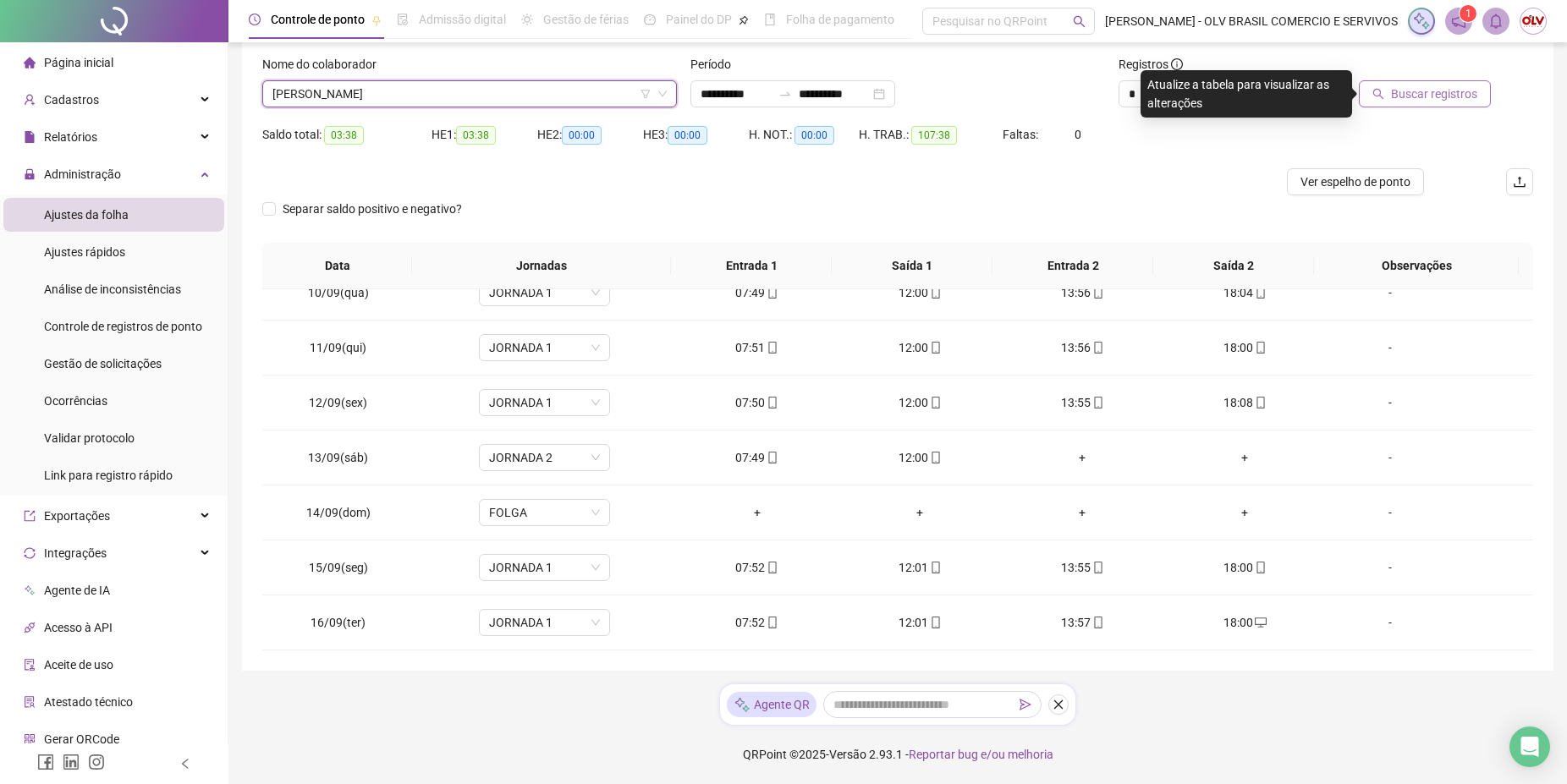
click at [1407, 100] on span "Buscar registros" at bounding box center [1434, 94] width 86 height 18
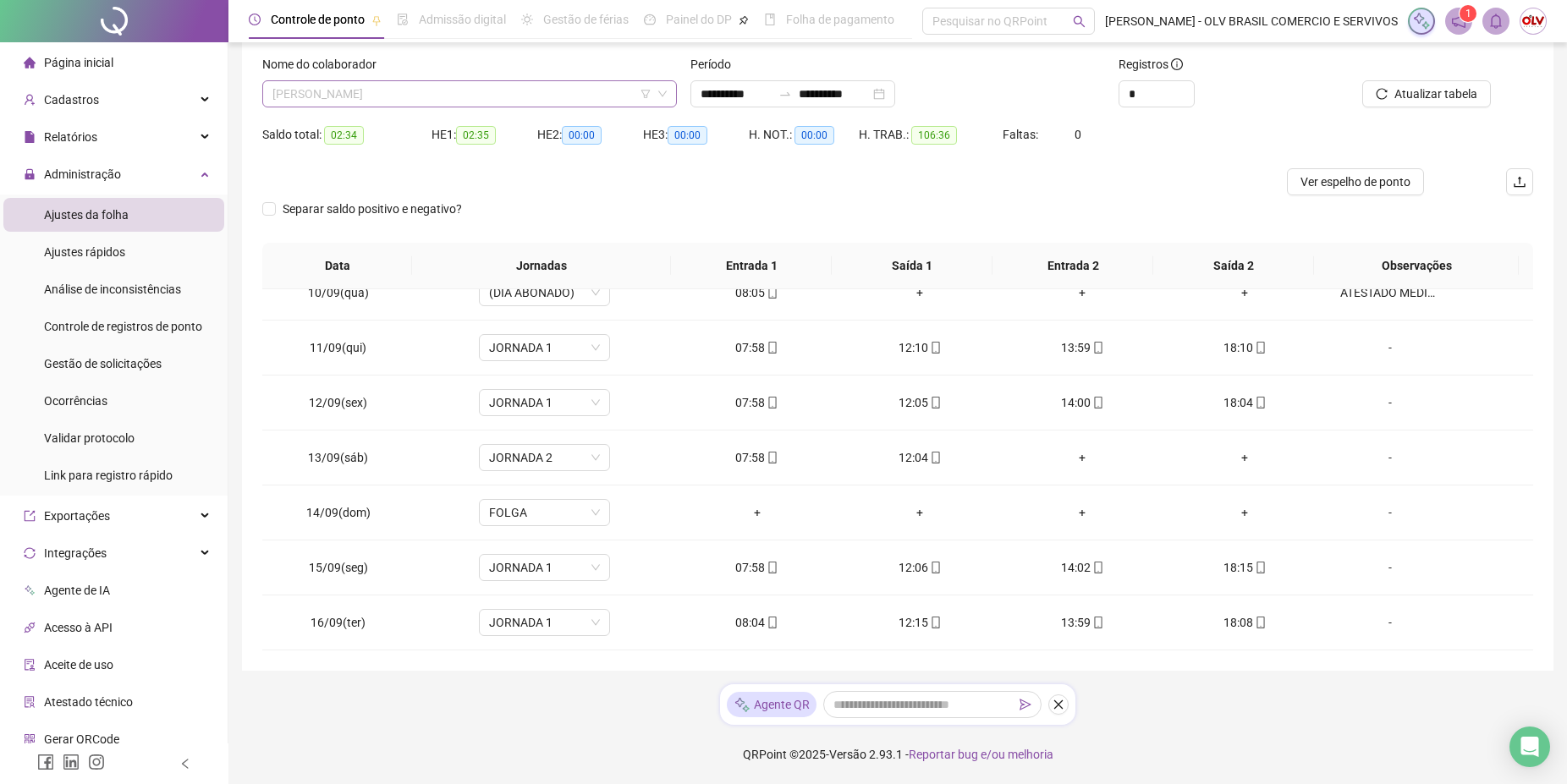
click at [417, 99] on span "[PERSON_NAME]" at bounding box center [470, 94] width 395 height 26
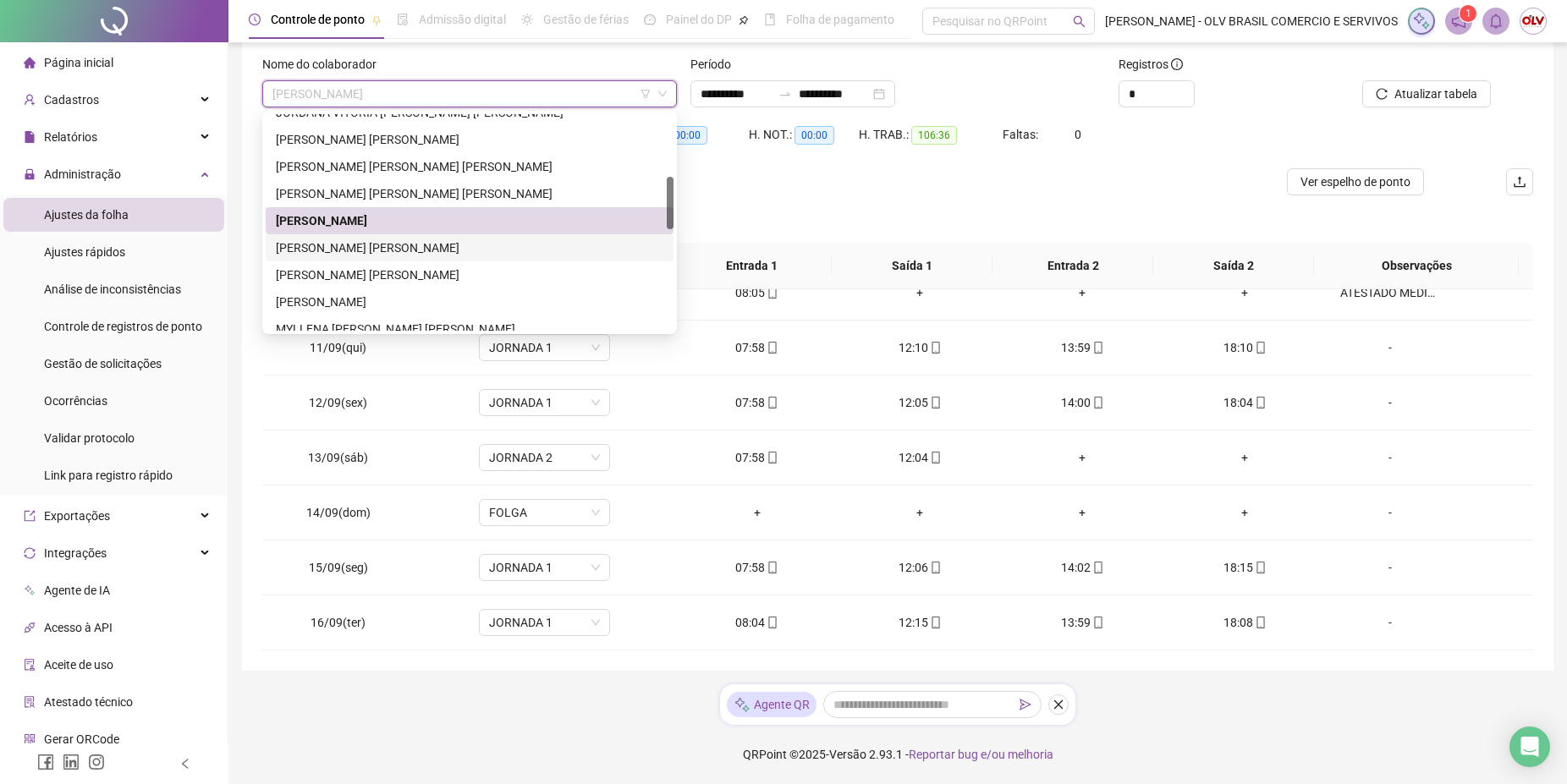
drag, startPoint x: 349, startPoint y: 252, endPoint x: 840, endPoint y: 212, distance: 492.6
click at [840, 212] on body "**********" at bounding box center [784, 291] width 1567 height 784
click at [839, 192] on div at bounding box center [739, 182] width 953 height 28
click at [473, 106] on div "[PERSON_NAME]" at bounding box center [470, 94] width 415 height 28
drag, startPoint x: 325, startPoint y: 239, endPoint x: 1097, endPoint y: 104, distance: 783.7
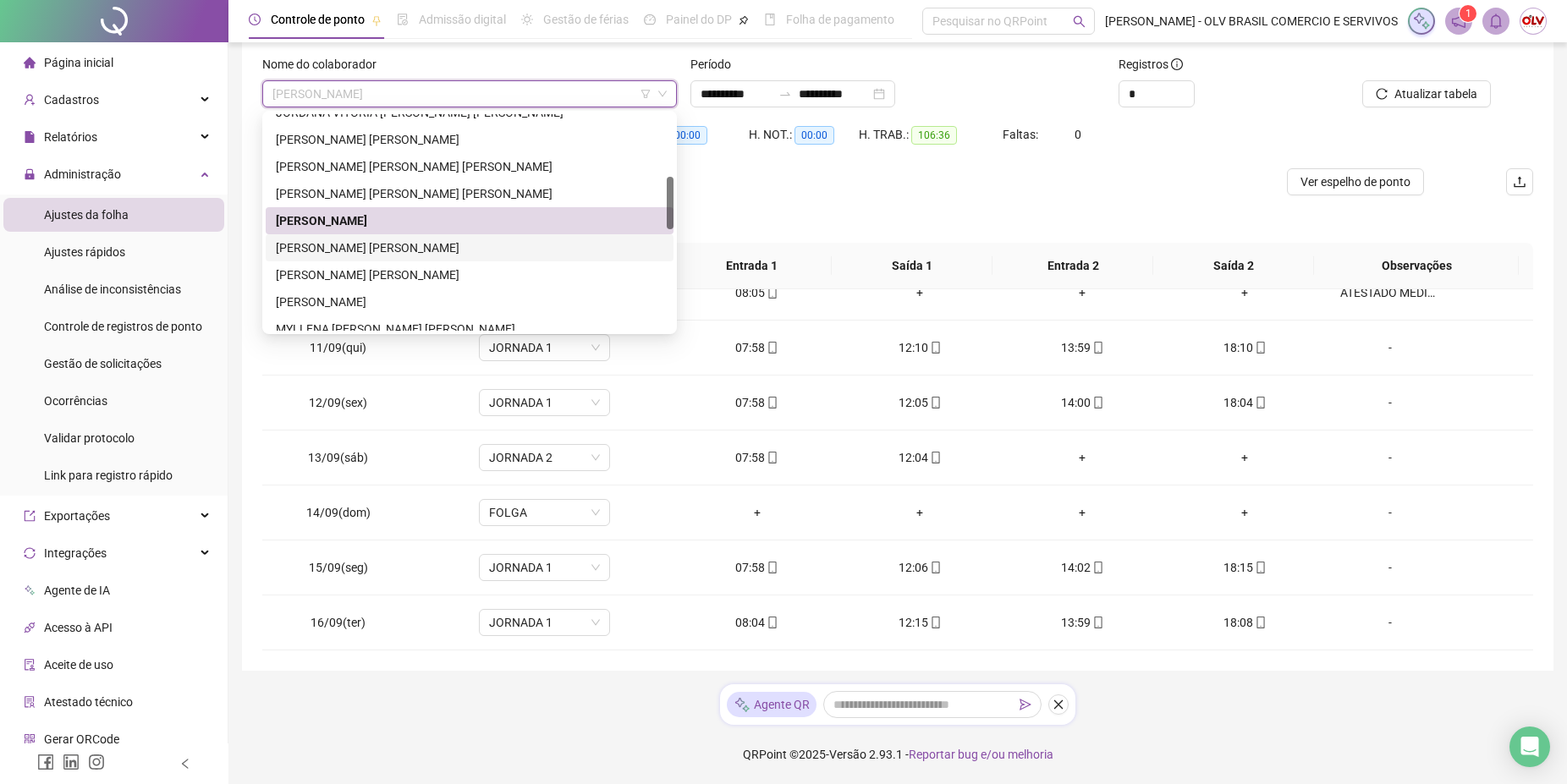
click at [326, 240] on div "[PERSON_NAME] [PERSON_NAME]" at bounding box center [470, 248] width 387 height 18
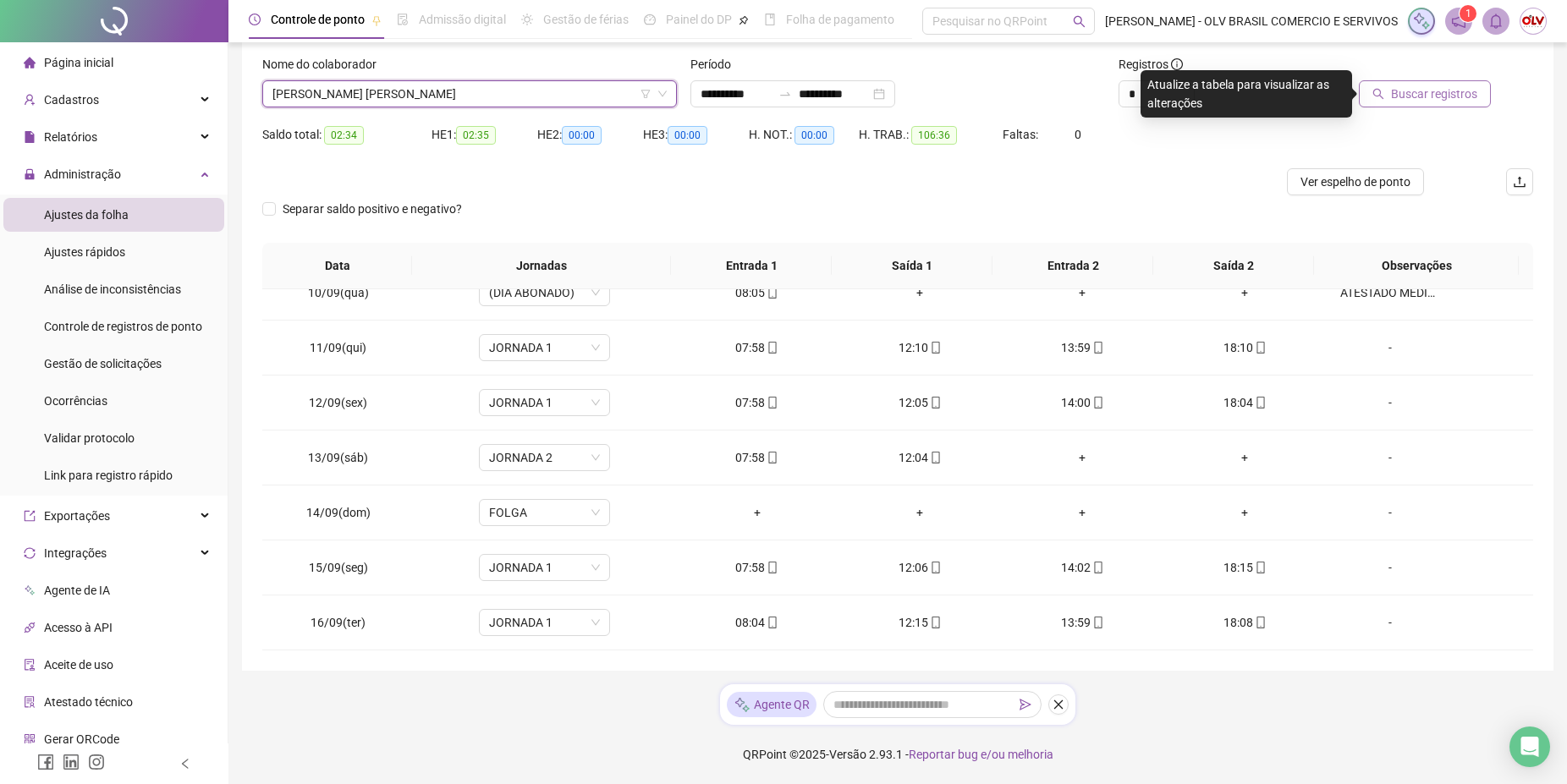
click at [1428, 98] on span "Buscar registros" at bounding box center [1434, 94] width 86 height 18
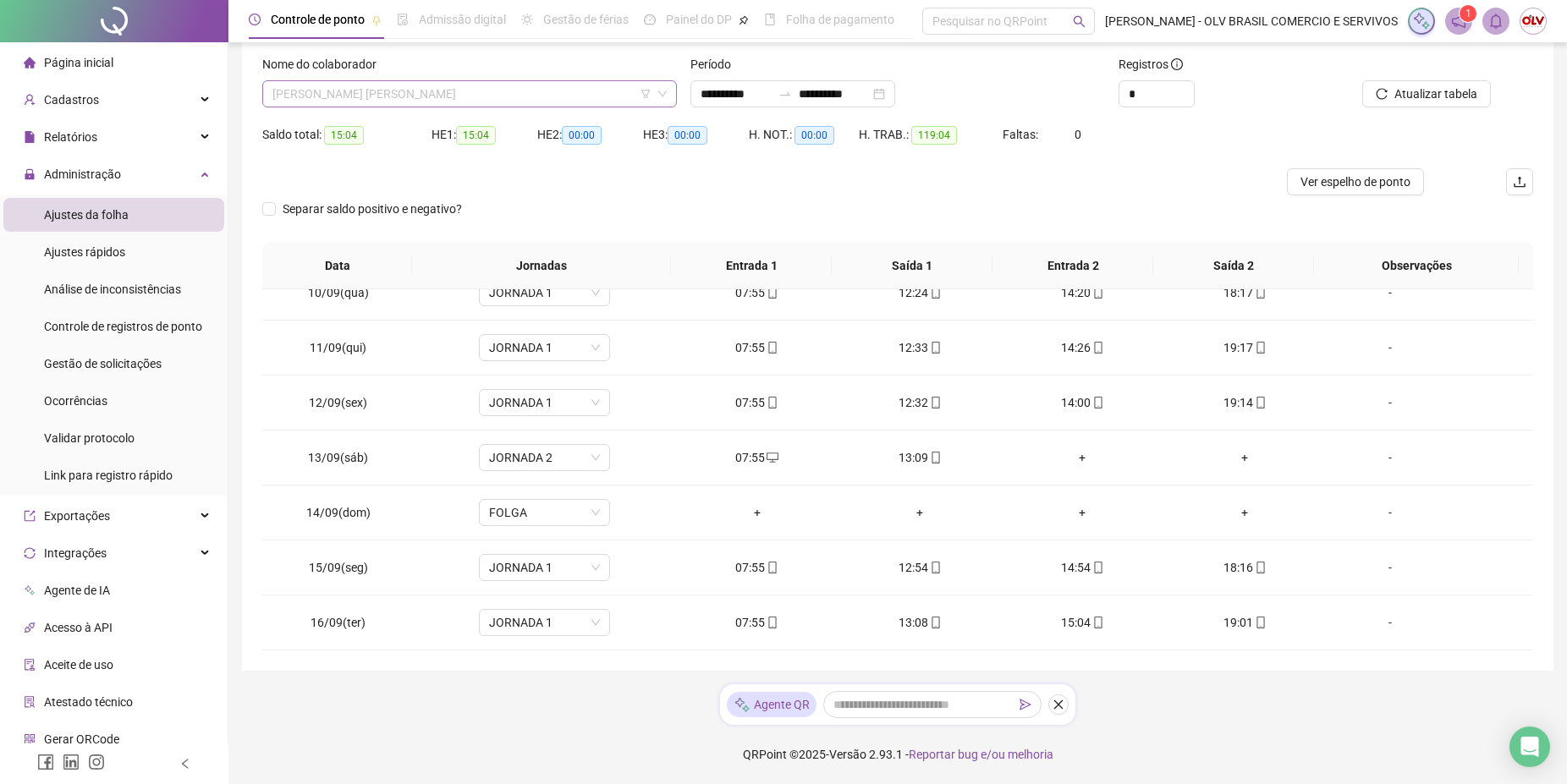
click at [405, 90] on span "[PERSON_NAME] [PERSON_NAME]" at bounding box center [470, 94] width 395 height 26
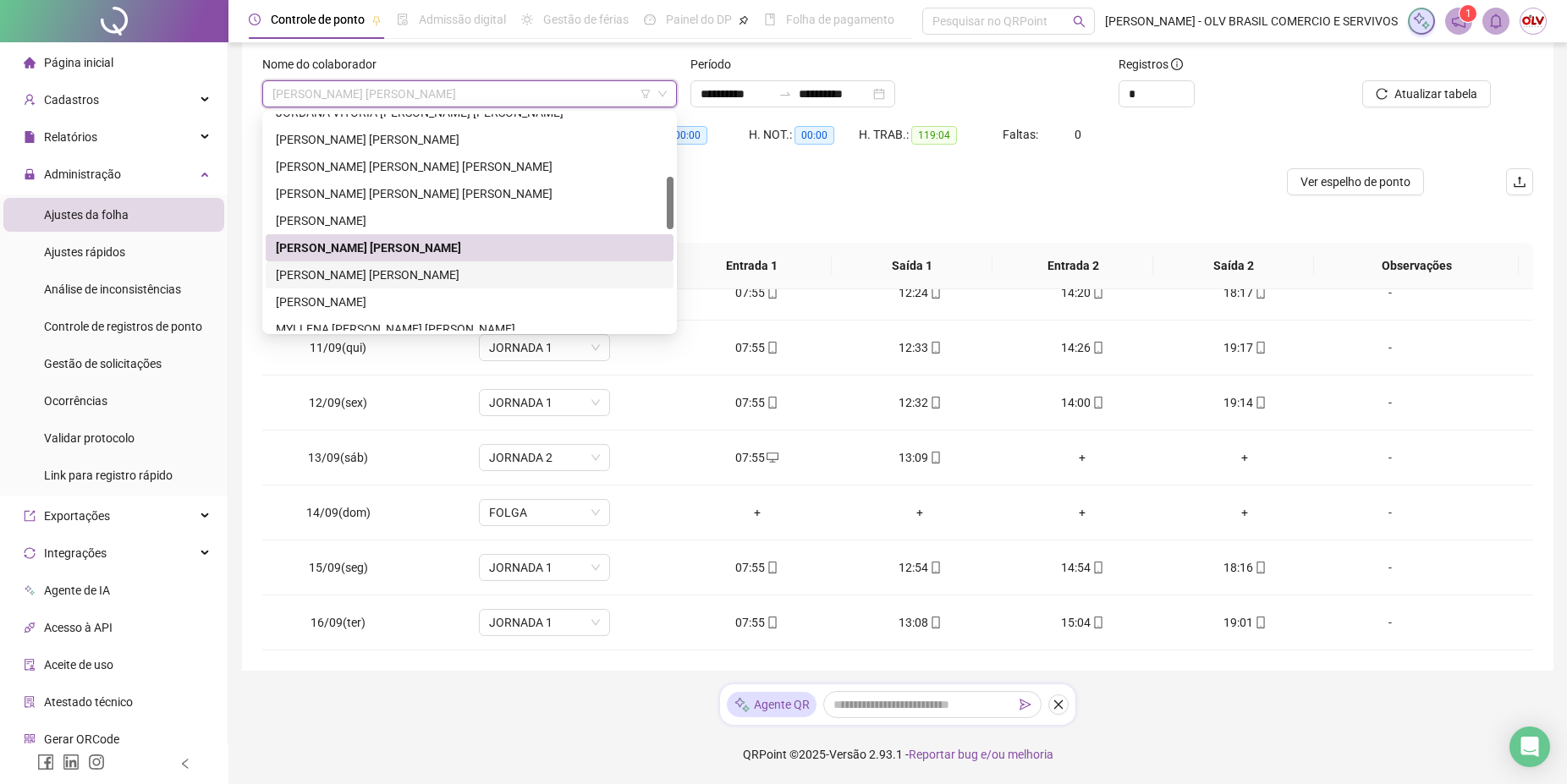
click at [357, 275] on div "[PERSON_NAME] [PERSON_NAME]" at bounding box center [470, 275] width 387 height 18
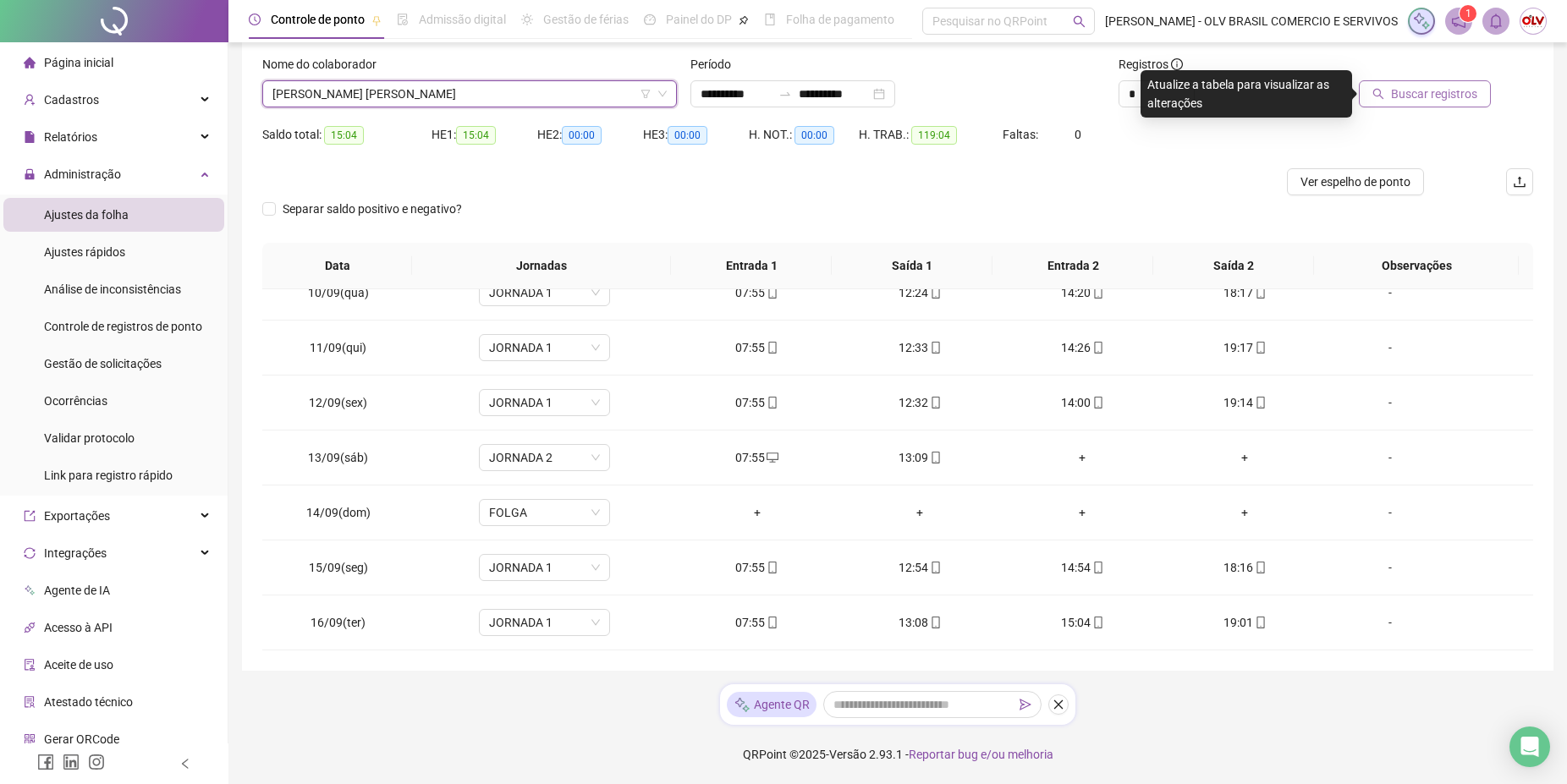
click at [1453, 90] on span "Buscar registros" at bounding box center [1434, 94] width 86 height 18
click at [509, 100] on span "[PERSON_NAME] [PERSON_NAME]" at bounding box center [470, 94] width 395 height 26
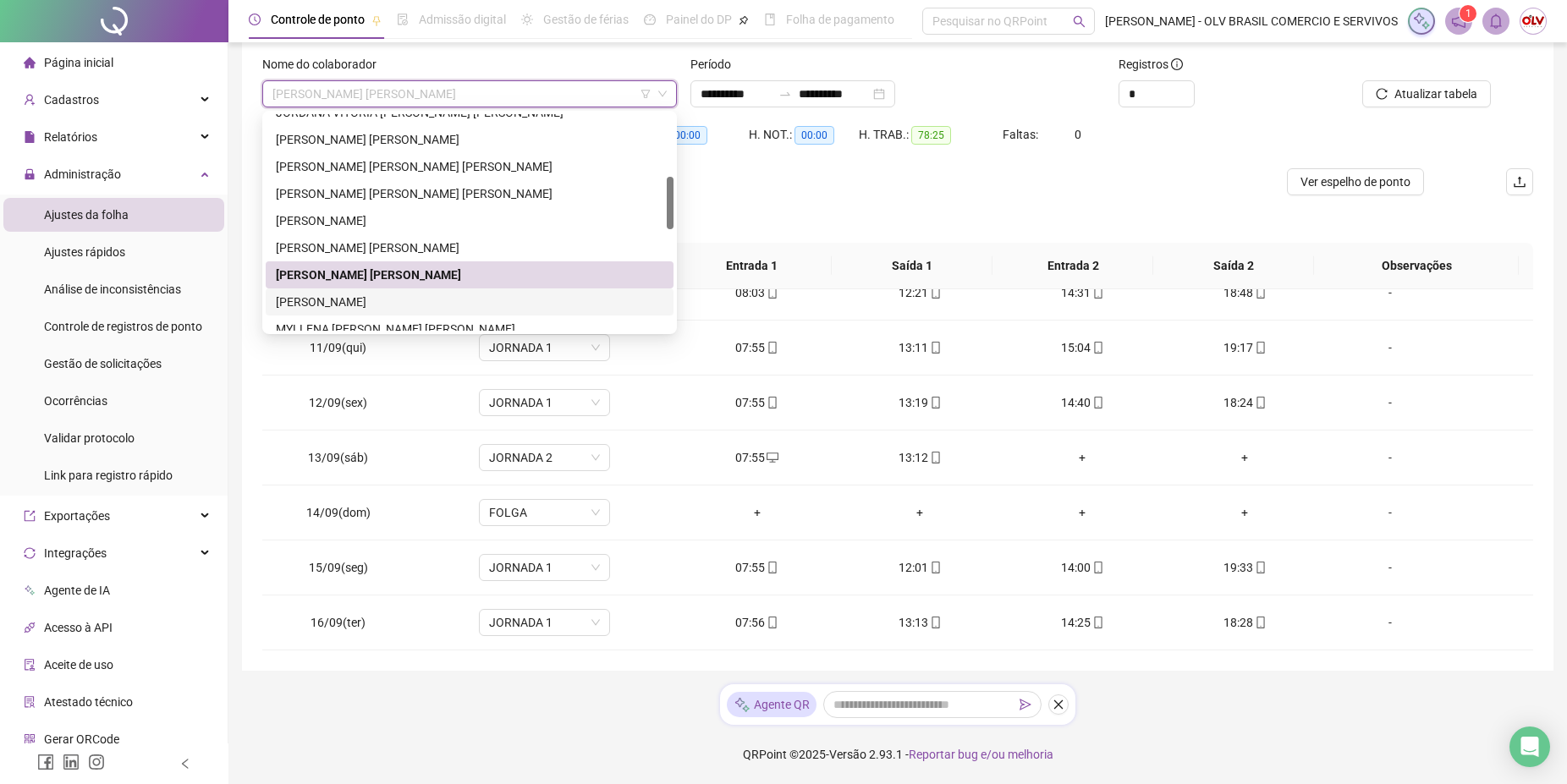
click at [410, 299] on div "[PERSON_NAME]" at bounding box center [470, 302] width 387 height 18
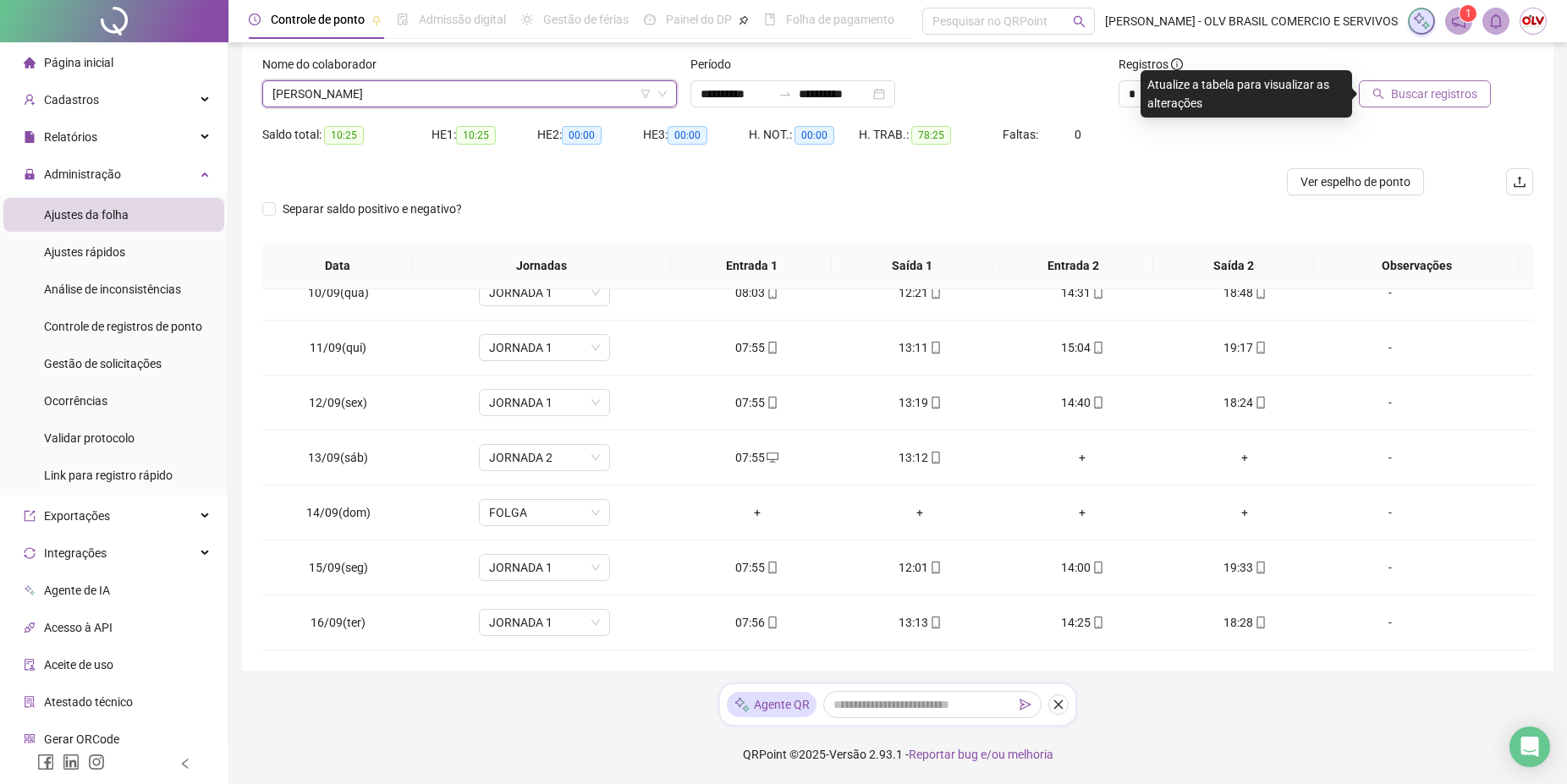
click at [1425, 85] on span "Buscar registros" at bounding box center [1434, 94] width 86 height 18
click at [457, 99] on span "[PERSON_NAME]" at bounding box center [470, 94] width 395 height 26
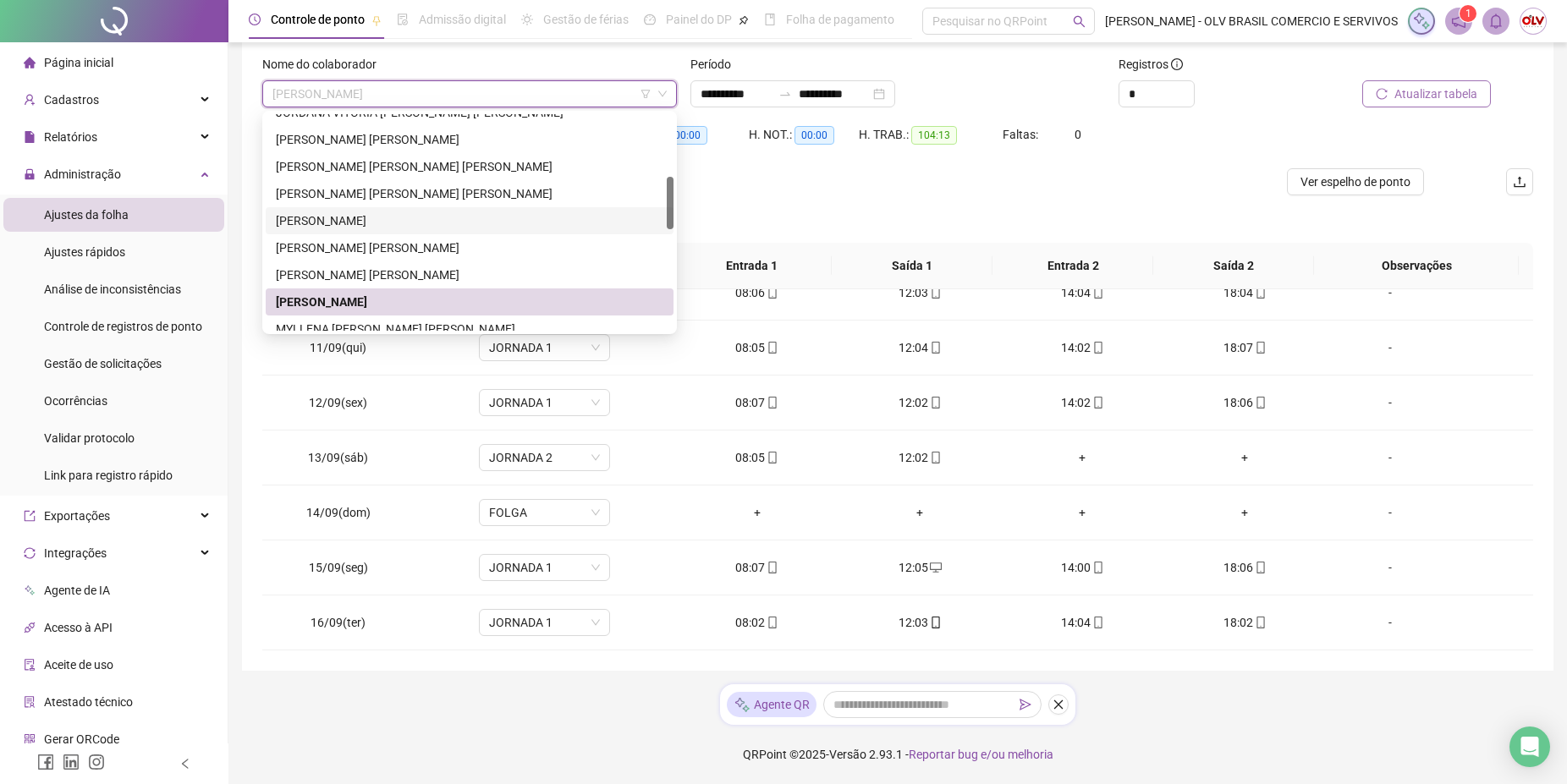
scroll to position [345, 0]
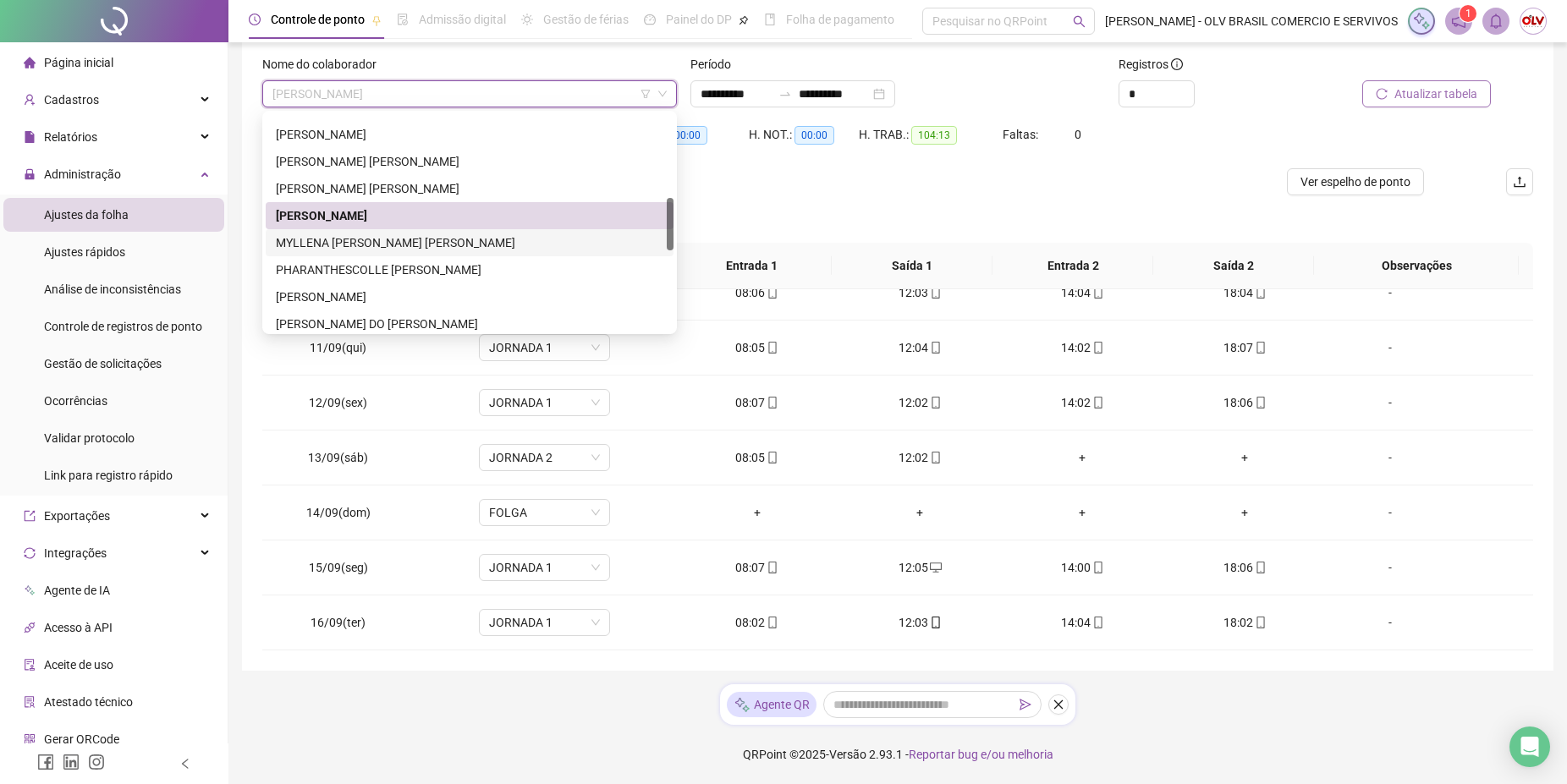
click at [397, 235] on div "MYLLENA [PERSON_NAME] [PERSON_NAME]" at bounding box center [470, 243] width 387 height 18
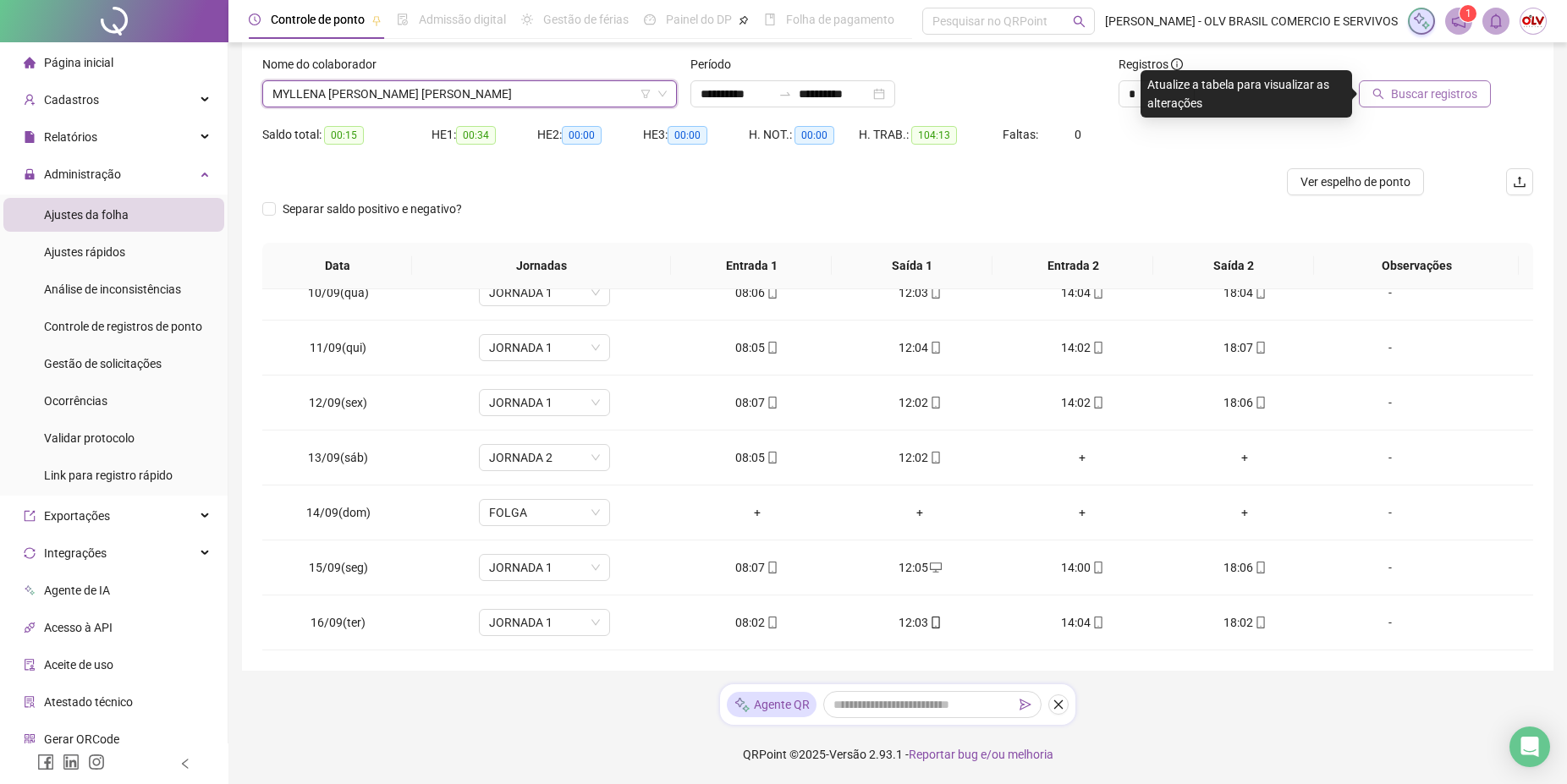
click at [1389, 104] on button "Buscar registros" at bounding box center [1425, 94] width 132 height 28
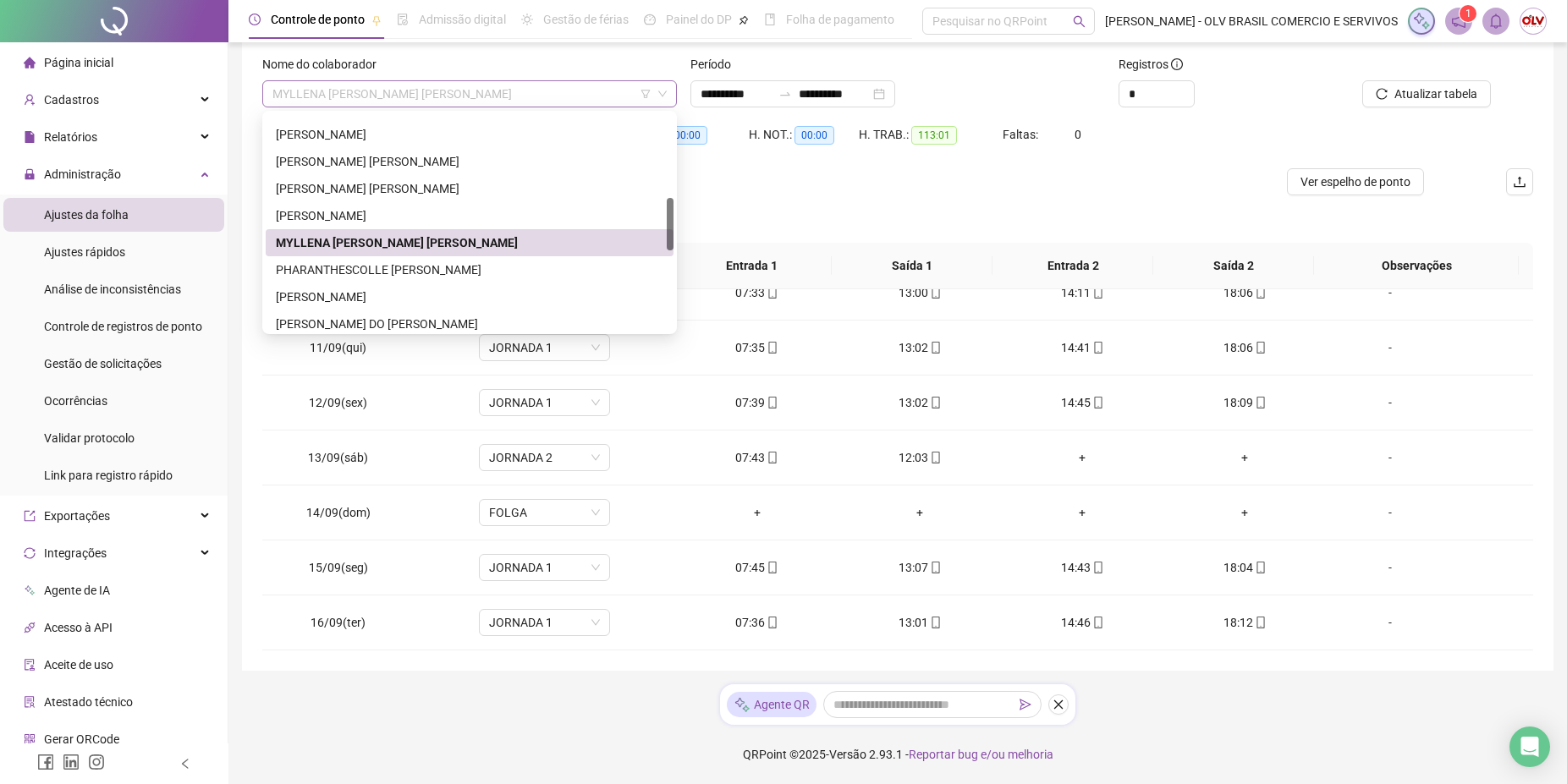
click at [401, 97] on span "MYLLENA [PERSON_NAME] [PERSON_NAME]" at bounding box center [470, 94] width 395 height 26
click at [380, 265] on div "PHARANTHESCOLLE [PERSON_NAME]" at bounding box center [470, 270] width 387 height 18
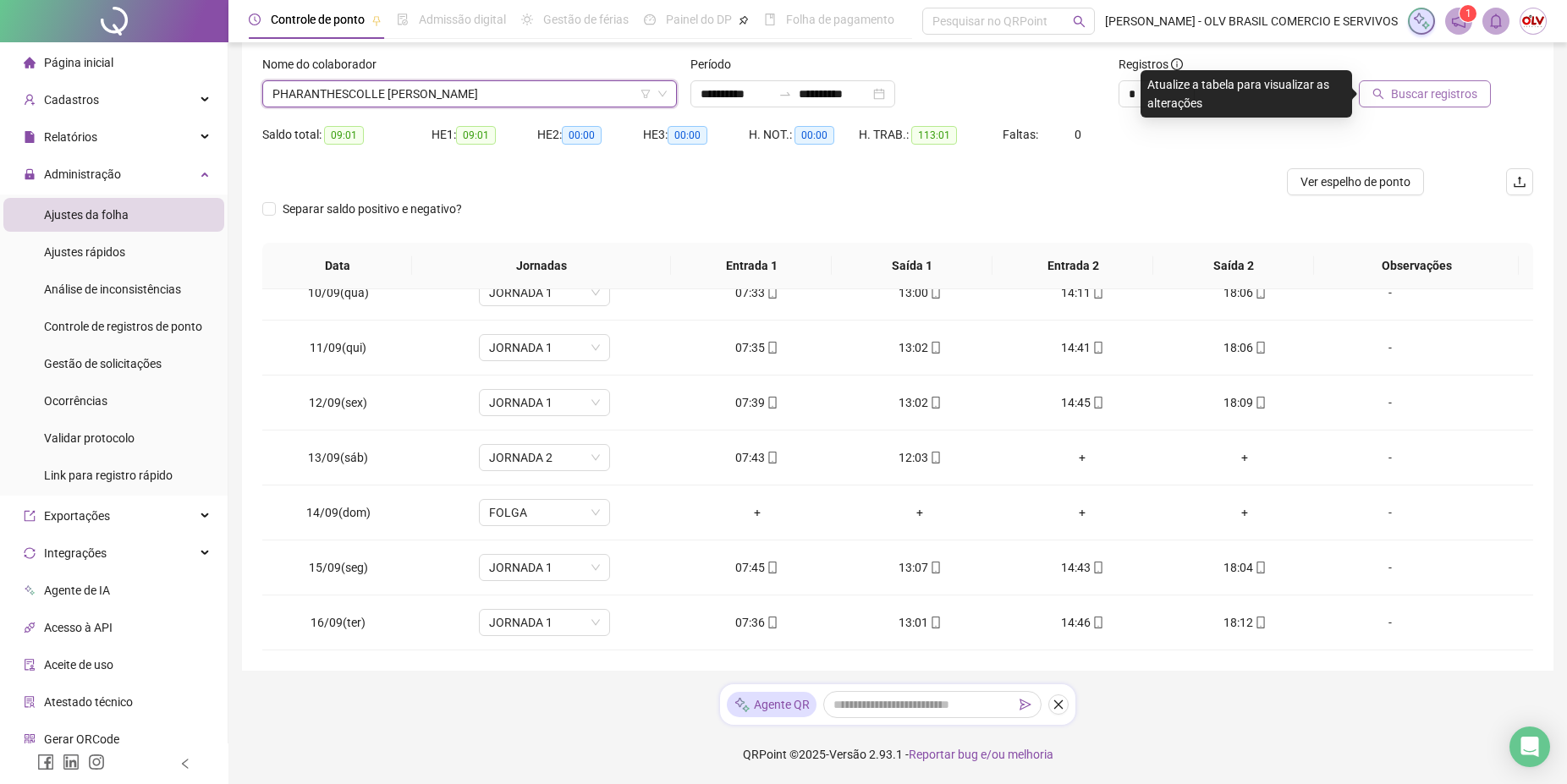
click at [1413, 101] on span "Buscar registros" at bounding box center [1434, 94] width 86 height 18
click at [429, 96] on span "PHARANTHESCOLLE [PERSON_NAME]" at bounding box center [470, 94] width 395 height 26
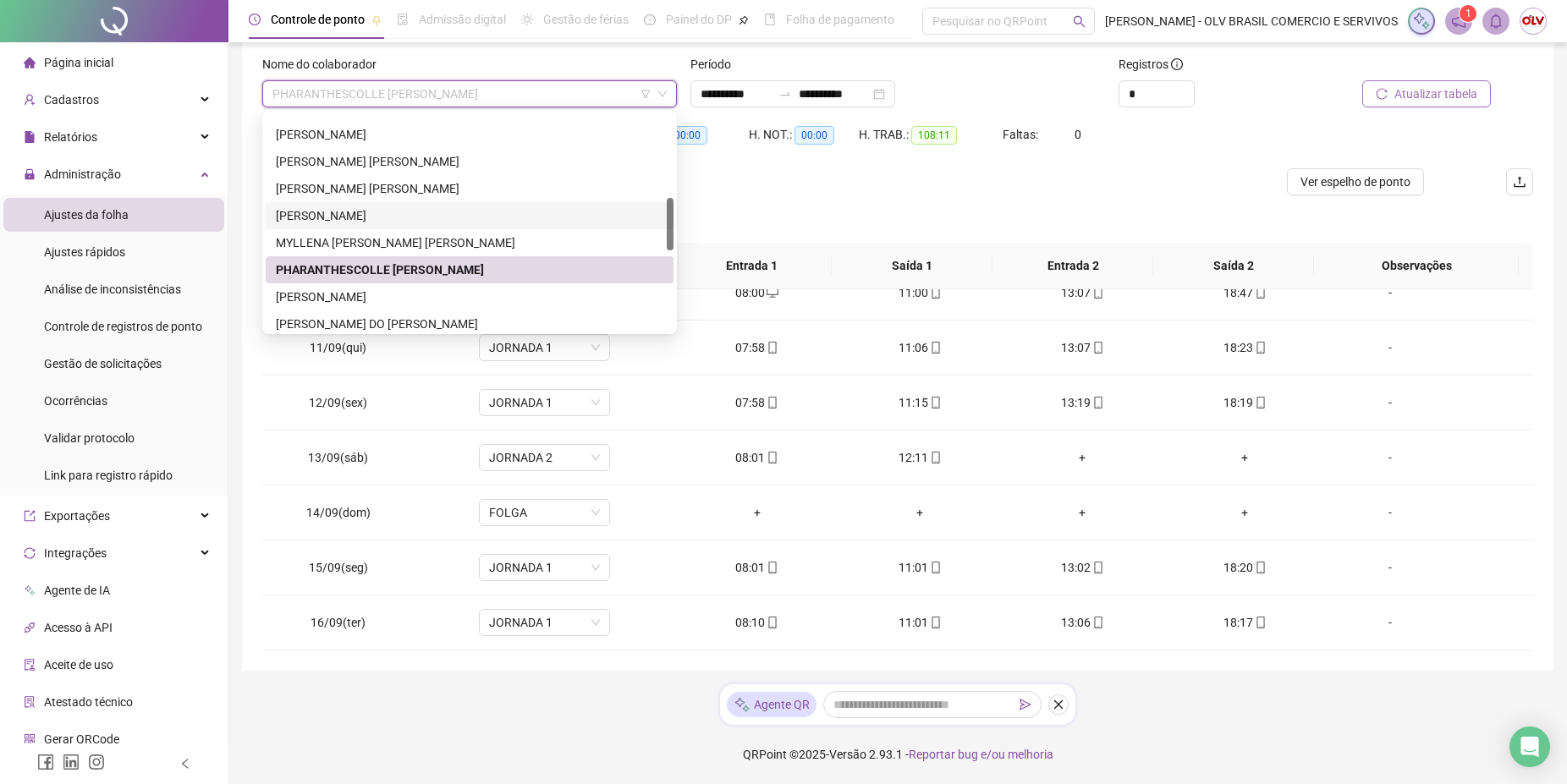
scroll to position [431, 0]
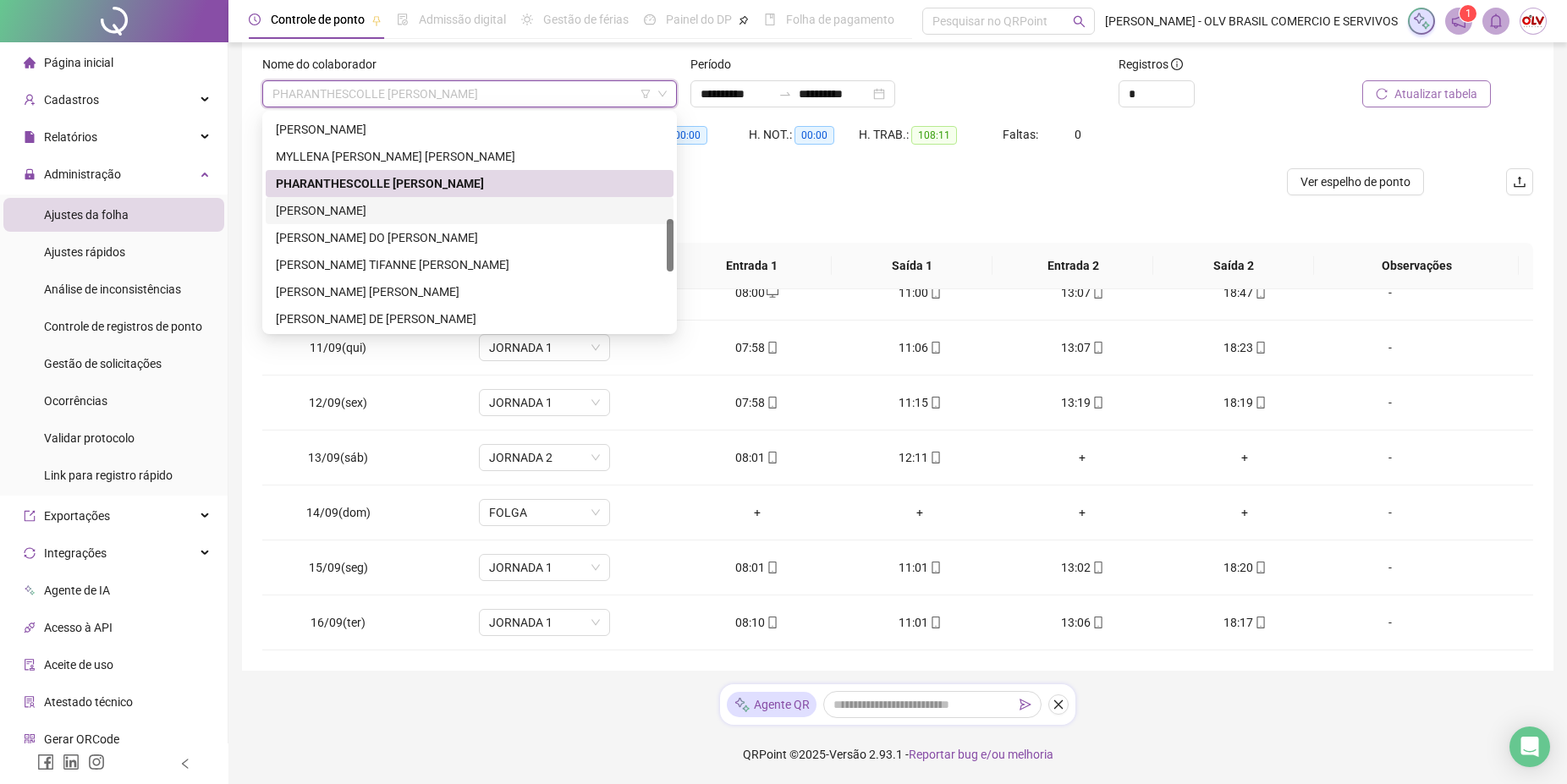
click at [390, 208] on div "[PERSON_NAME]" at bounding box center [470, 210] width 387 height 18
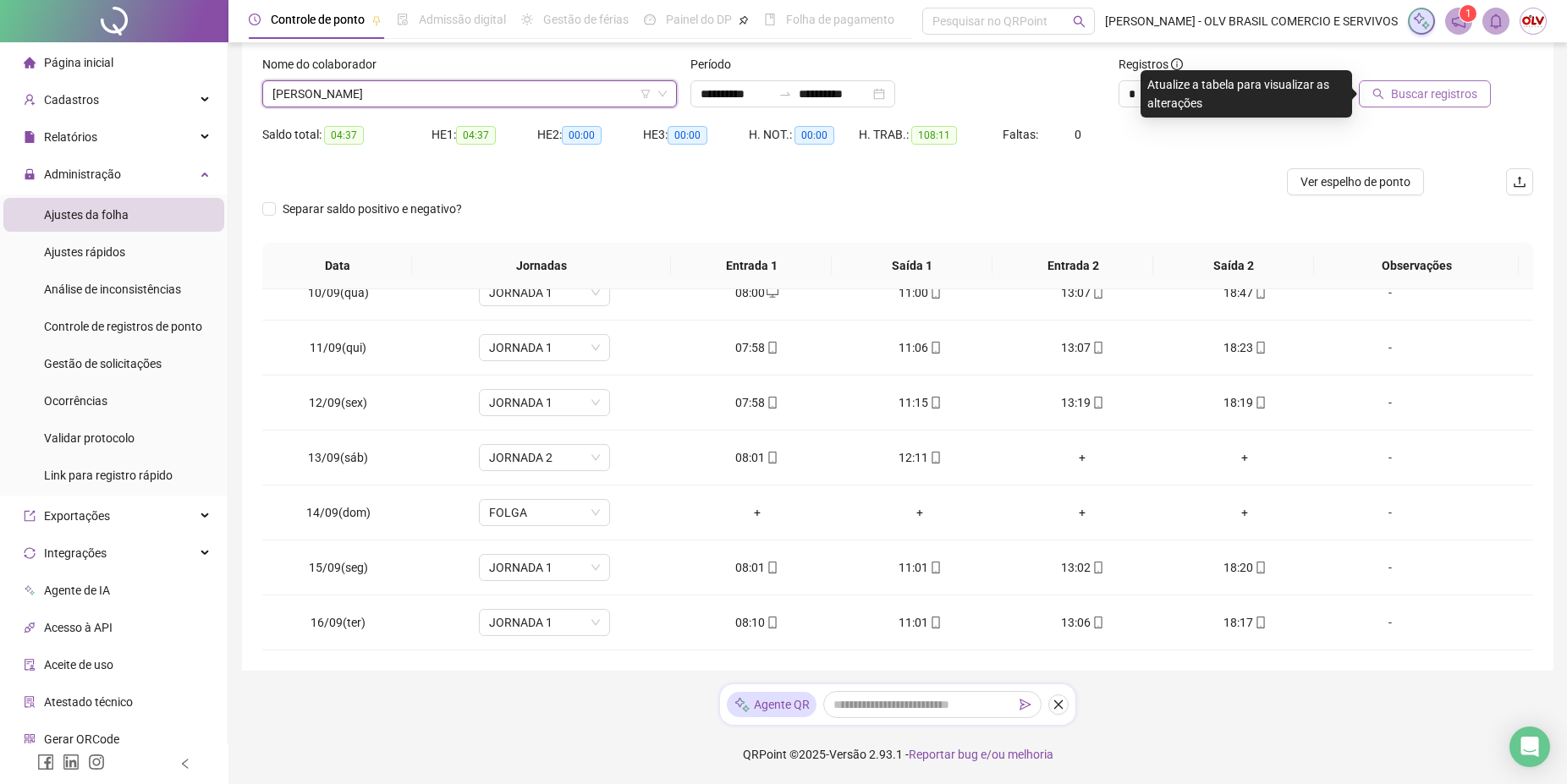
click at [1459, 96] on span "Buscar registros" at bounding box center [1434, 94] width 86 height 18
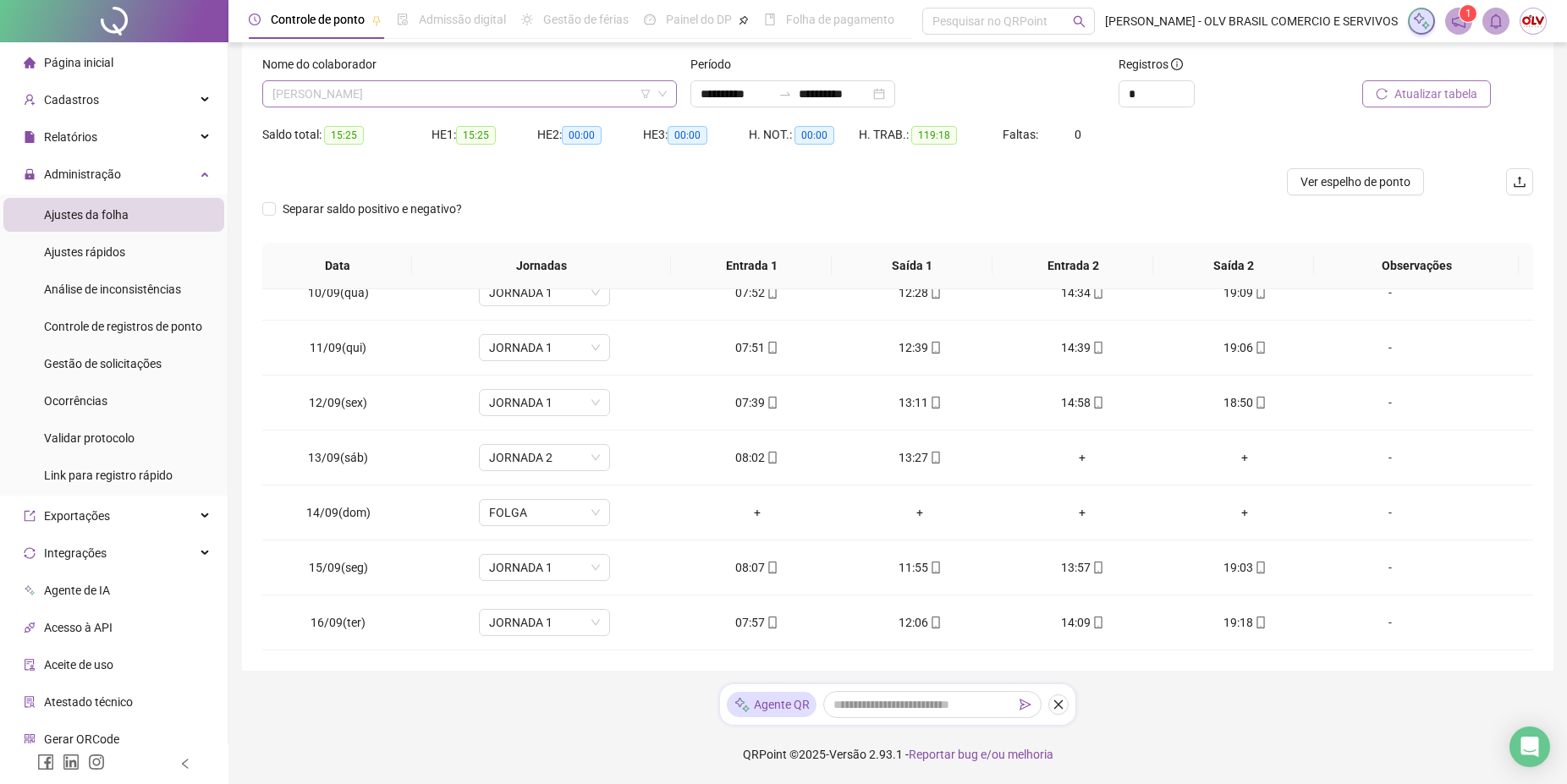
click at [415, 90] on span "[PERSON_NAME]" at bounding box center [470, 94] width 395 height 26
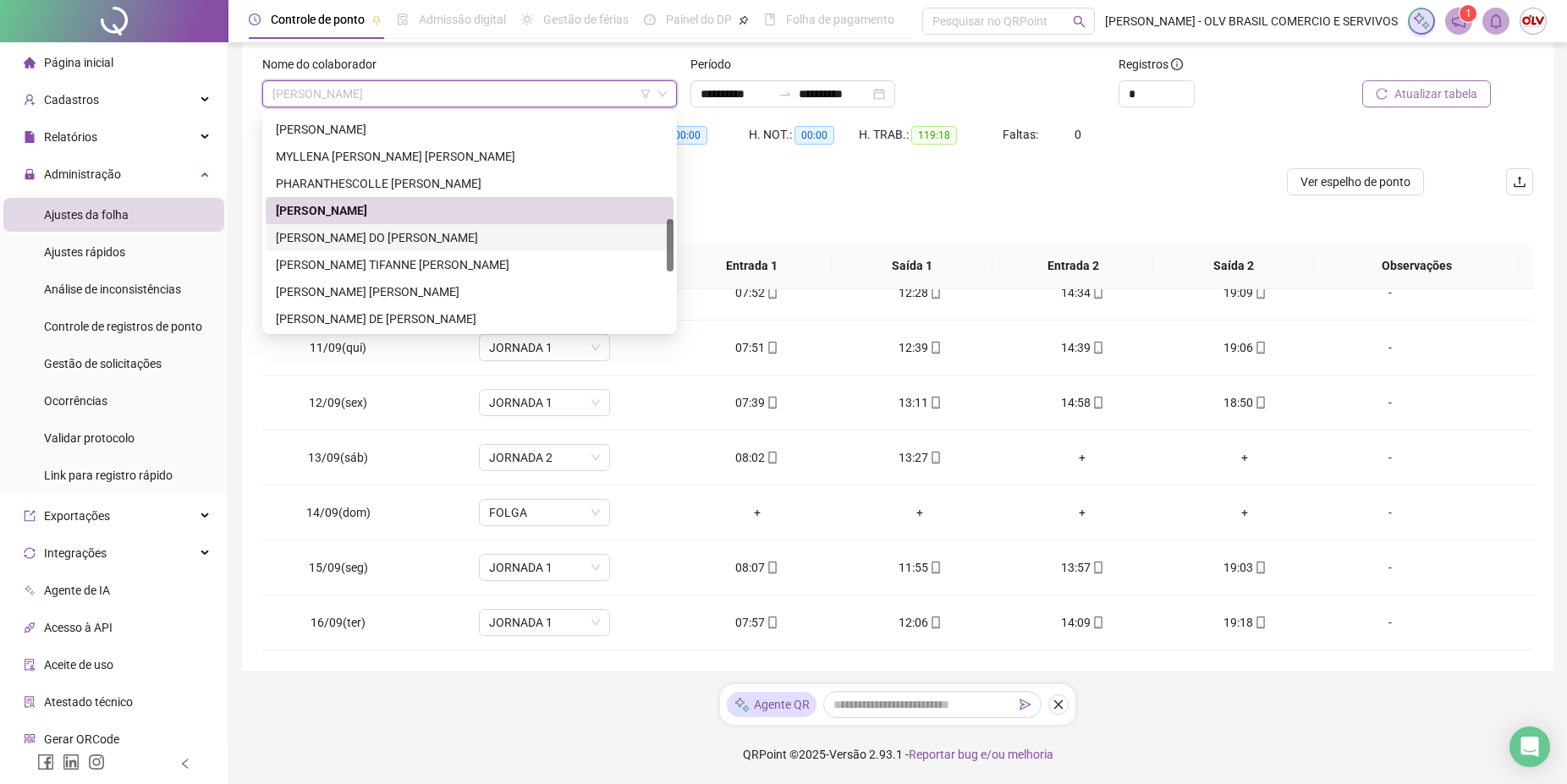
drag, startPoint x: 411, startPoint y: 237, endPoint x: 443, endPoint y: 234, distance: 32.1
click at [412, 237] on div "[PERSON_NAME] DO [PERSON_NAME]" at bounding box center [470, 237] width 387 height 18
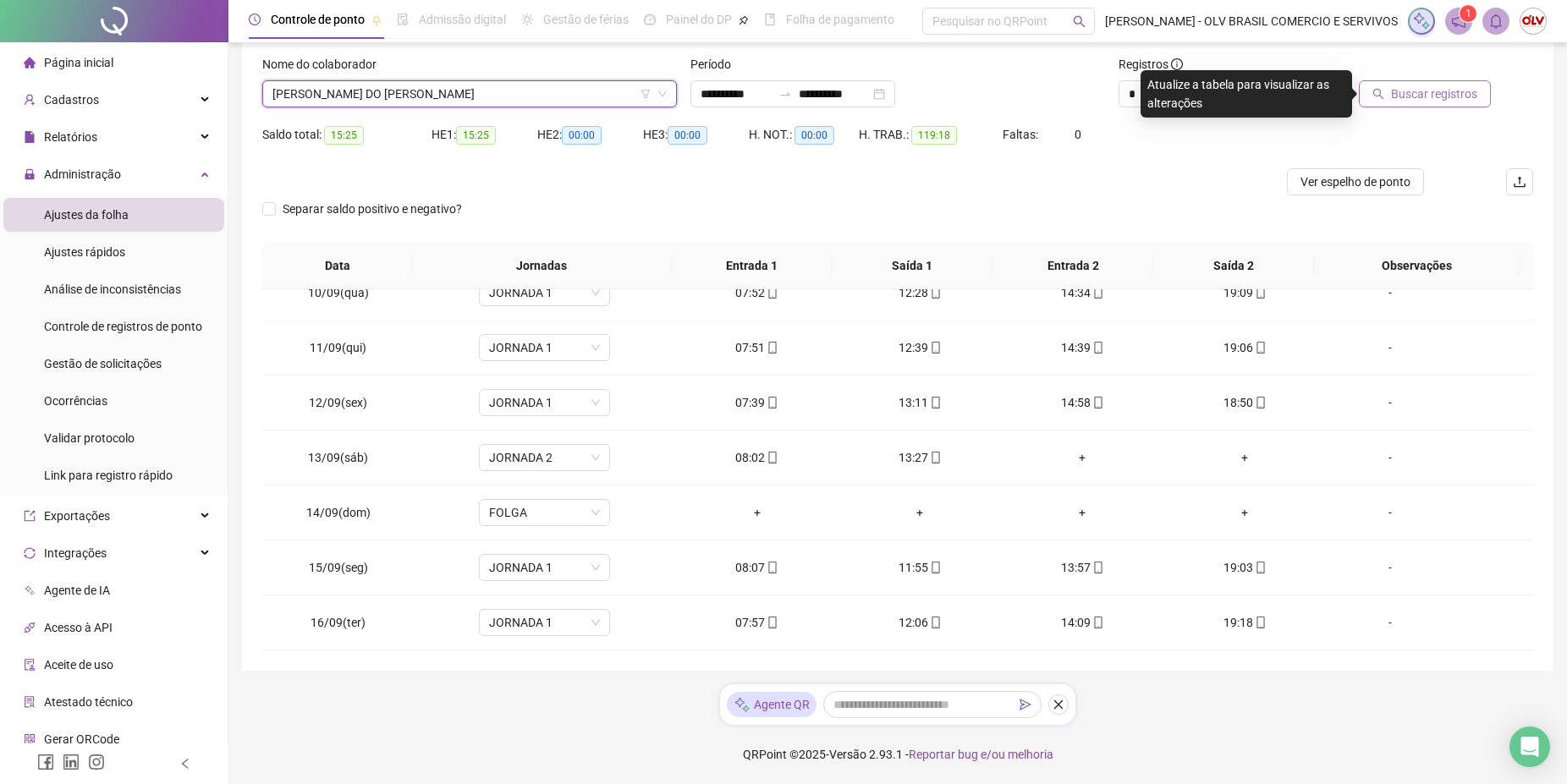
click at [1424, 94] on span "Buscar registros" at bounding box center [1434, 94] width 86 height 18
click at [399, 82] on span "[PERSON_NAME] DO [PERSON_NAME]" at bounding box center [470, 94] width 395 height 26
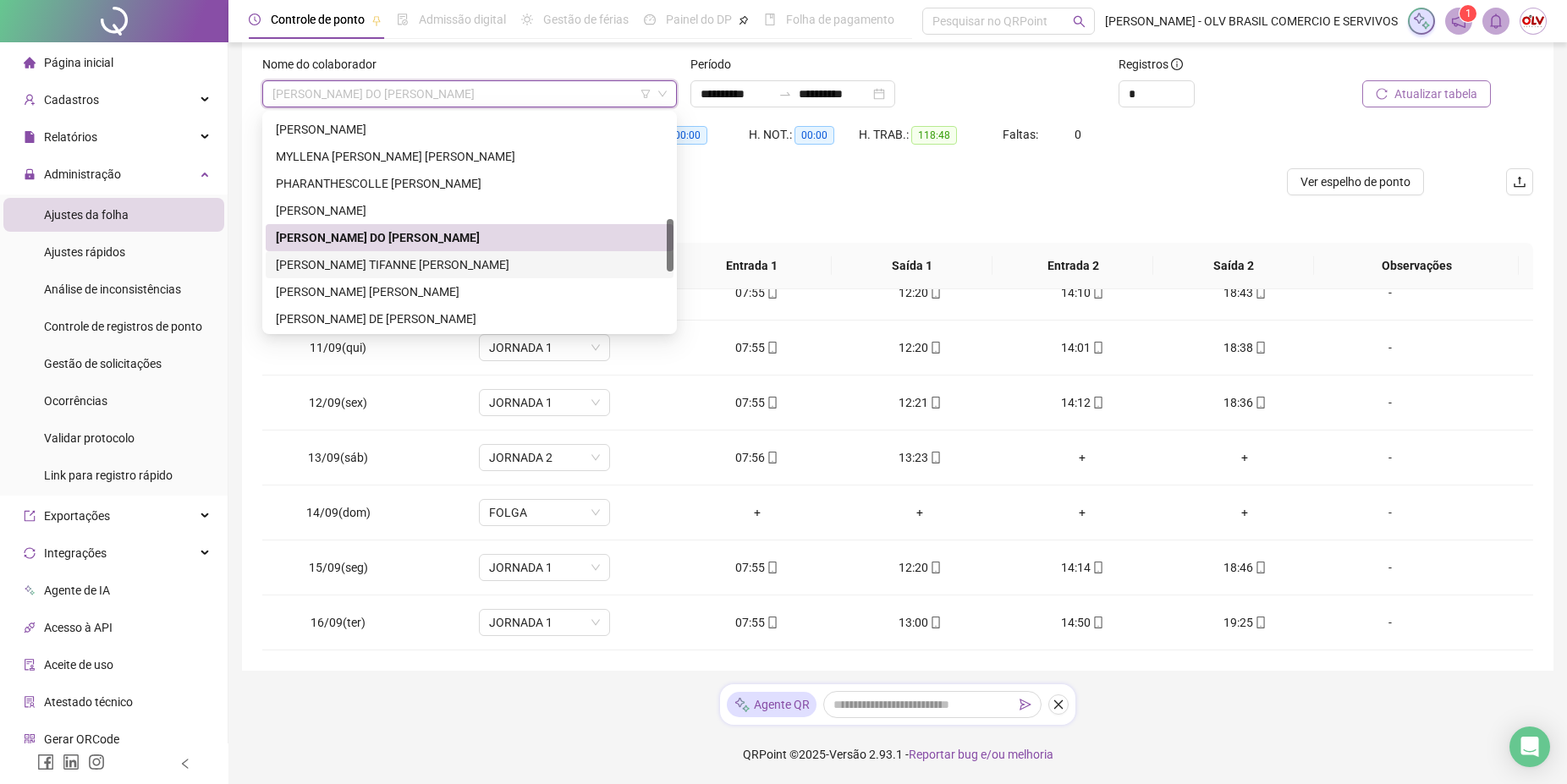
click at [378, 276] on div "[PERSON_NAME] TIFANNE [PERSON_NAME]" at bounding box center [470, 265] width 408 height 28
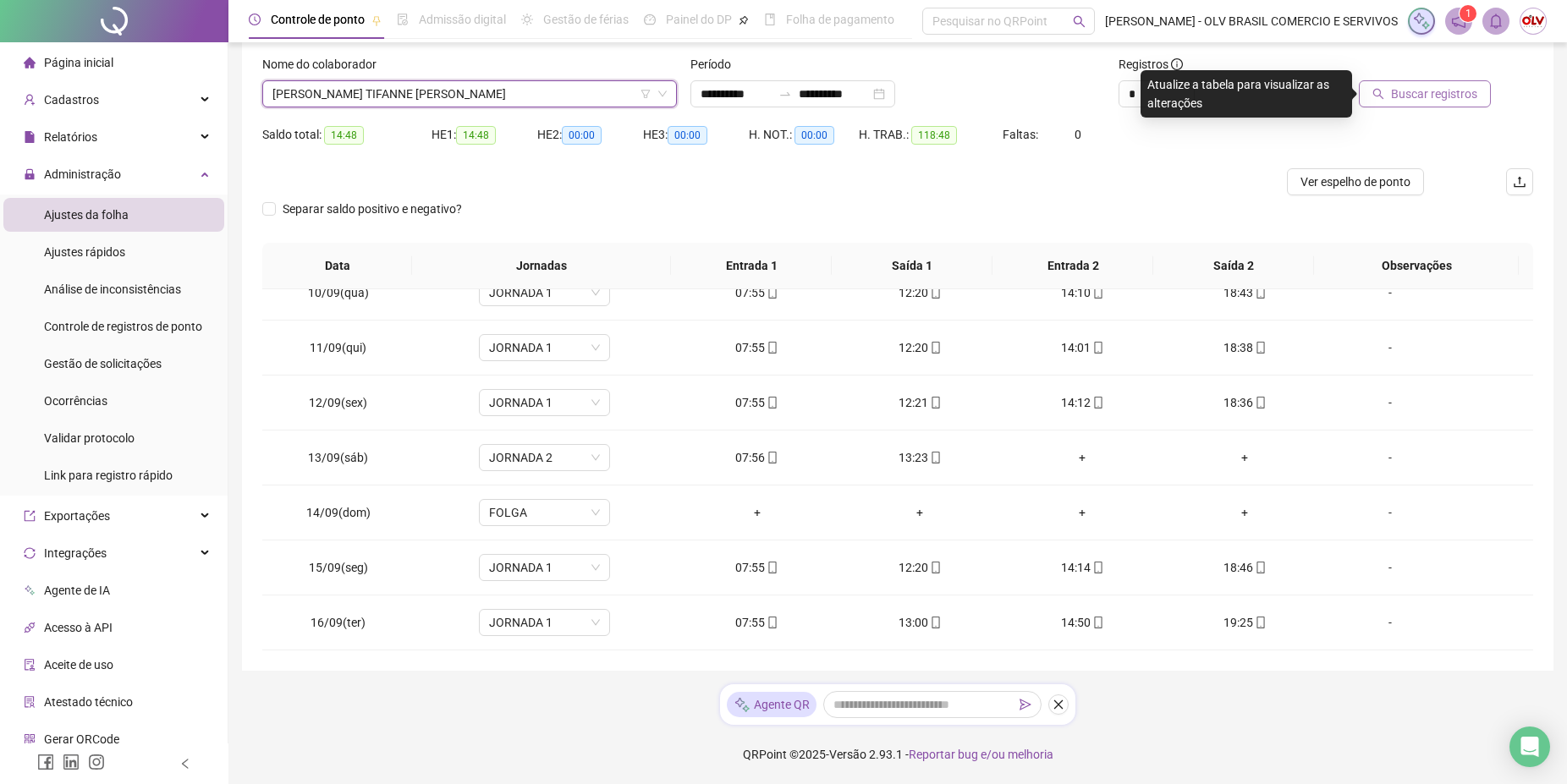
click at [1450, 105] on button "Buscar registros" at bounding box center [1425, 94] width 132 height 28
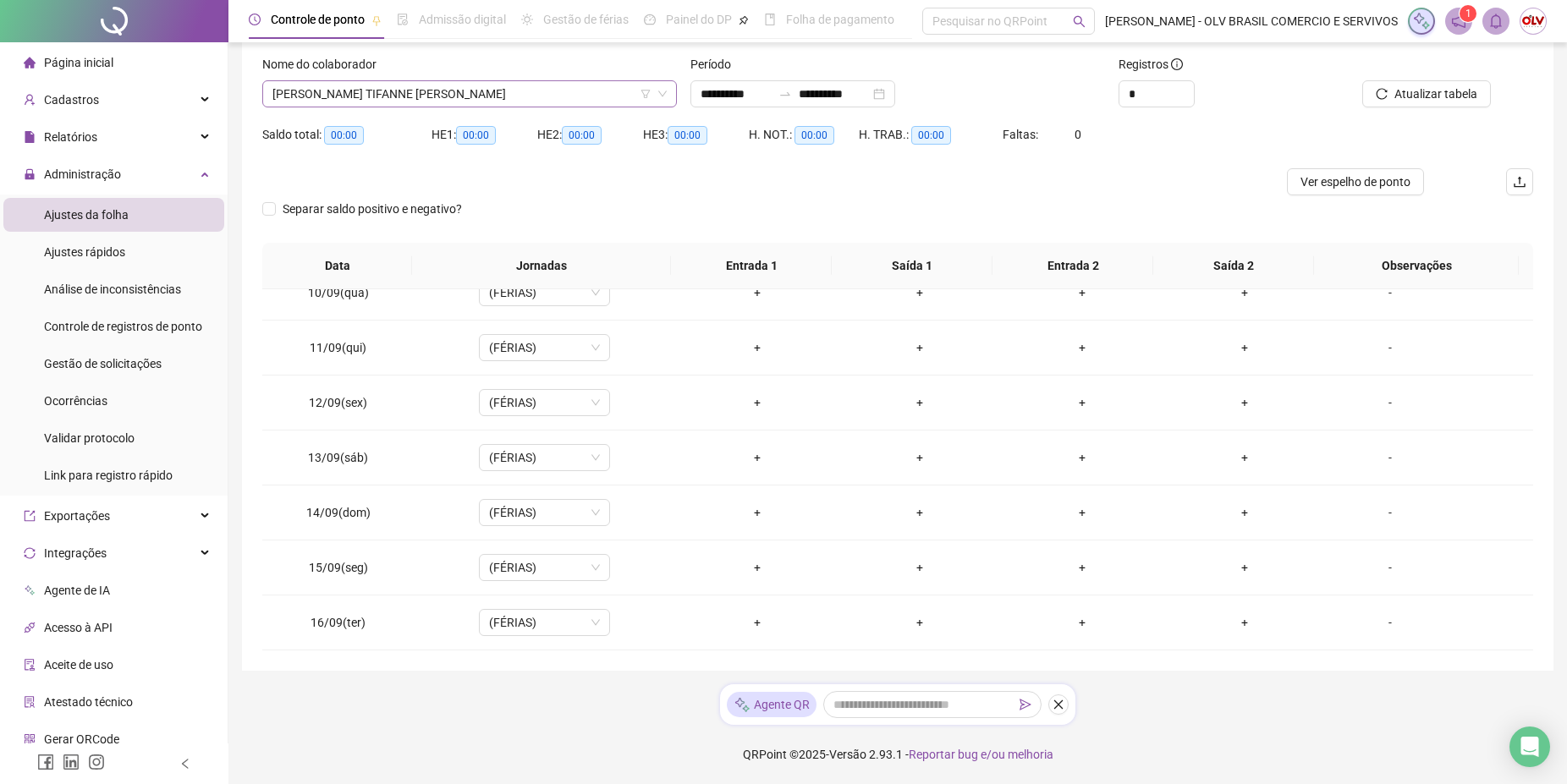
click at [387, 93] on span "[PERSON_NAME] TIFANNE [PERSON_NAME]" at bounding box center [470, 94] width 395 height 26
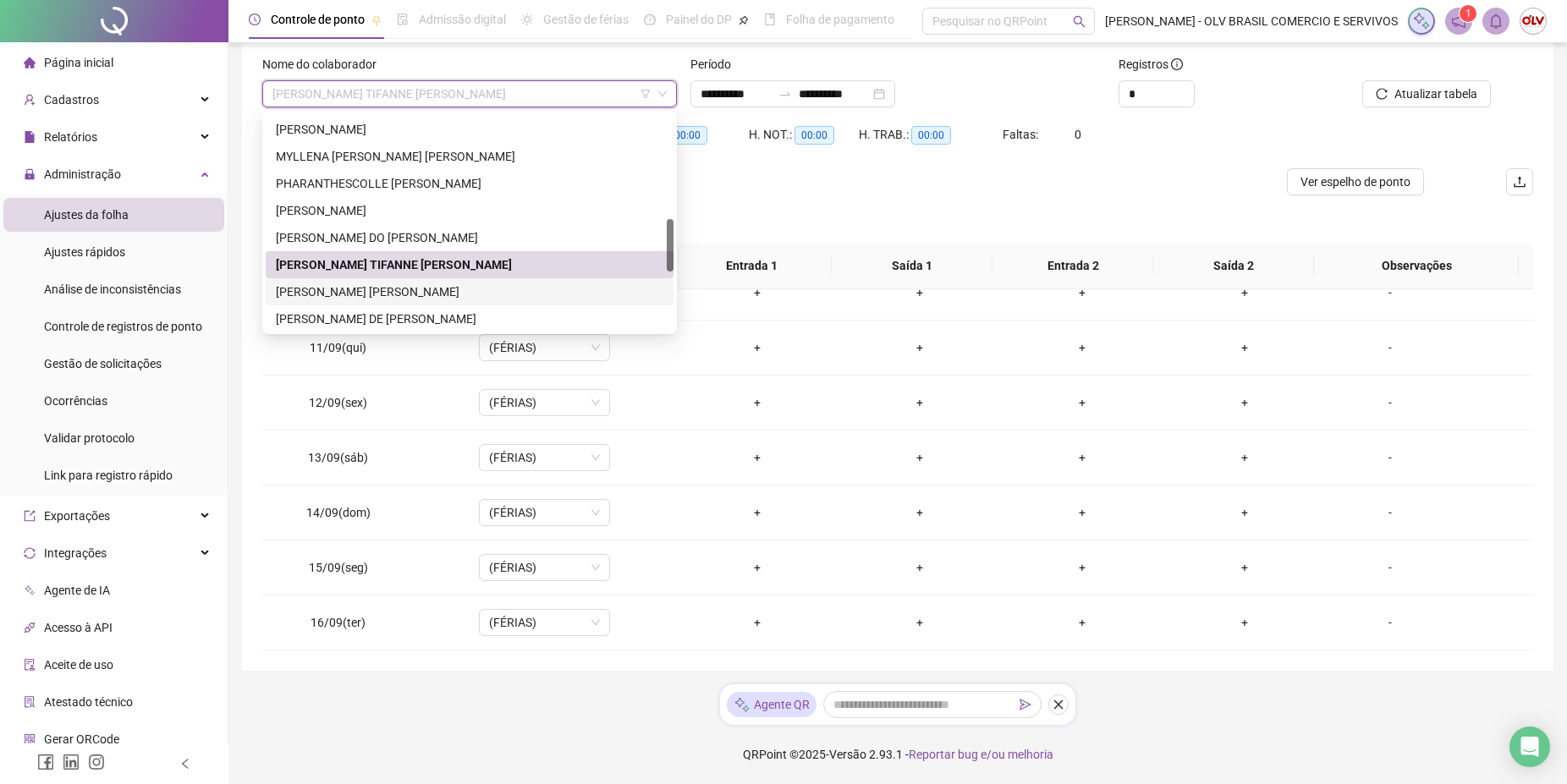
click at [378, 282] on div "[PERSON_NAME] [PERSON_NAME]" at bounding box center [470, 292] width 387 height 18
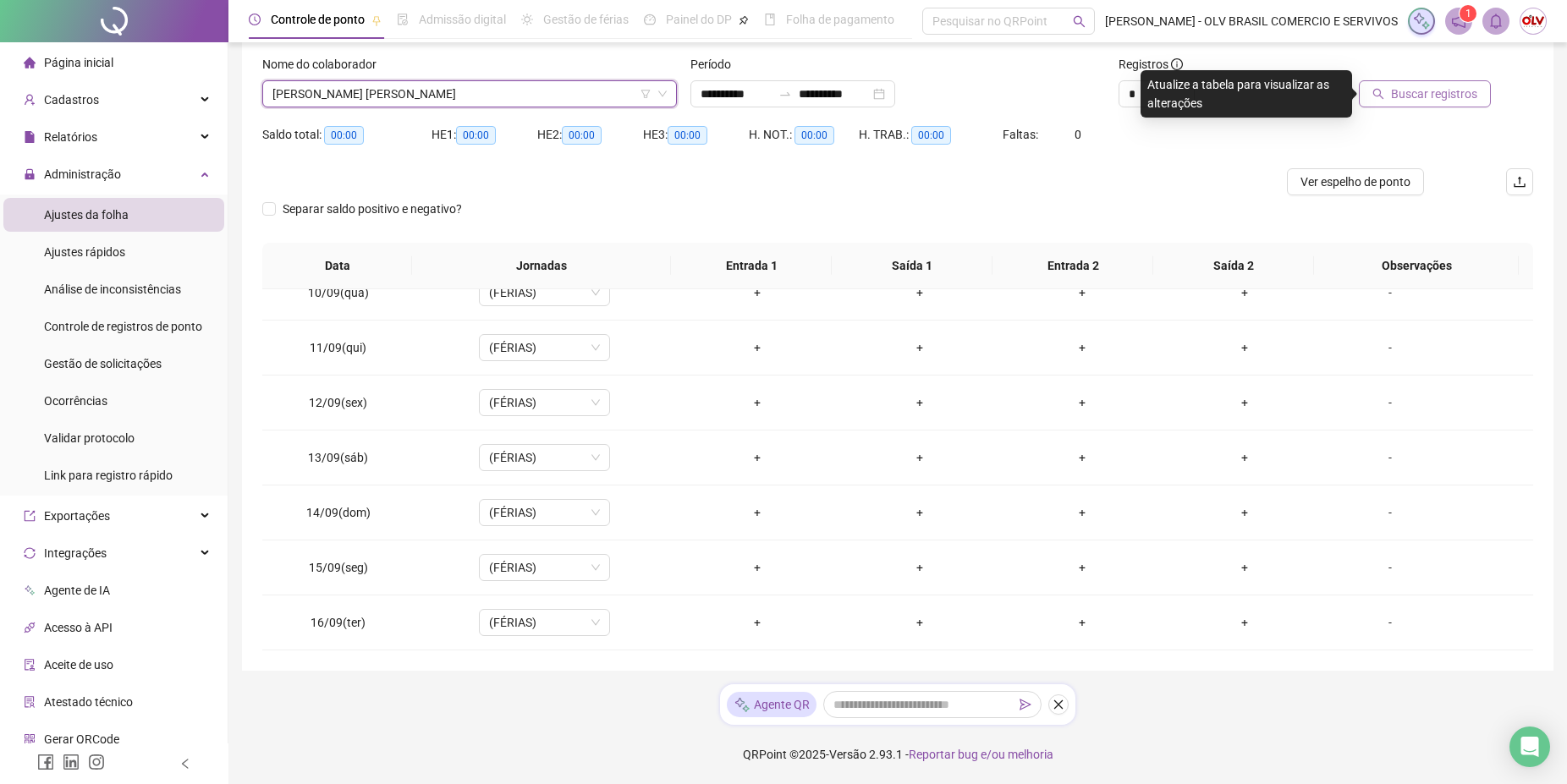
click at [1443, 92] on span "Buscar registros" at bounding box center [1434, 94] width 86 height 18
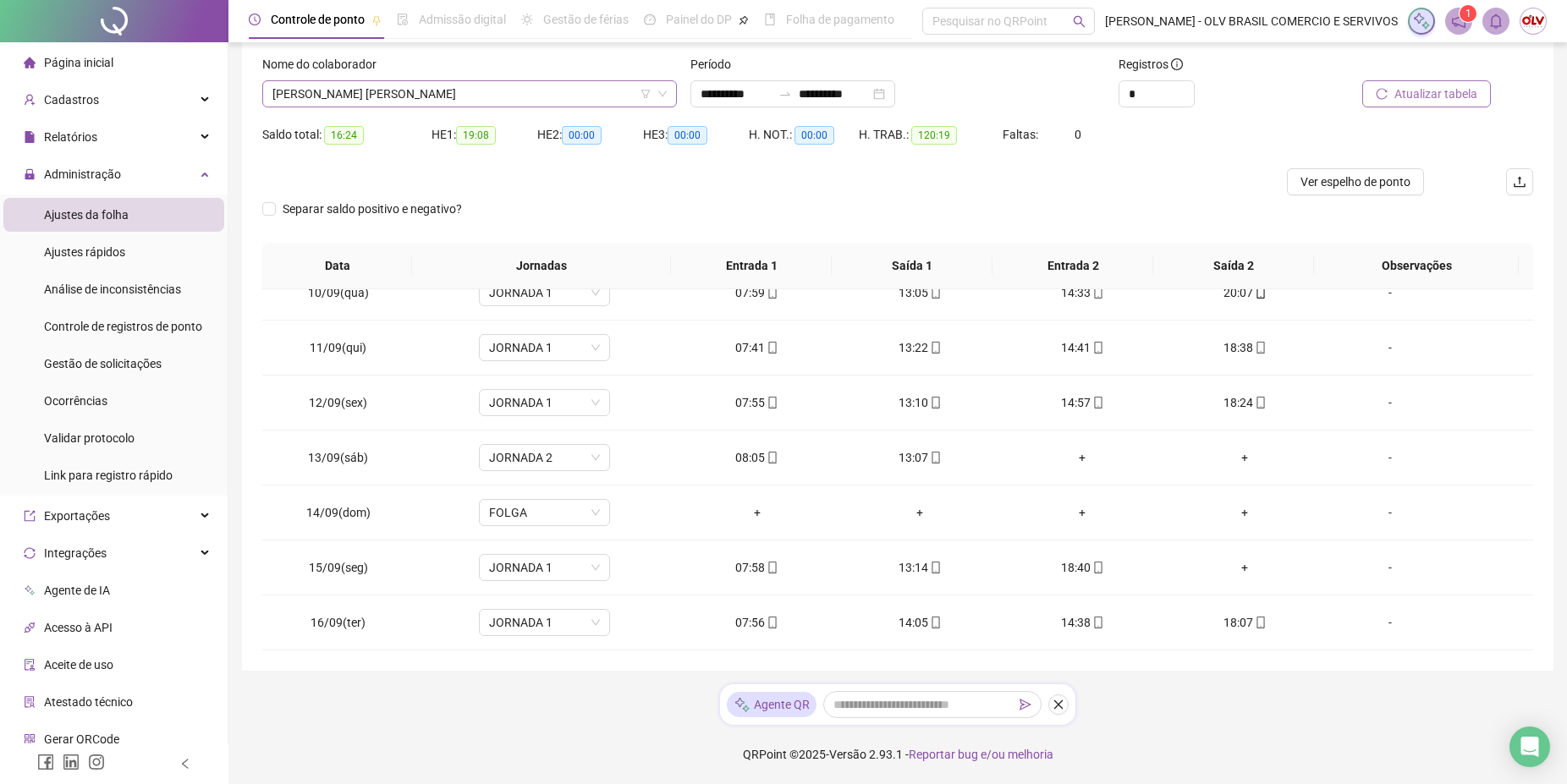
click at [450, 90] on span "[PERSON_NAME] [PERSON_NAME]" at bounding box center [470, 94] width 395 height 26
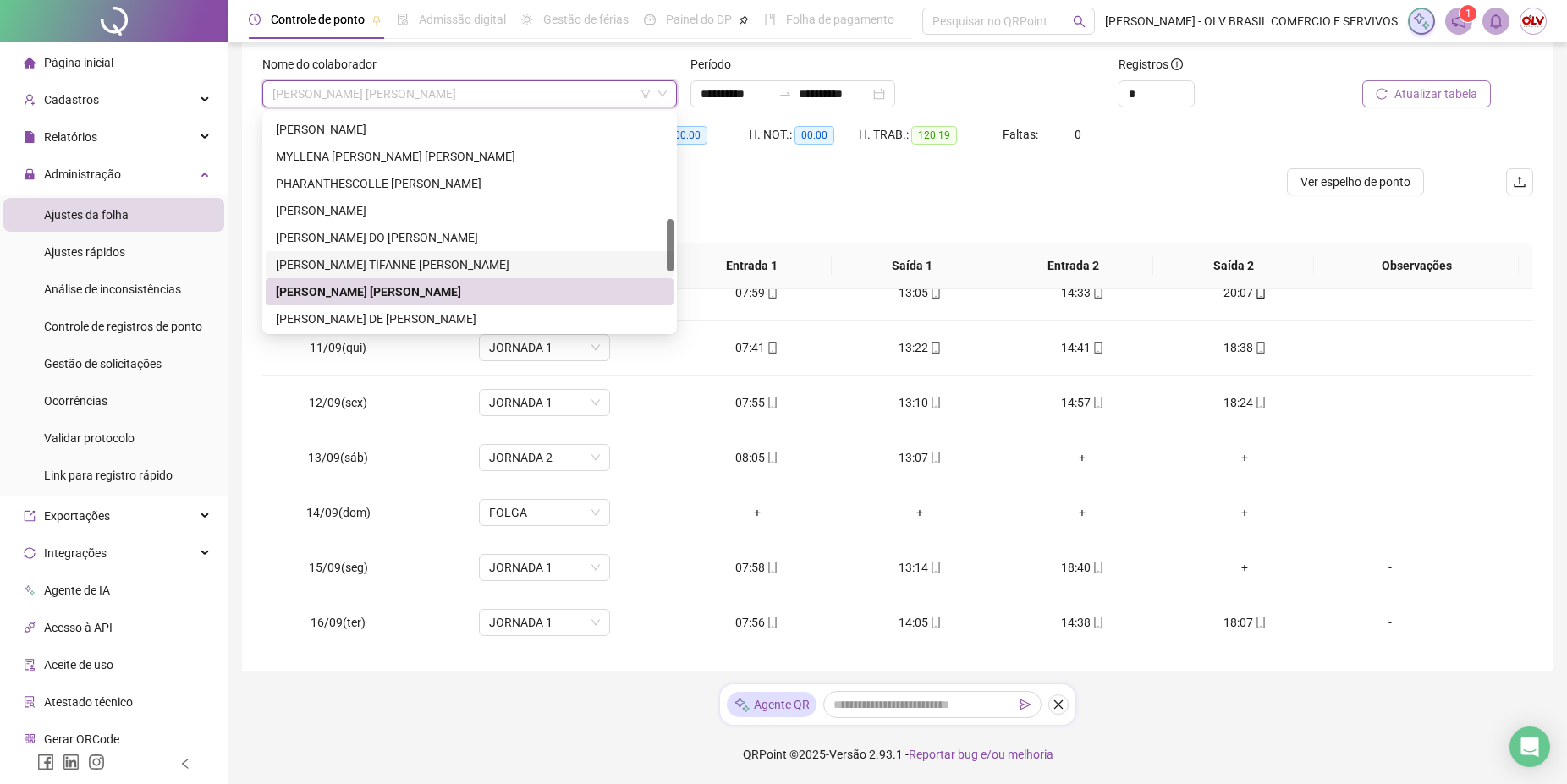
scroll to position [517, 0]
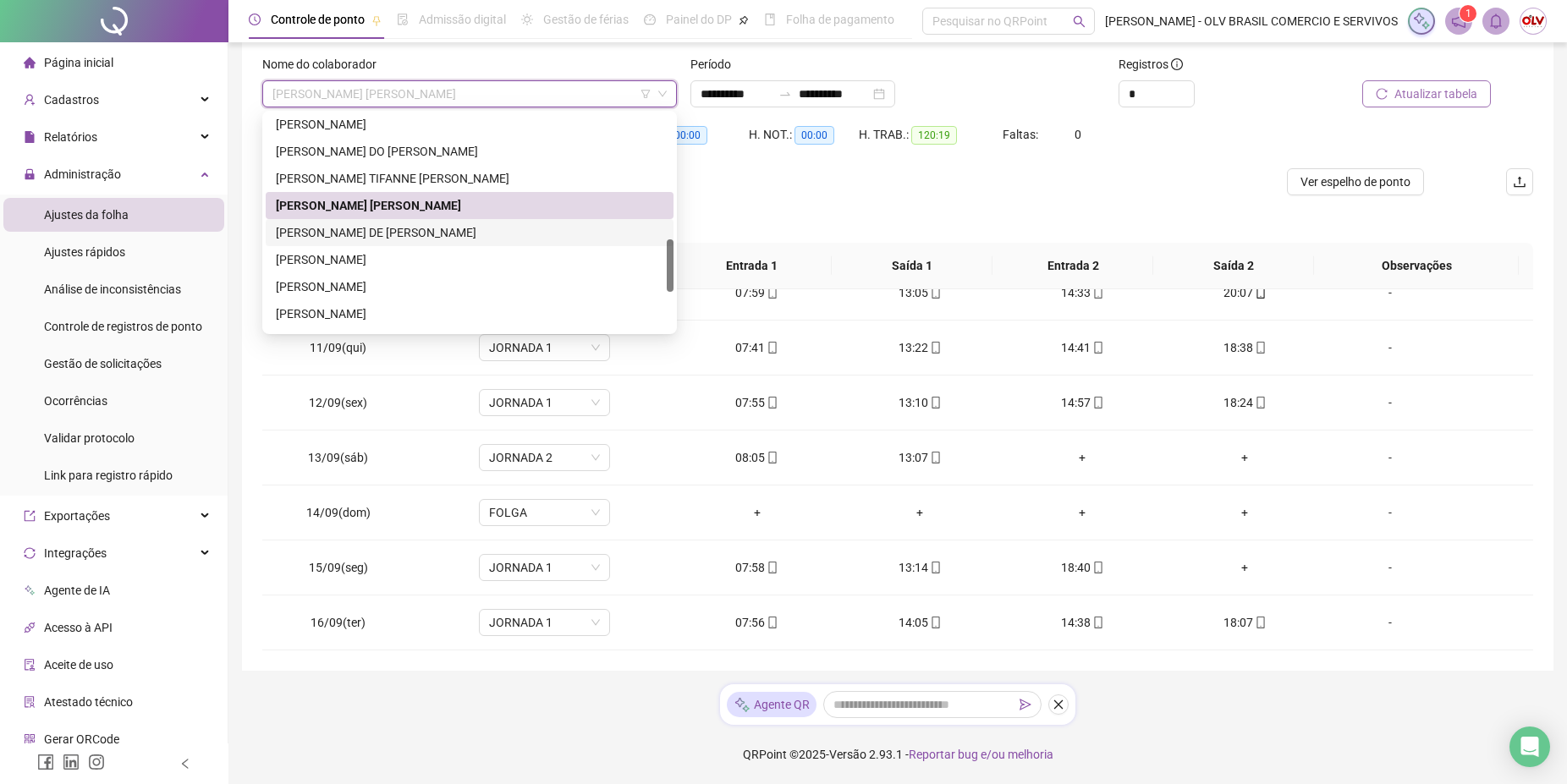
click at [424, 223] on div "[PERSON_NAME] DE [PERSON_NAME]" at bounding box center [470, 233] width 408 height 28
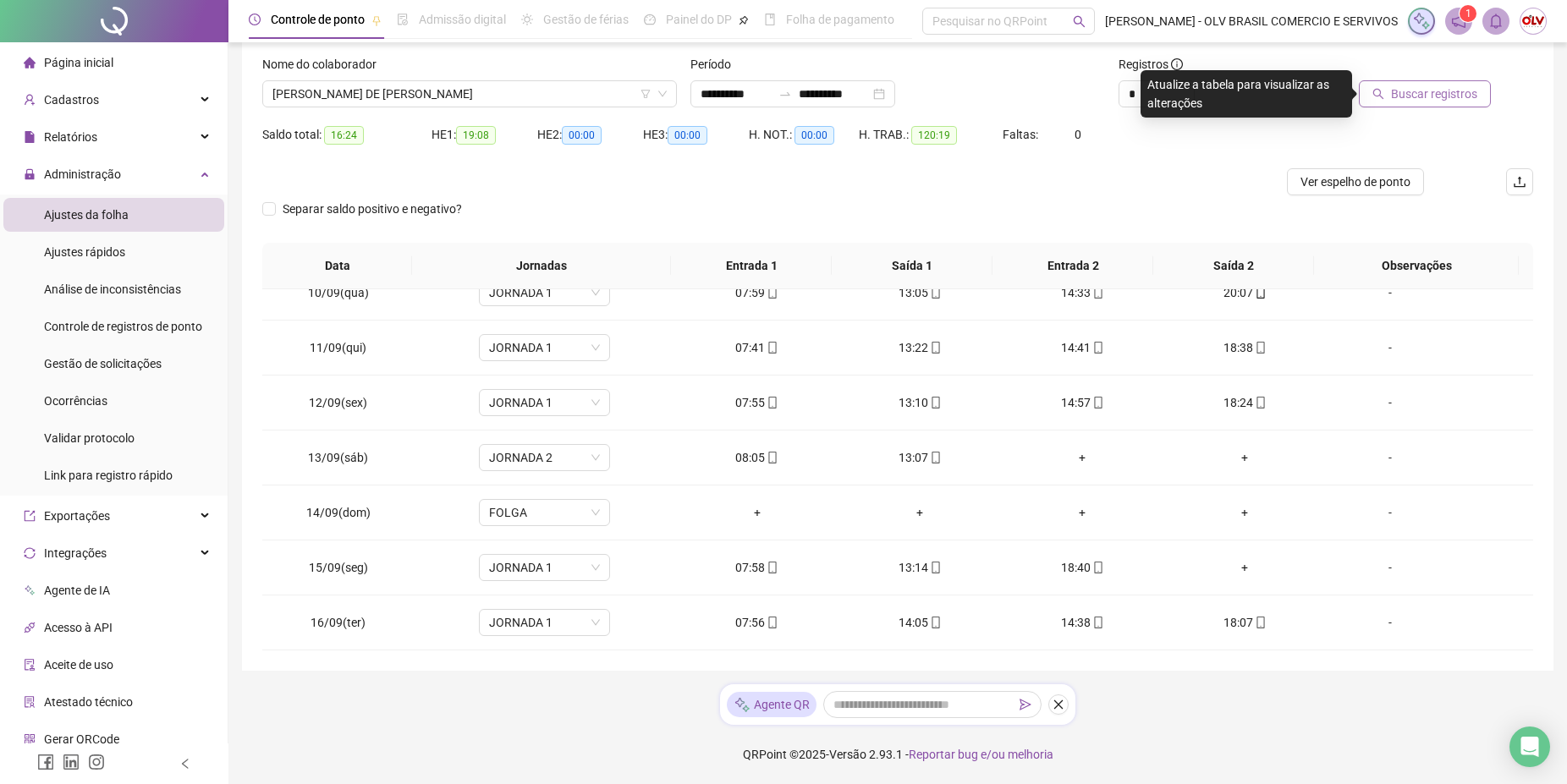
click at [1476, 93] on span "Buscar registros" at bounding box center [1434, 94] width 86 height 18
click at [418, 91] on span "[PERSON_NAME] DE [PERSON_NAME]" at bounding box center [470, 94] width 395 height 26
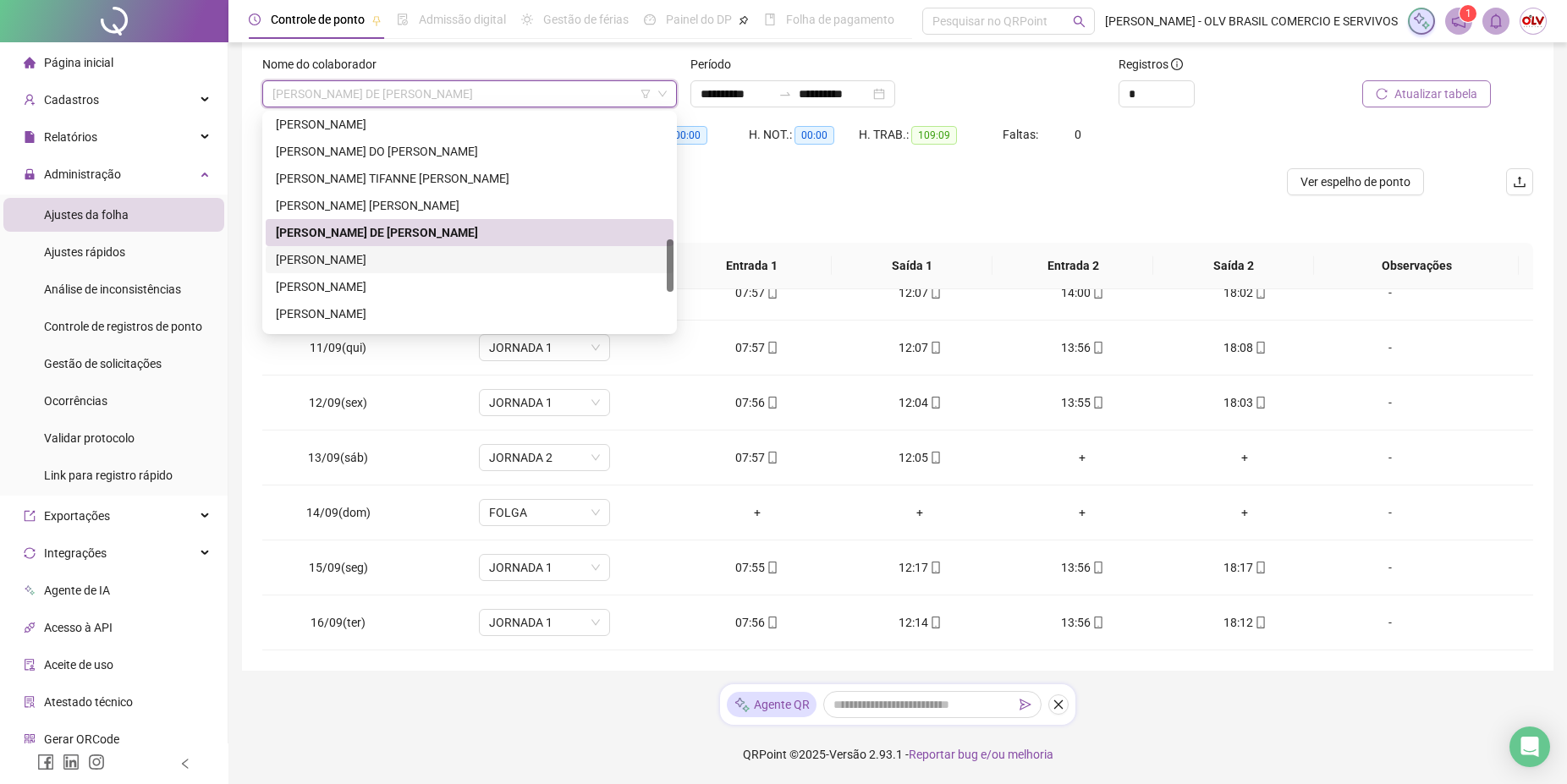
click at [364, 260] on div "[PERSON_NAME]" at bounding box center [470, 259] width 387 height 18
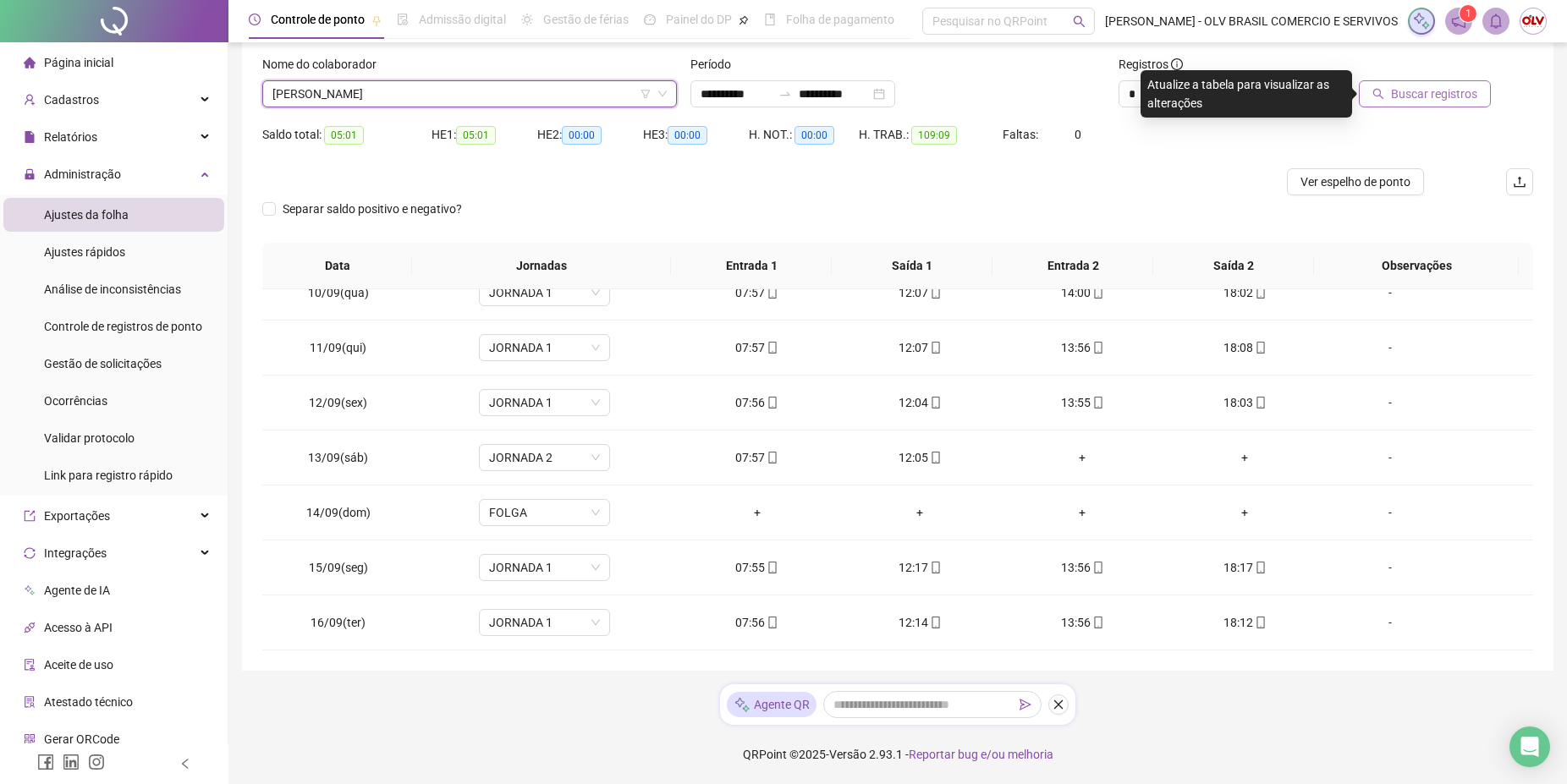
click at [1450, 94] on span "Buscar registros" at bounding box center [1434, 94] width 86 height 18
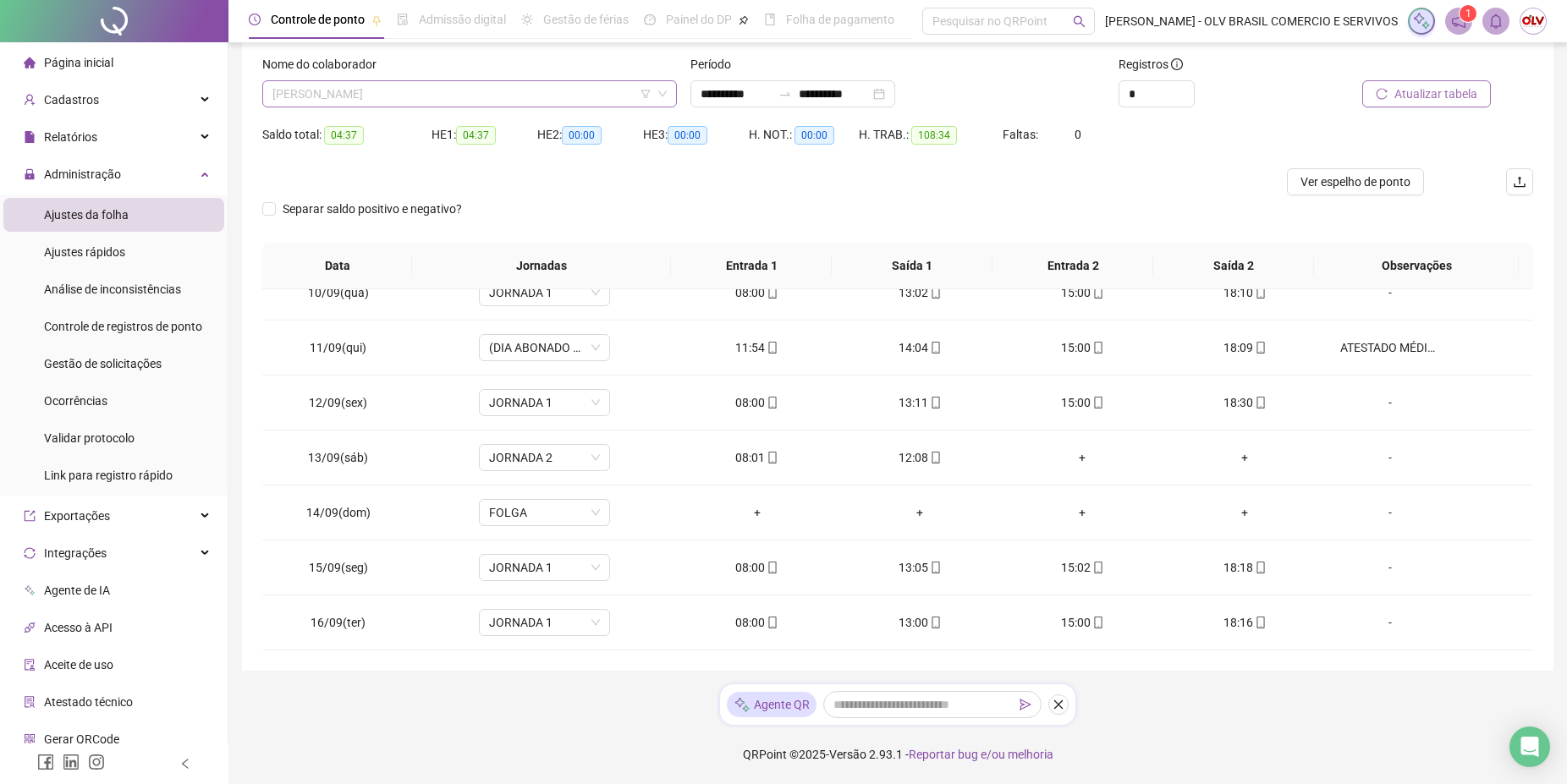
click at [391, 100] on span "[PERSON_NAME]" at bounding box center [470, 94] width 395 height 26
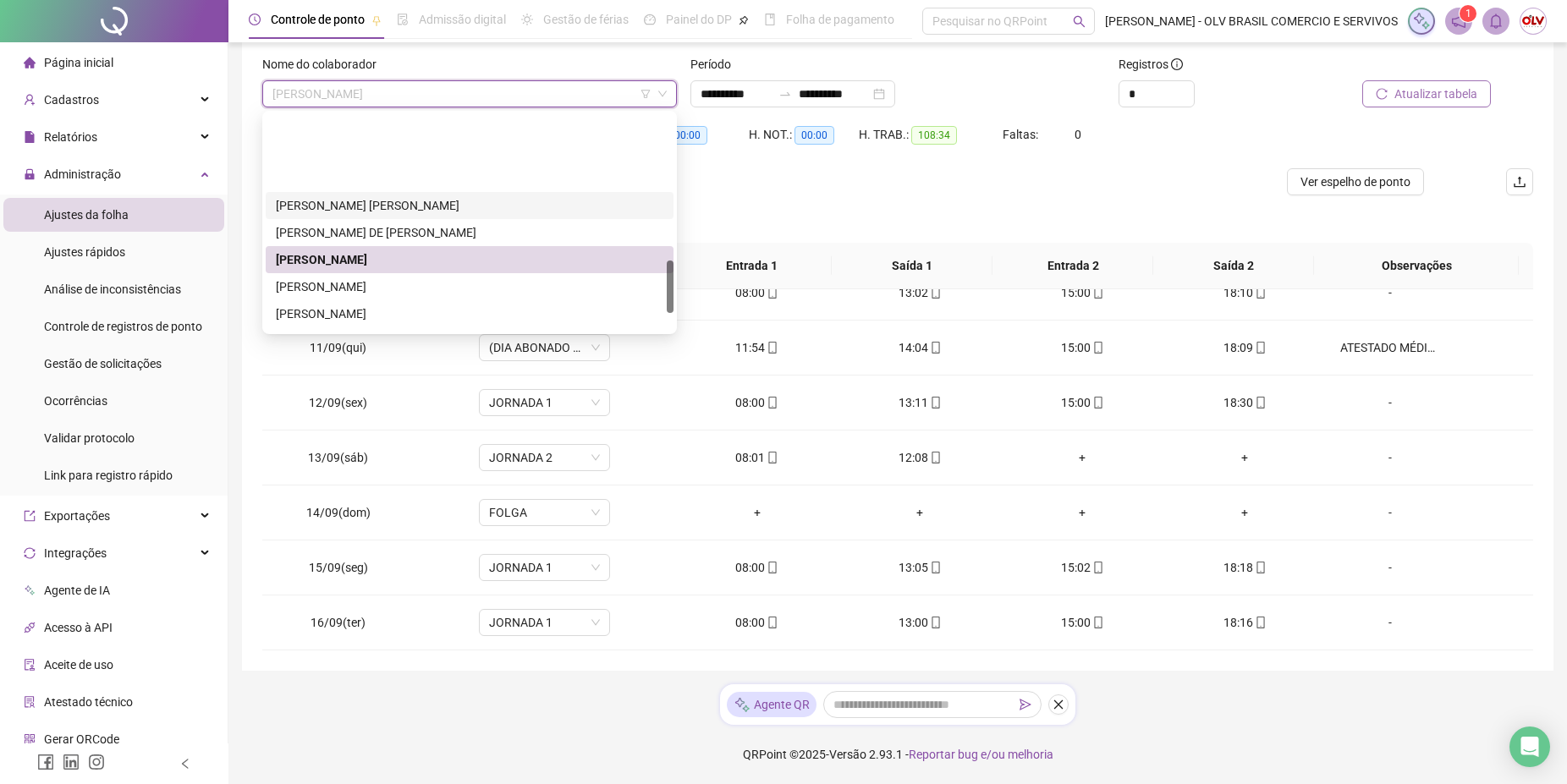
scroll to position [603, 0]
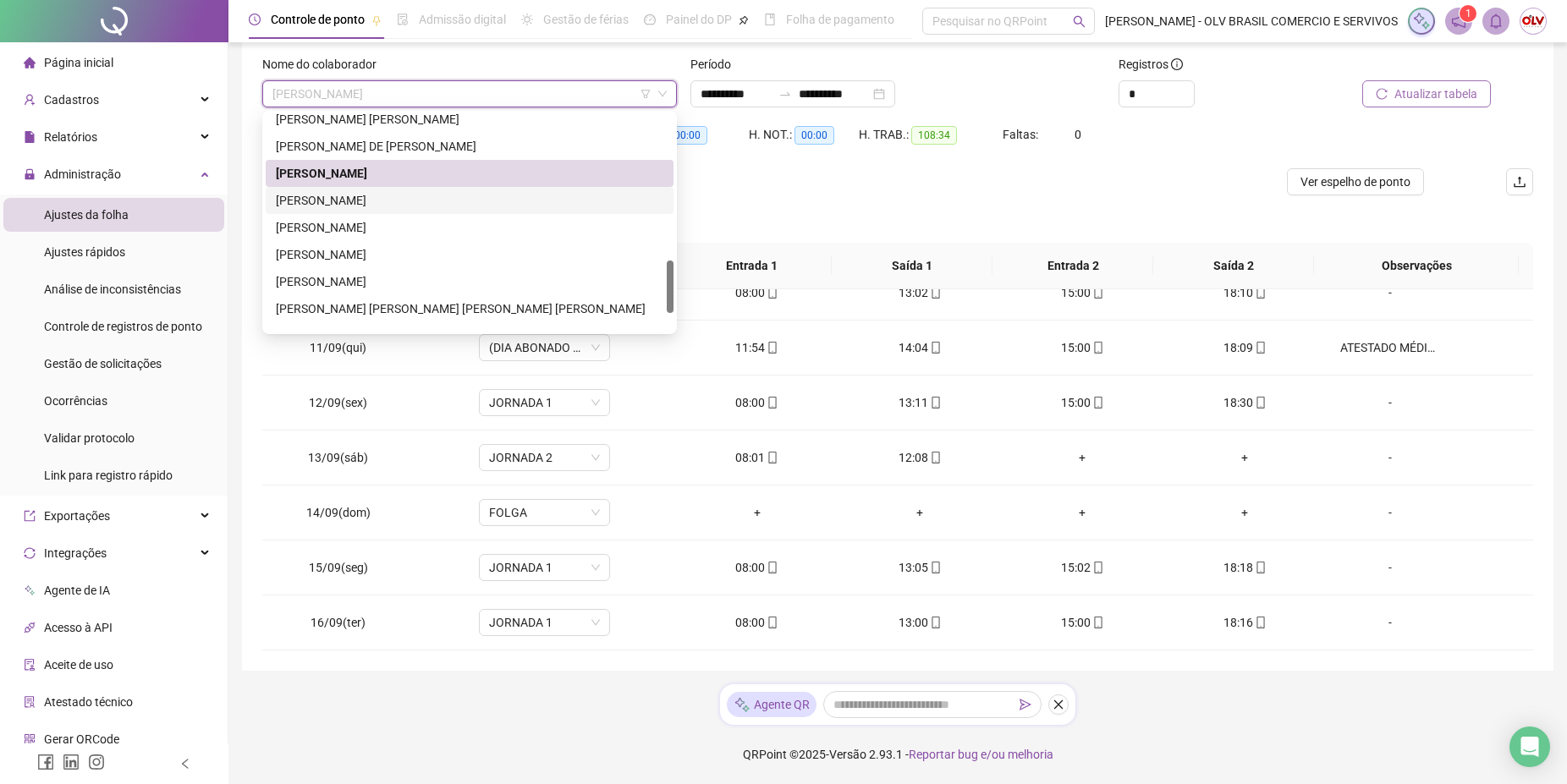
click at [396, 192] on div "[PERSON_NAME]" at bounding box center [470, 200] width 387 height 18
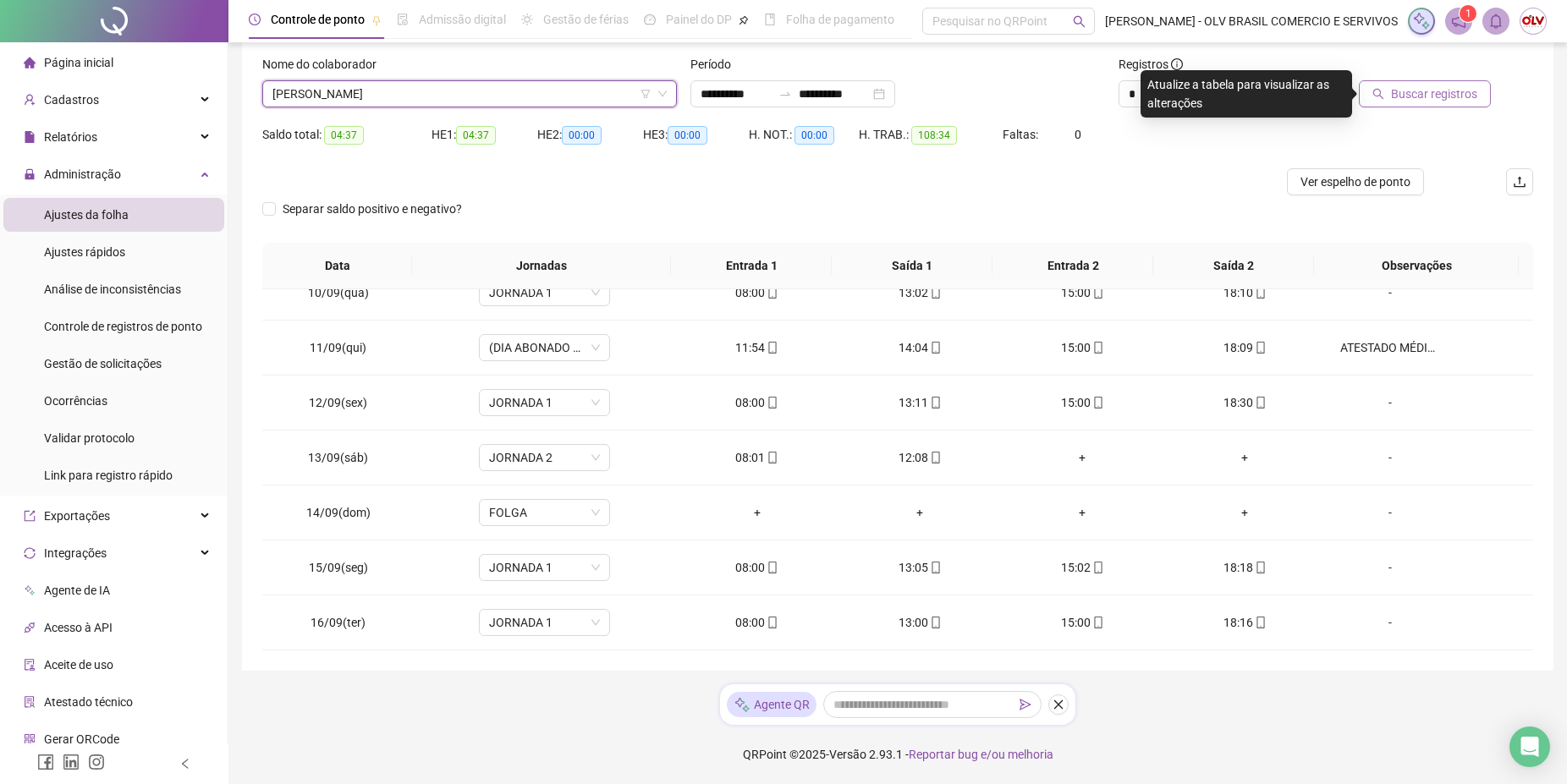
click at [1390, 99] on button "Buscar registros" at bounding box center [1425, 94] width 132 height 28
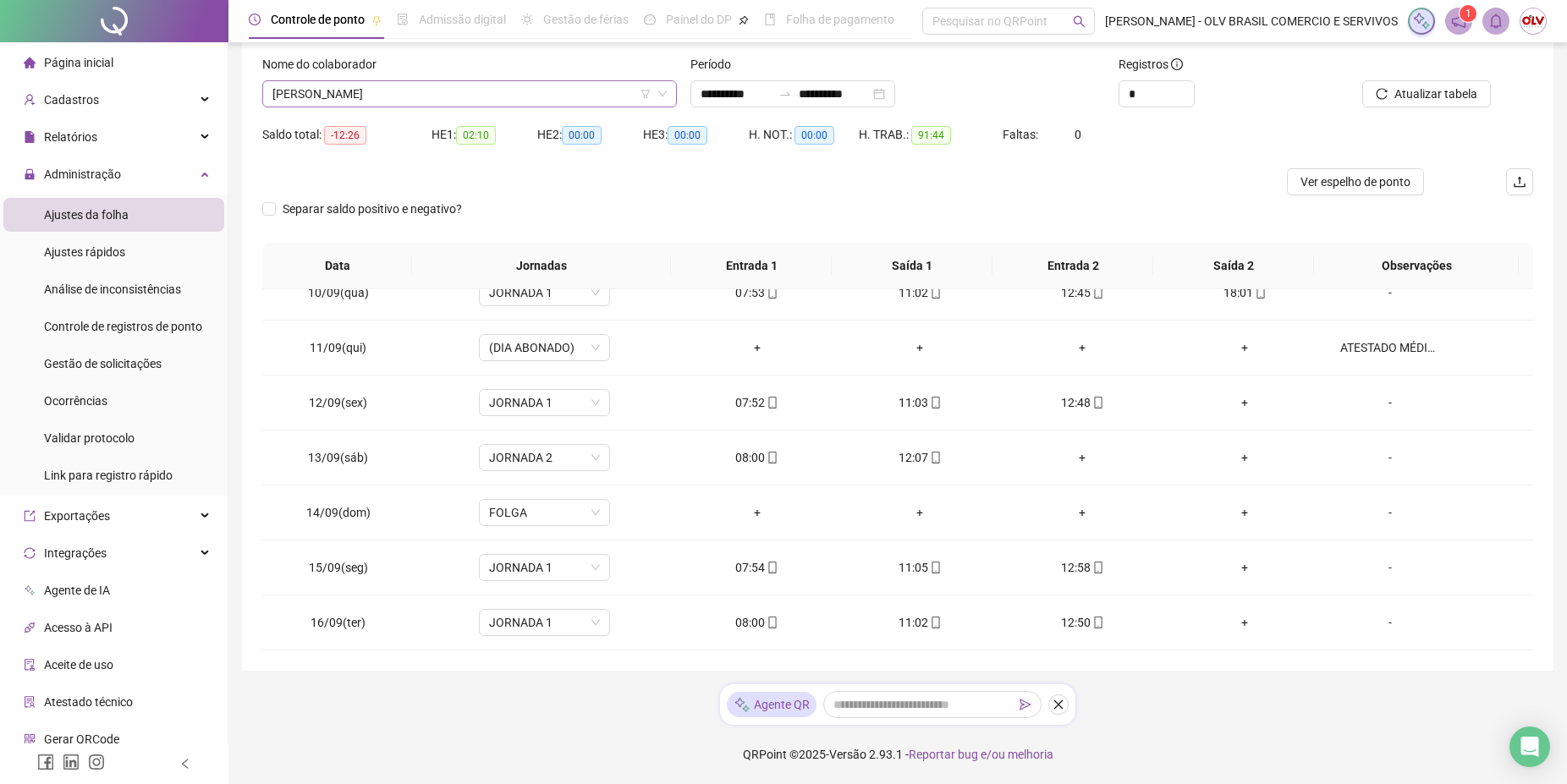
click at [501, 91] on span "[PERSON_NAME]" at bounding box center [470, 94] width 395 height 26
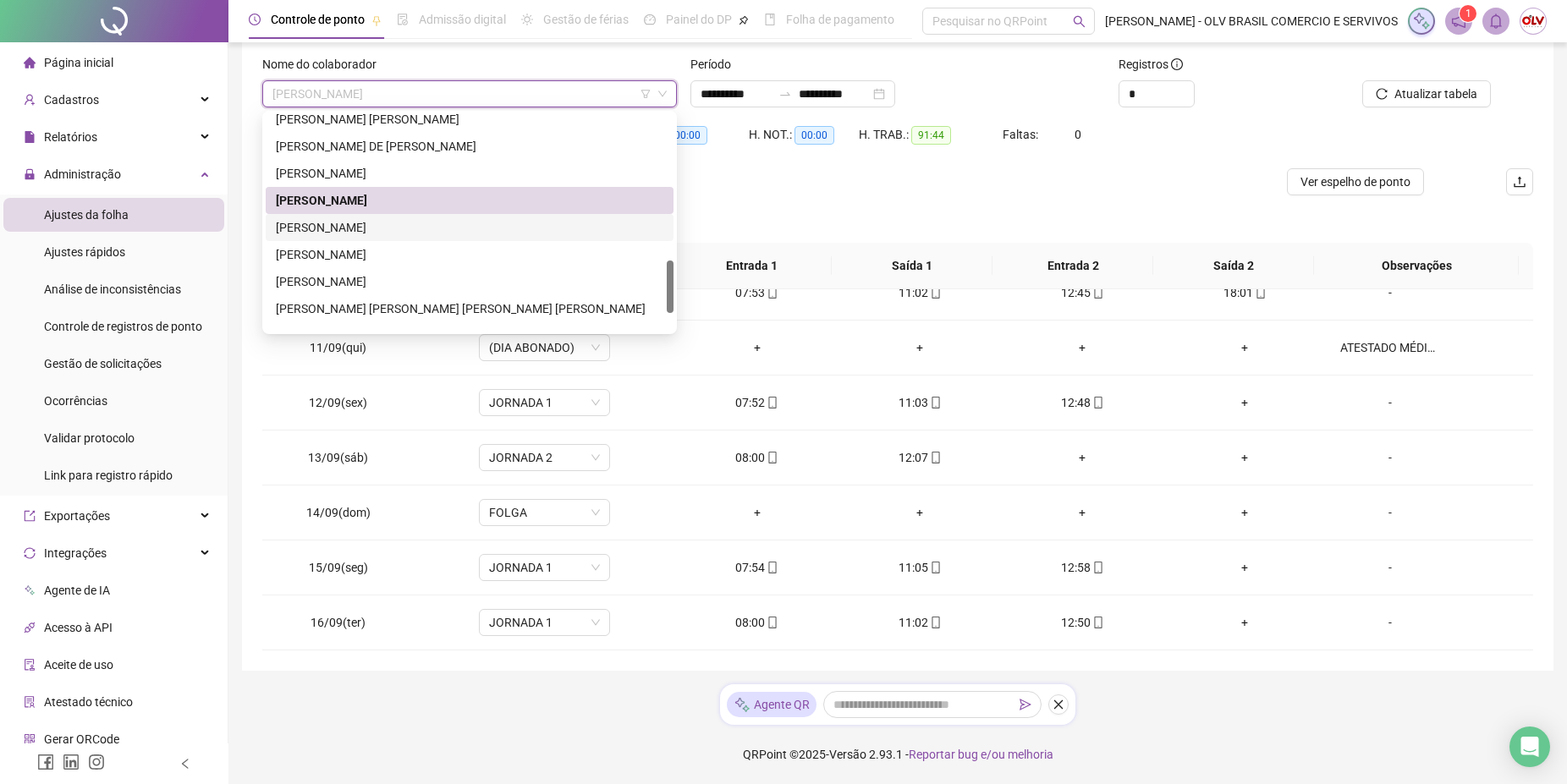
click at [458, 220] on div "[PERSON_NAME]" at bounding box center [470, 227] width 387 height 18
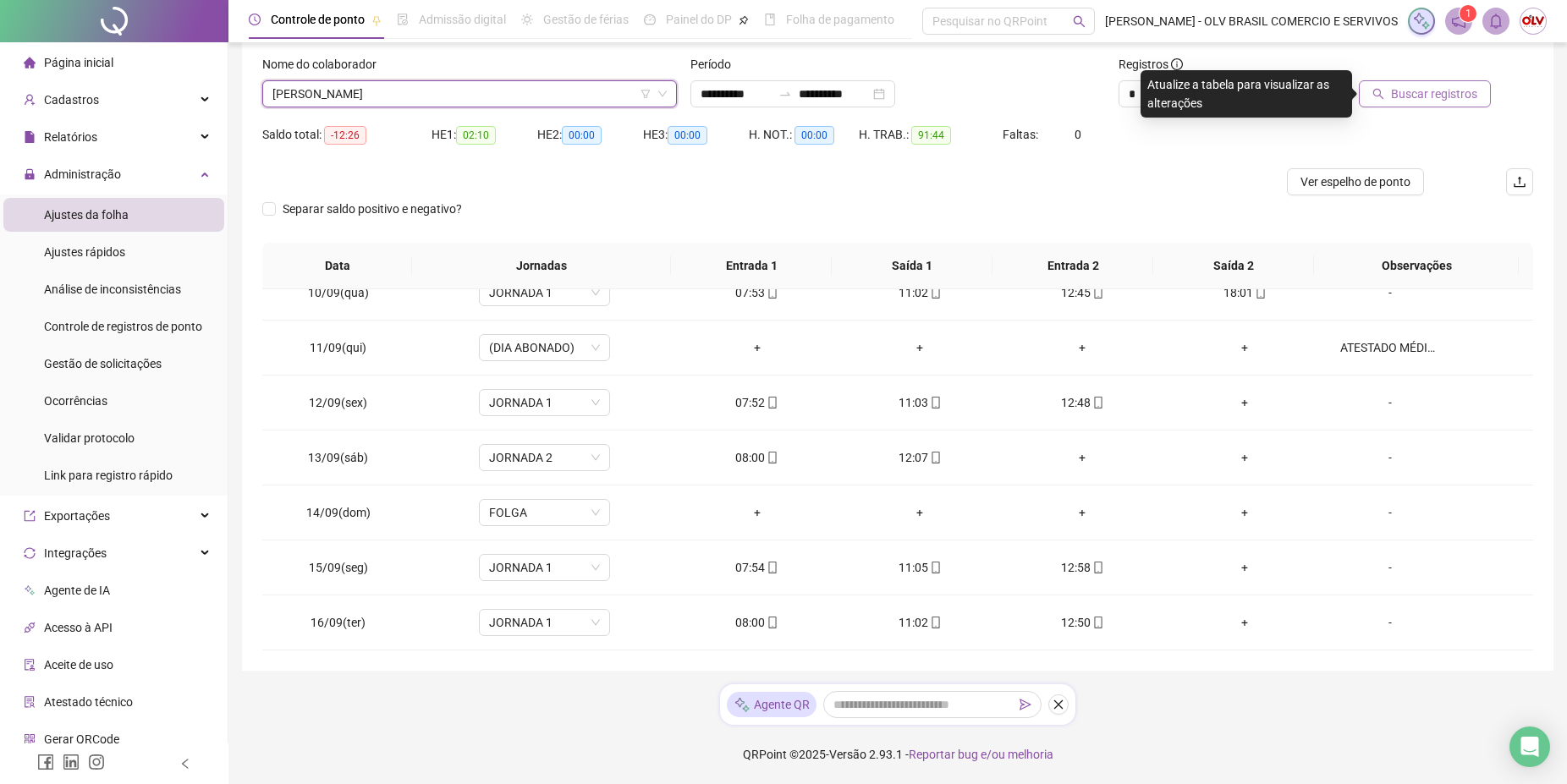
click at [1469, 96] on span "Buscar registros" at bounding box center [1434, 94] width 86 height 18
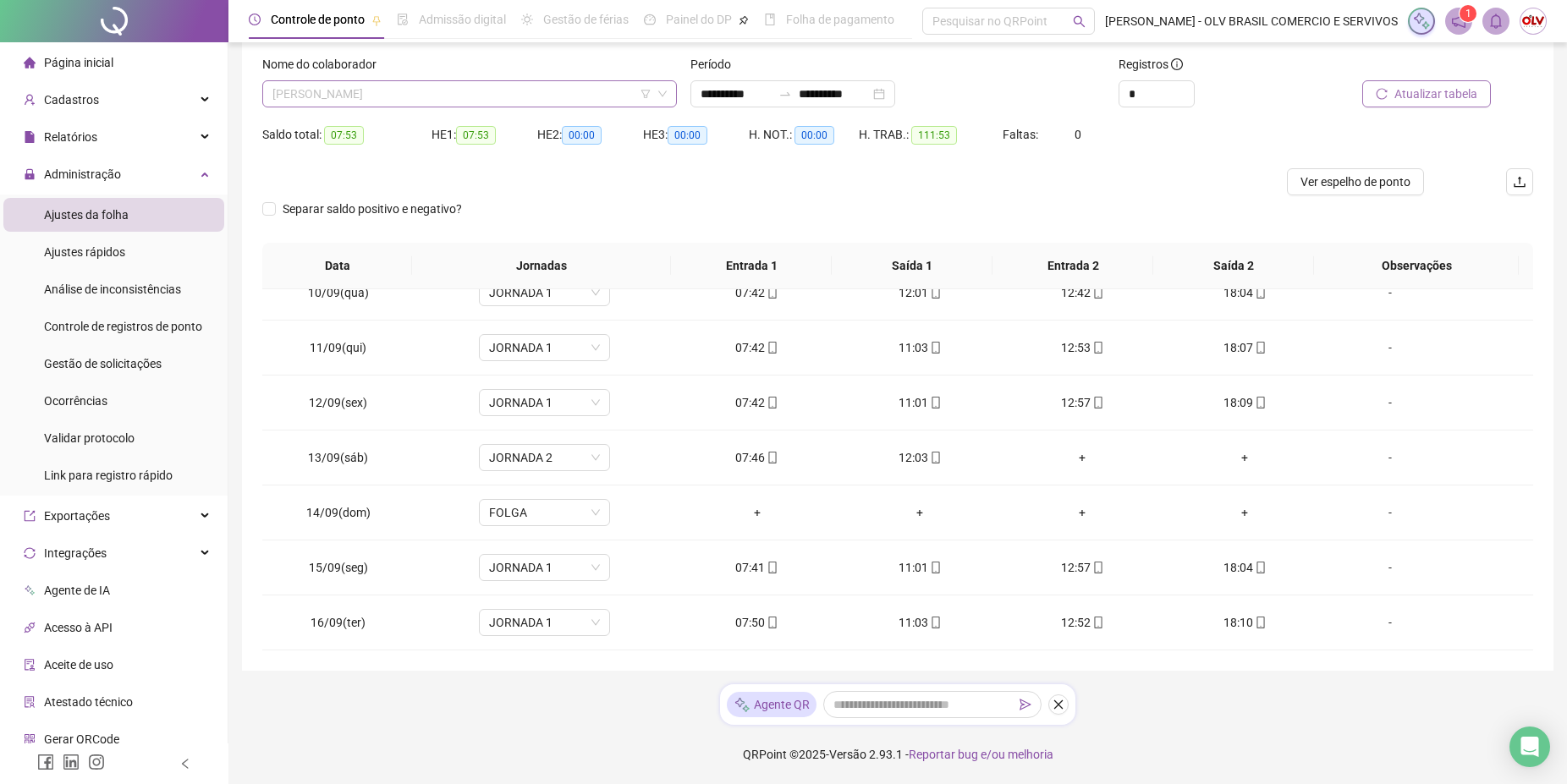
click at [363, 87] on span "[PERSON_NAME]" at bounding box center [470, 94] width 395 height 26
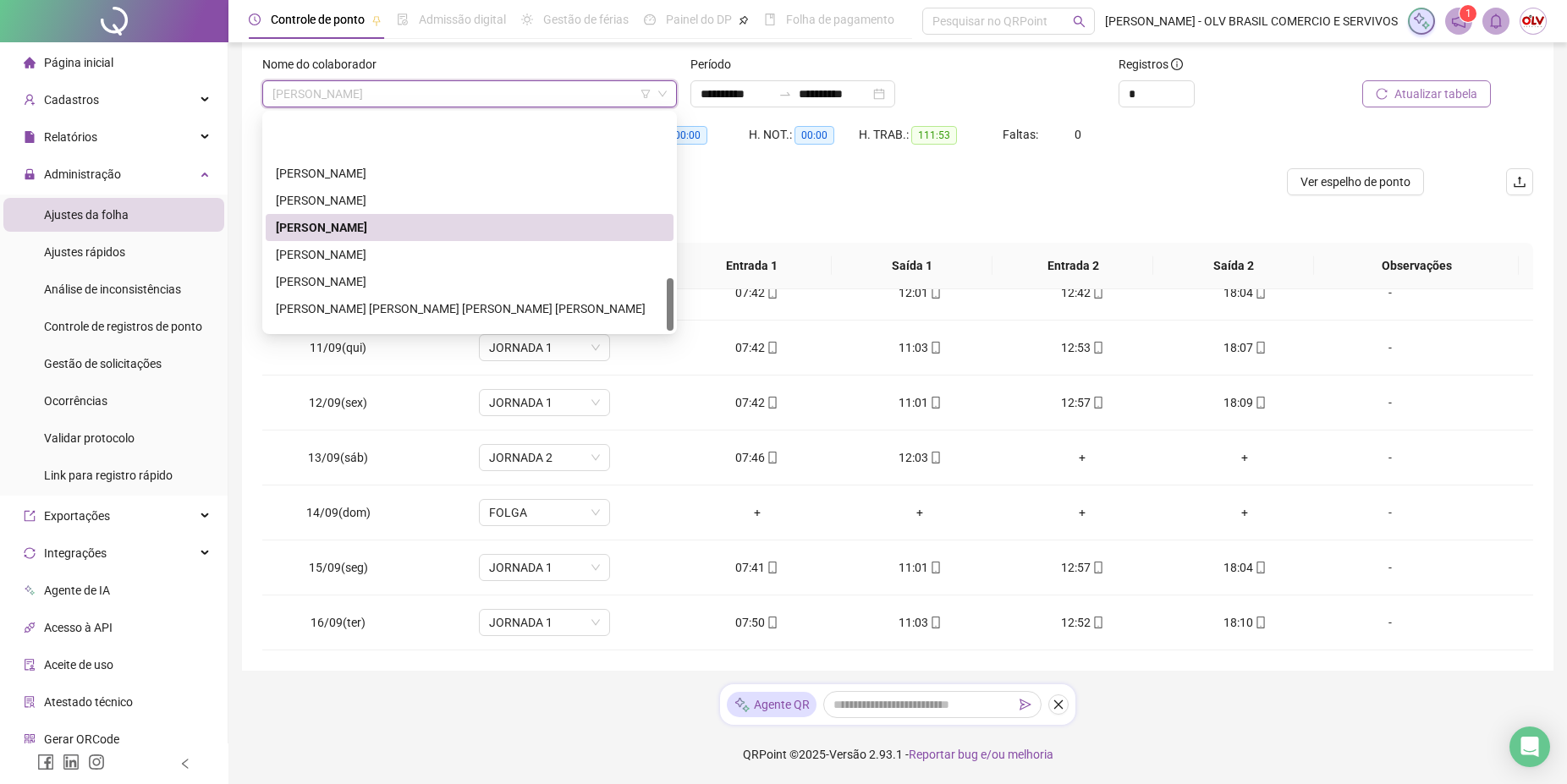
scroll to position [677, 0]
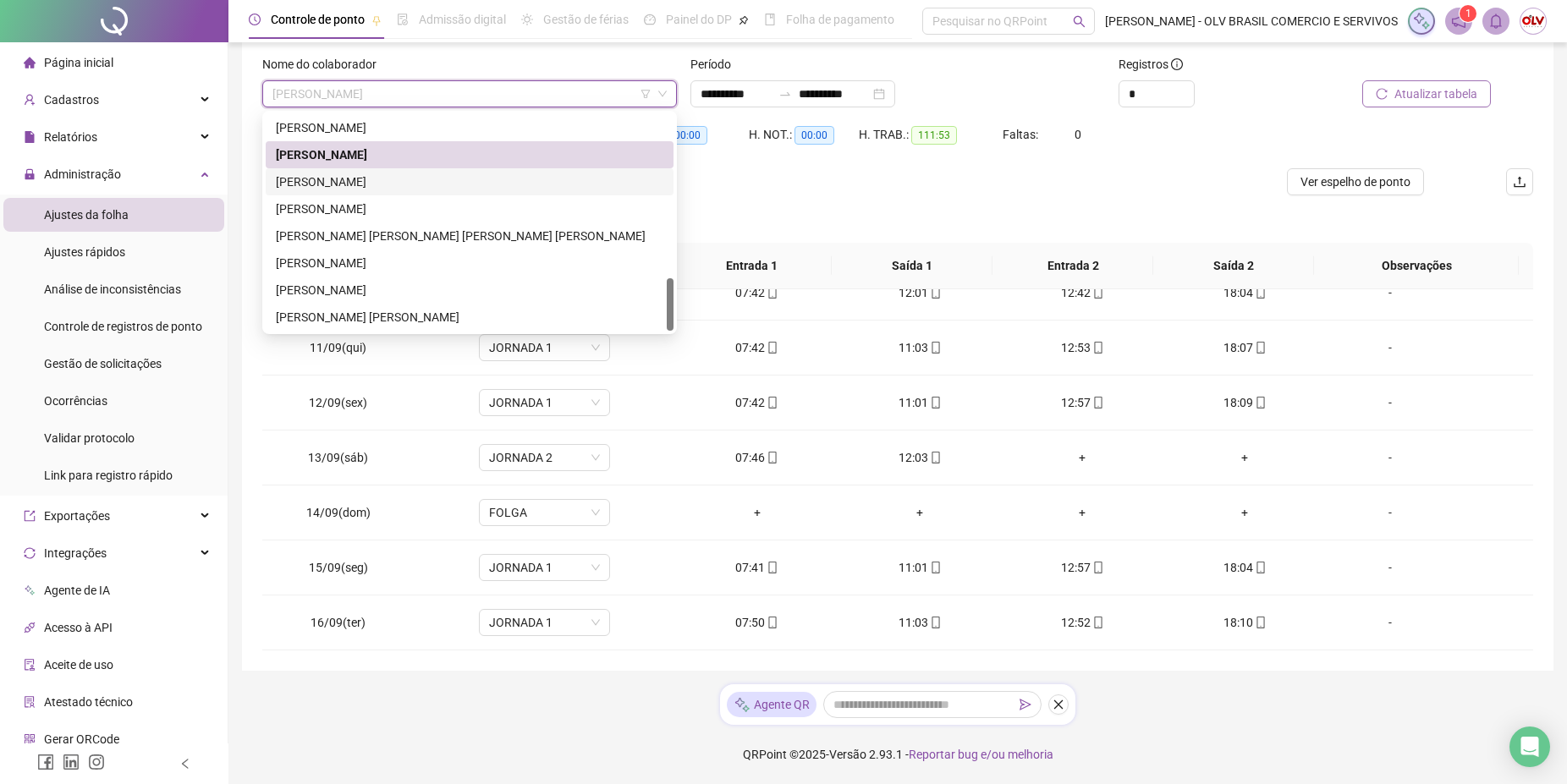
click at [419, 175] on div "[PERSON_NAME]" at bounding box center [470, 182] width 387 height 18
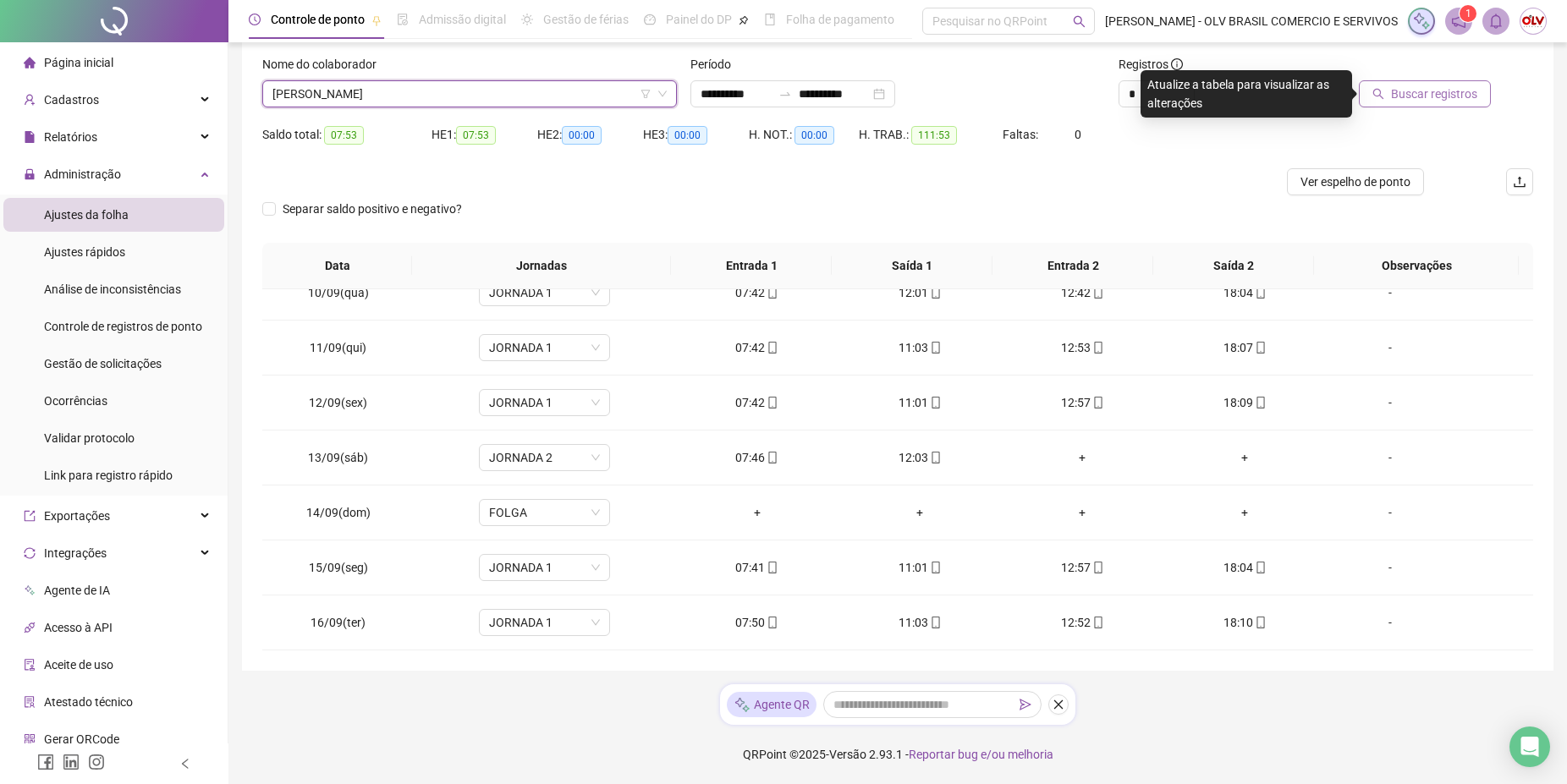
click at [1450, 98] on span "Buscar registros" at bounding box center [1434, 94] width 86 height 18
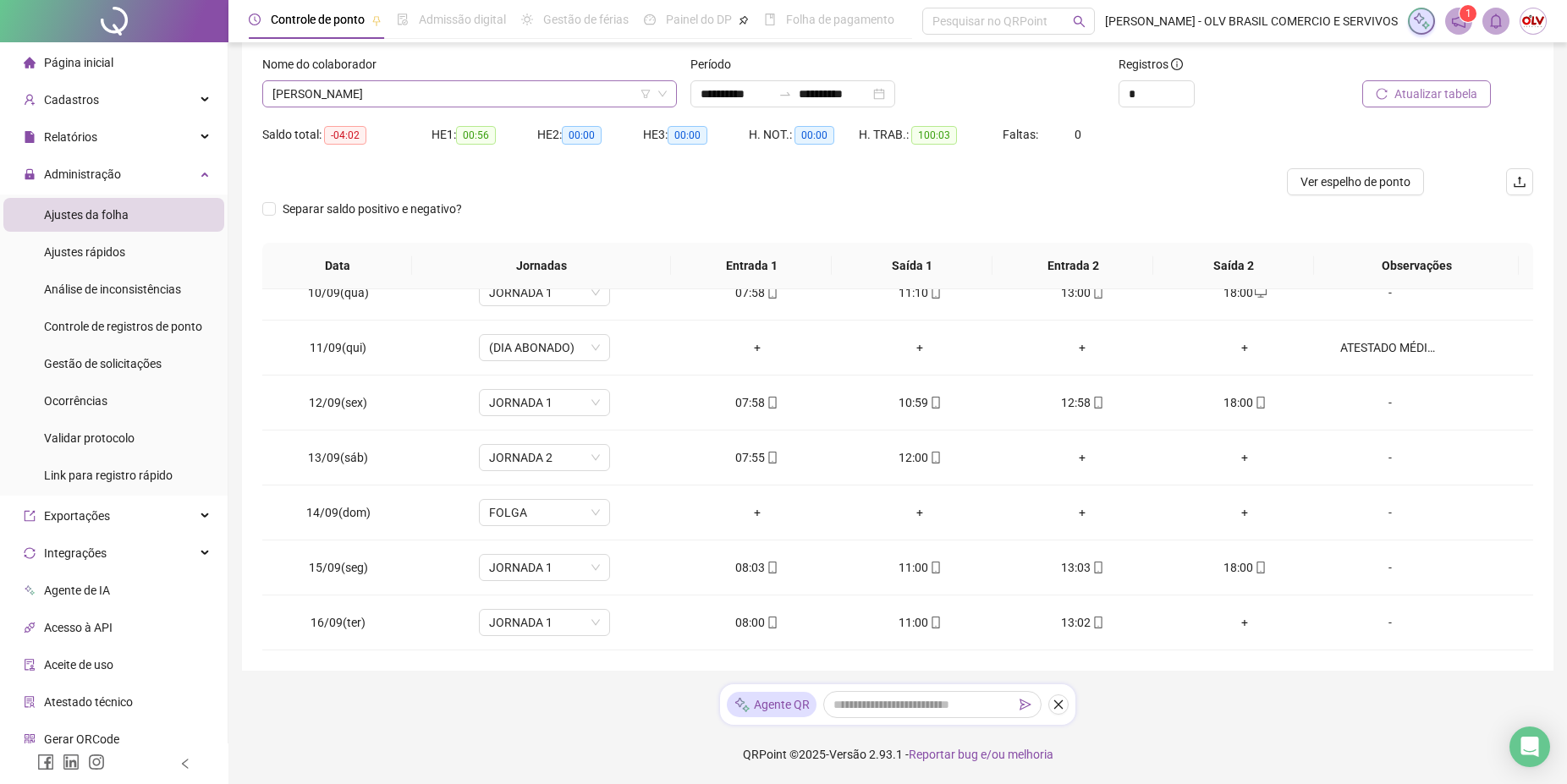
click at [406, 94] on span "[PERSON_NAME]" at bounding box center [470, 94] width 395 height 26
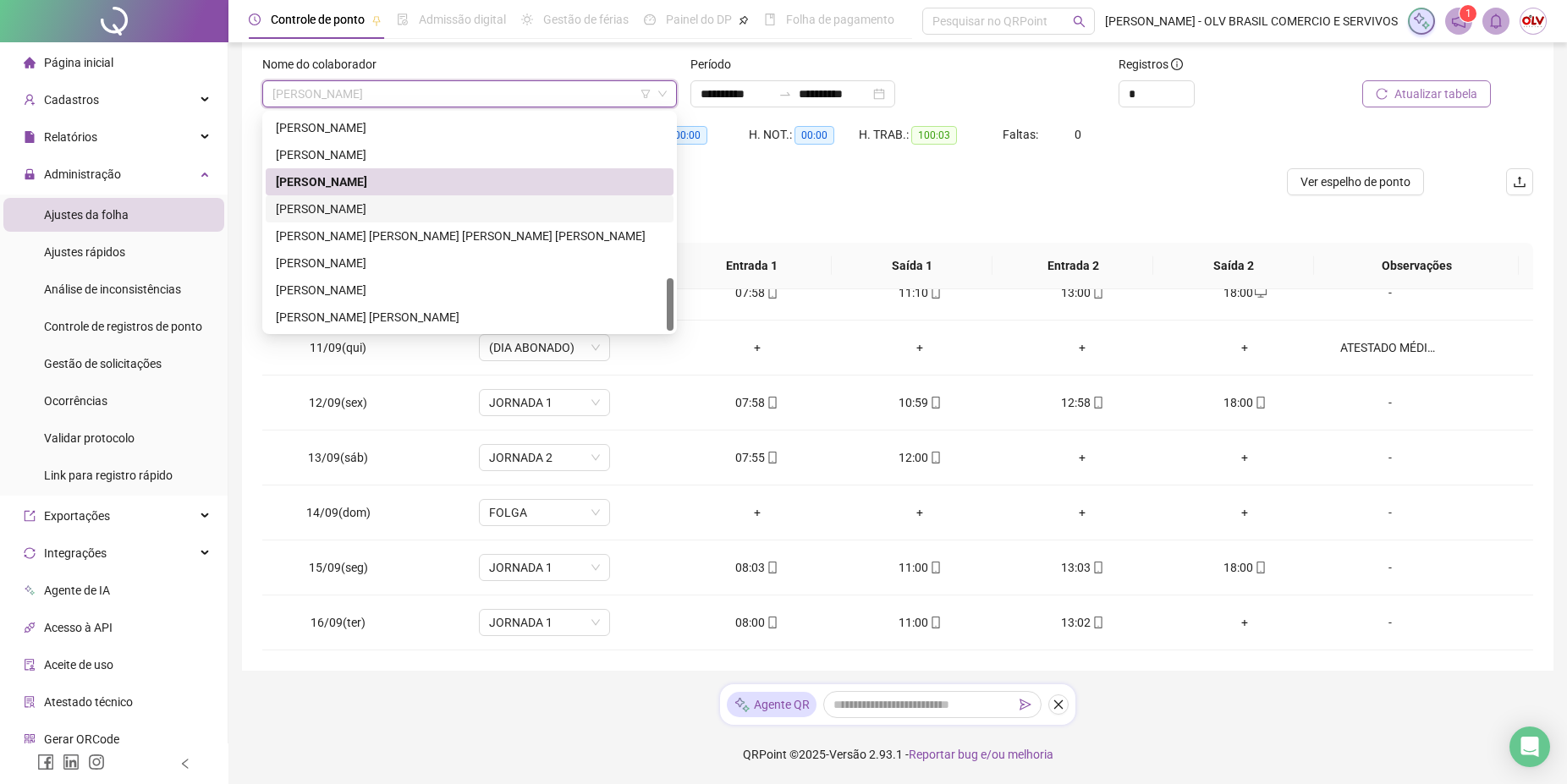
click at [428, 204] on div "[PERSON_NAME]" at bounding box center [470, 209] width 387 height 18
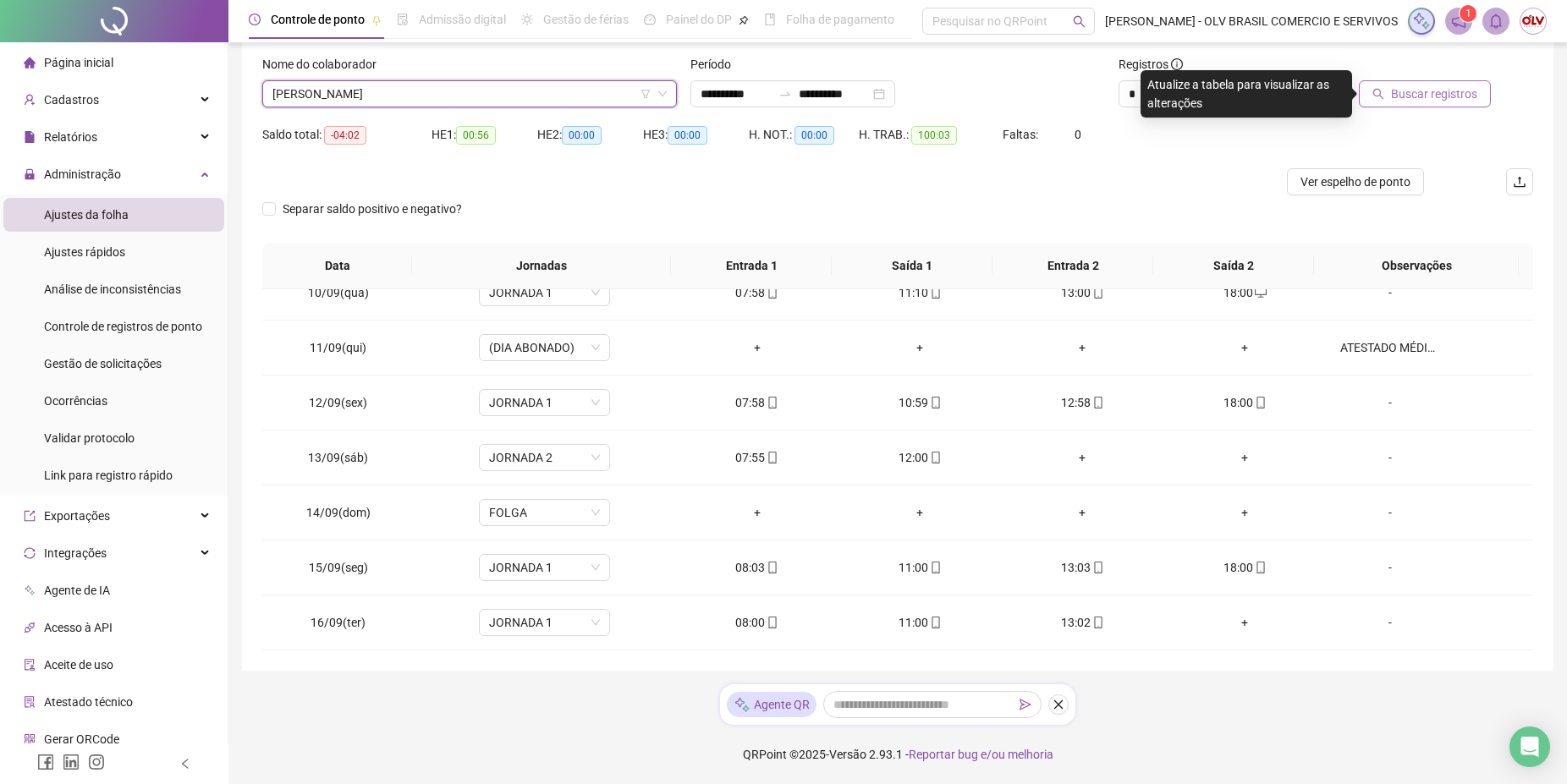
click at [1445, 103] on span "Buscar registros" at bounding box center [1434, 94] width 86 height 18
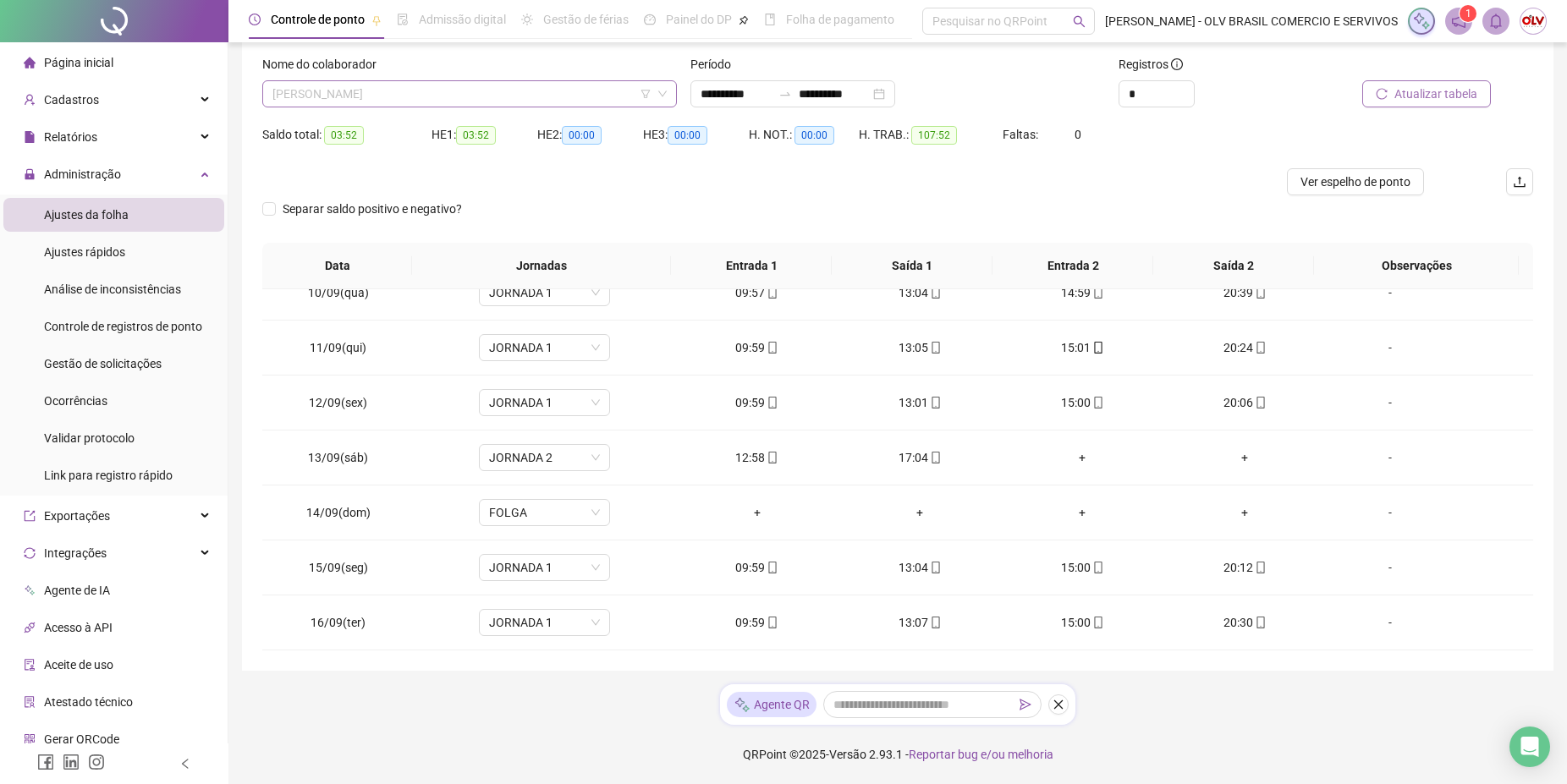
click at [458, 102] on span "[PERSON_NAME]" at bounding box center [470, 94] width 395 height 26
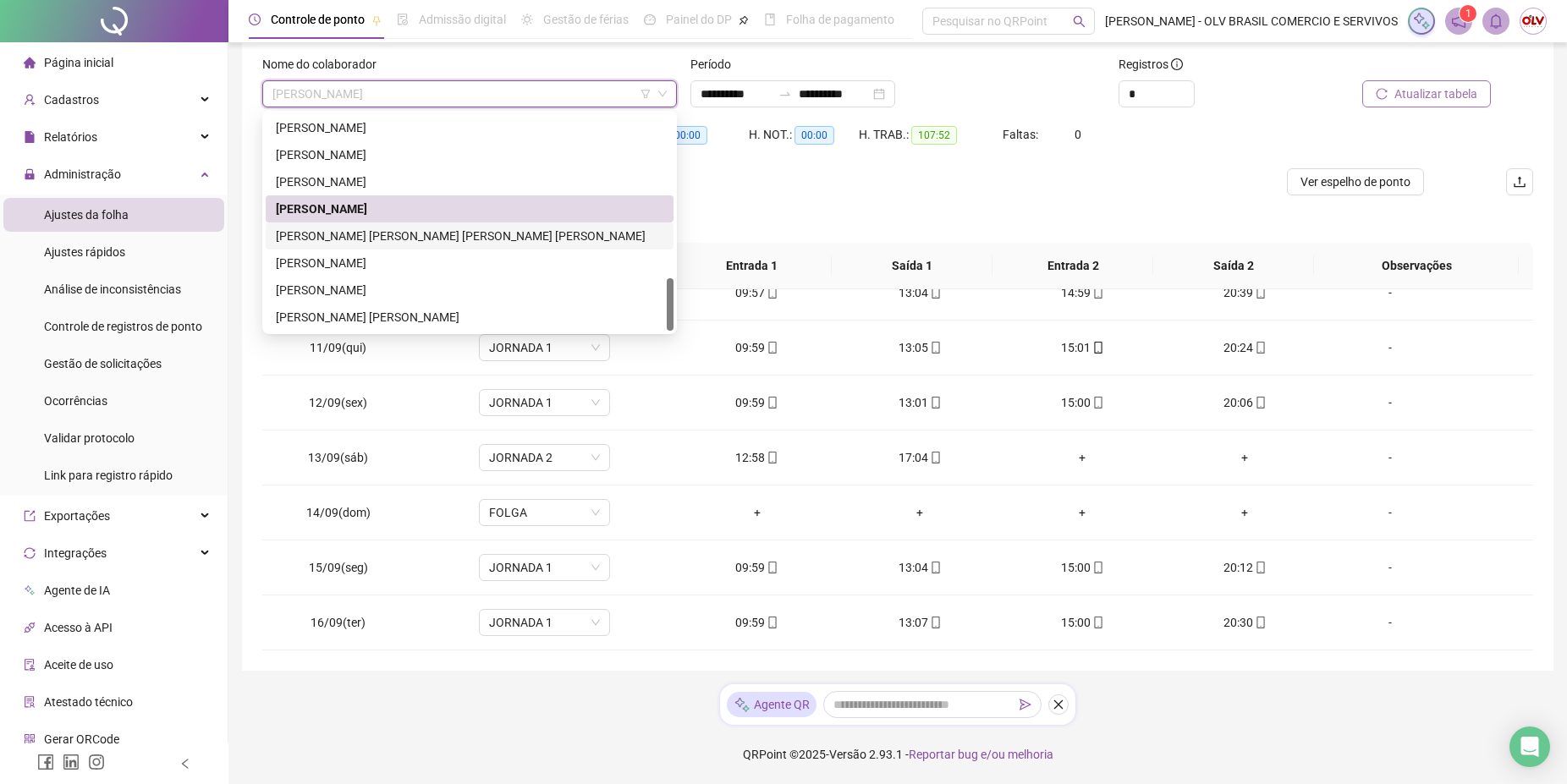
click at [409, 241] on div "[PERSON_NAME] [PERSON_NAME] [PERSON_NAME] [PERSON_NAME]" at bounding box center [470, 236] width 387 height 18
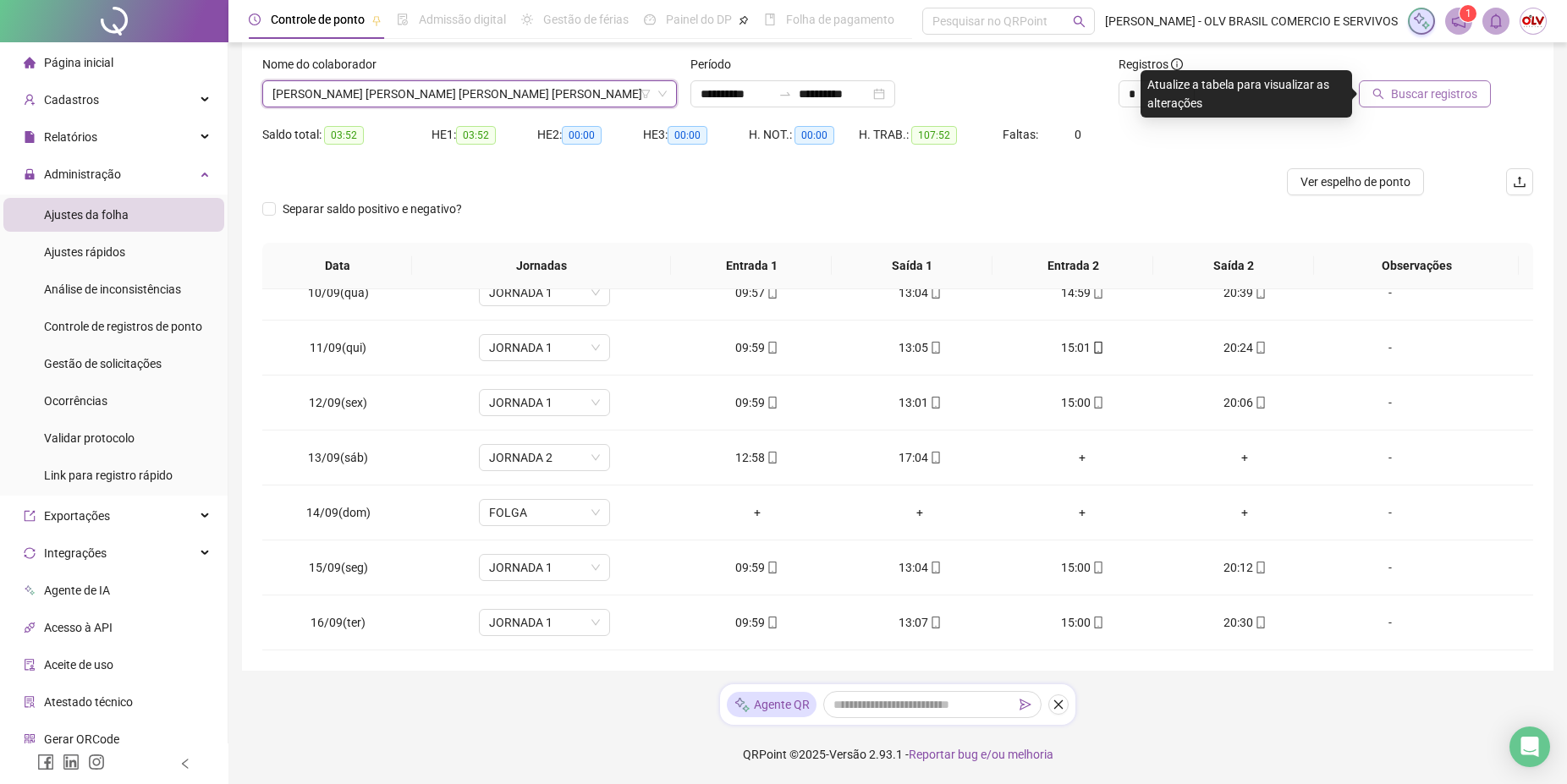
click at [1430, 94] on span "Buscar registros" at bounding box center [1434, 94] width 86 height 18
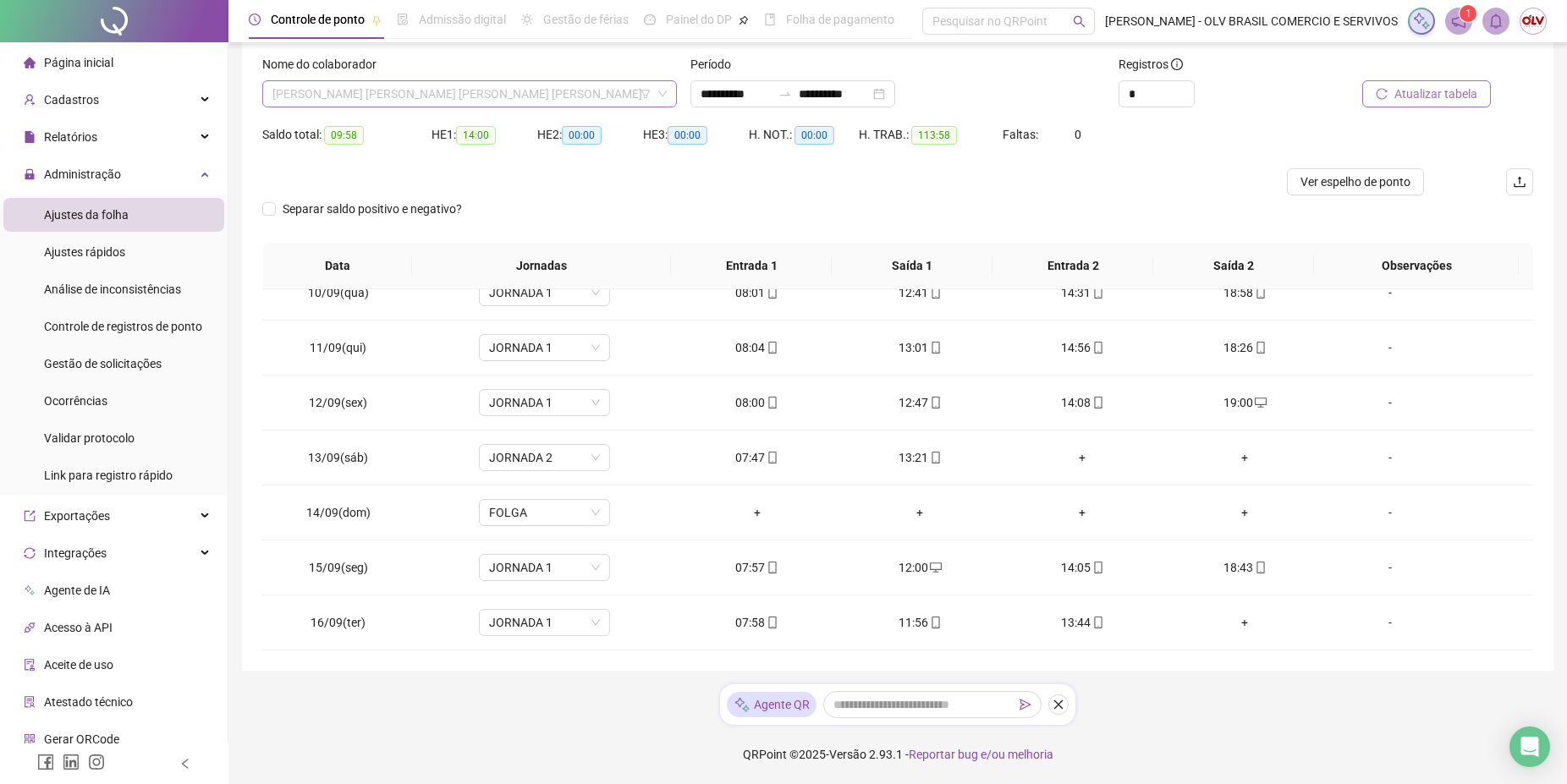
click at [417, 89] on span "[PERSON_NAME] [PERSON_NAME] [PERSON_NAME] [PERSON_NAME]" at bounding box center [470, 94] width 395 height 26
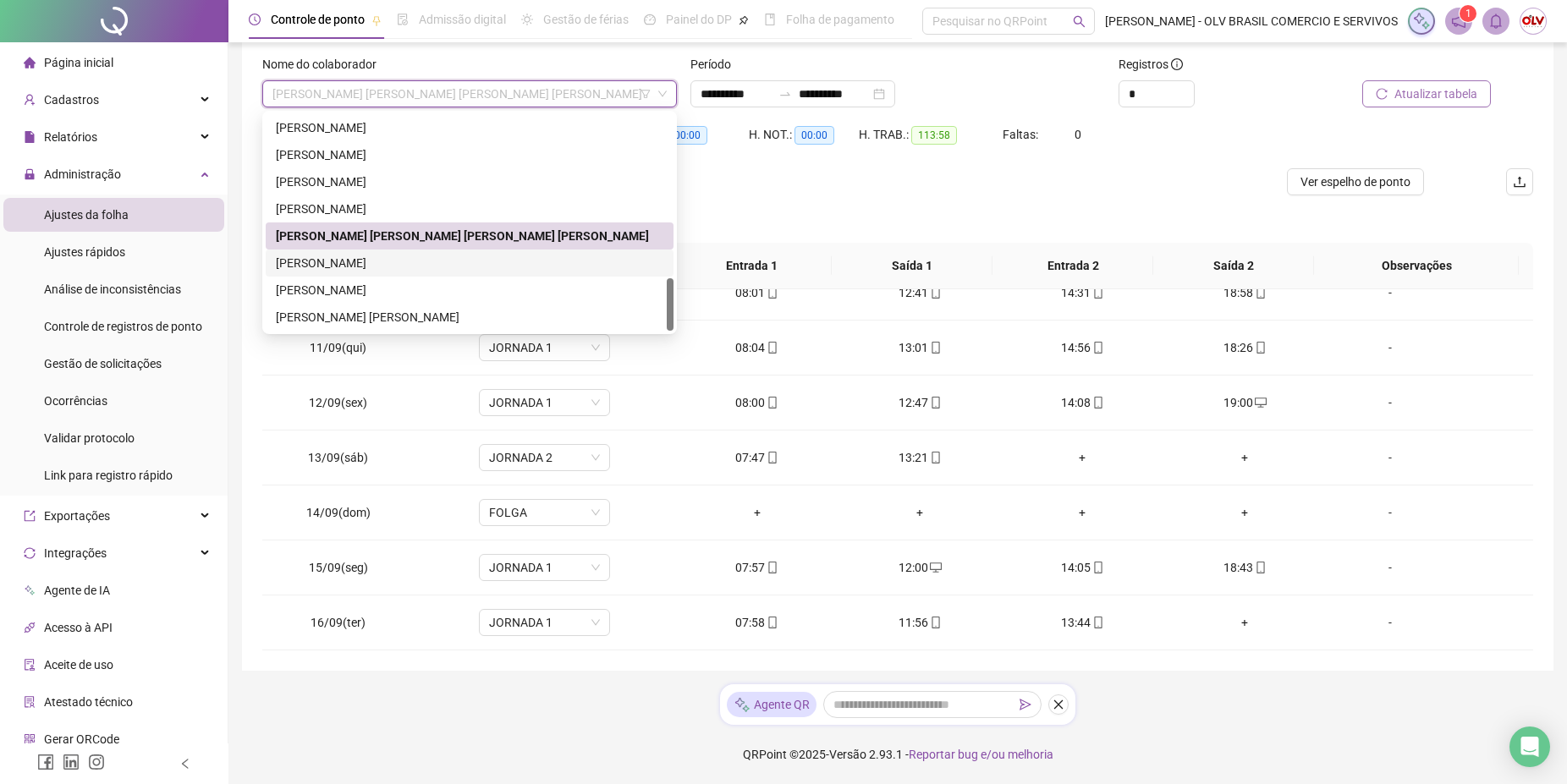
drag, startPoint x: 326, startPoint y: 259, endPoint x: 467, endPoint y: 267, distance: 141.2
click at [326, 259] on div "[PERSON_NAME]" at bounding box center [470, 263] width 387 height 18
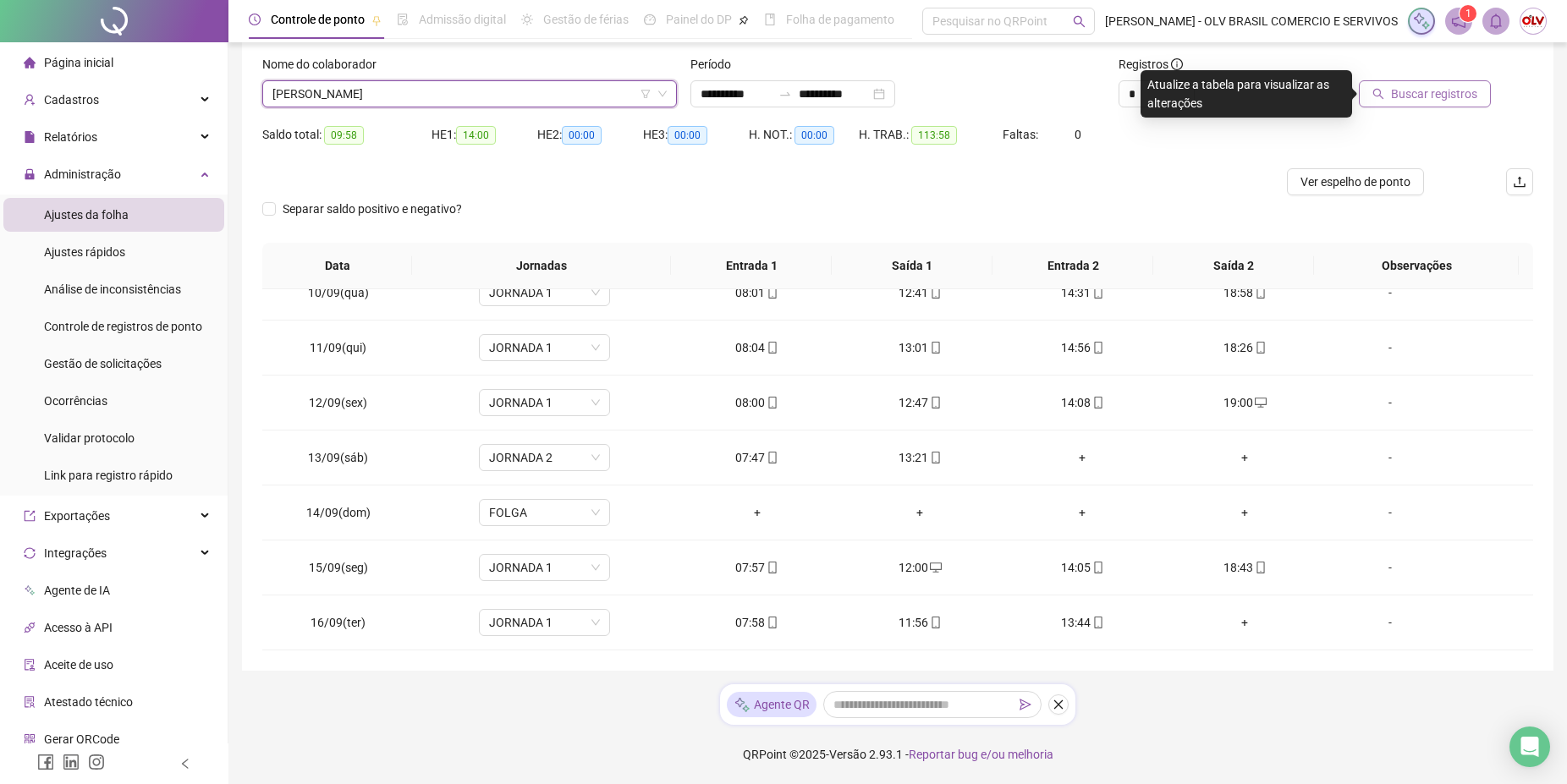
click at [1410, 96] on span "Buscar registros" at bounding box center [1434, 94] width 86 height 18
click at [428, 90] on span "[PERSON_NAME]" at bounding box center [470, 94] width 395 height 26
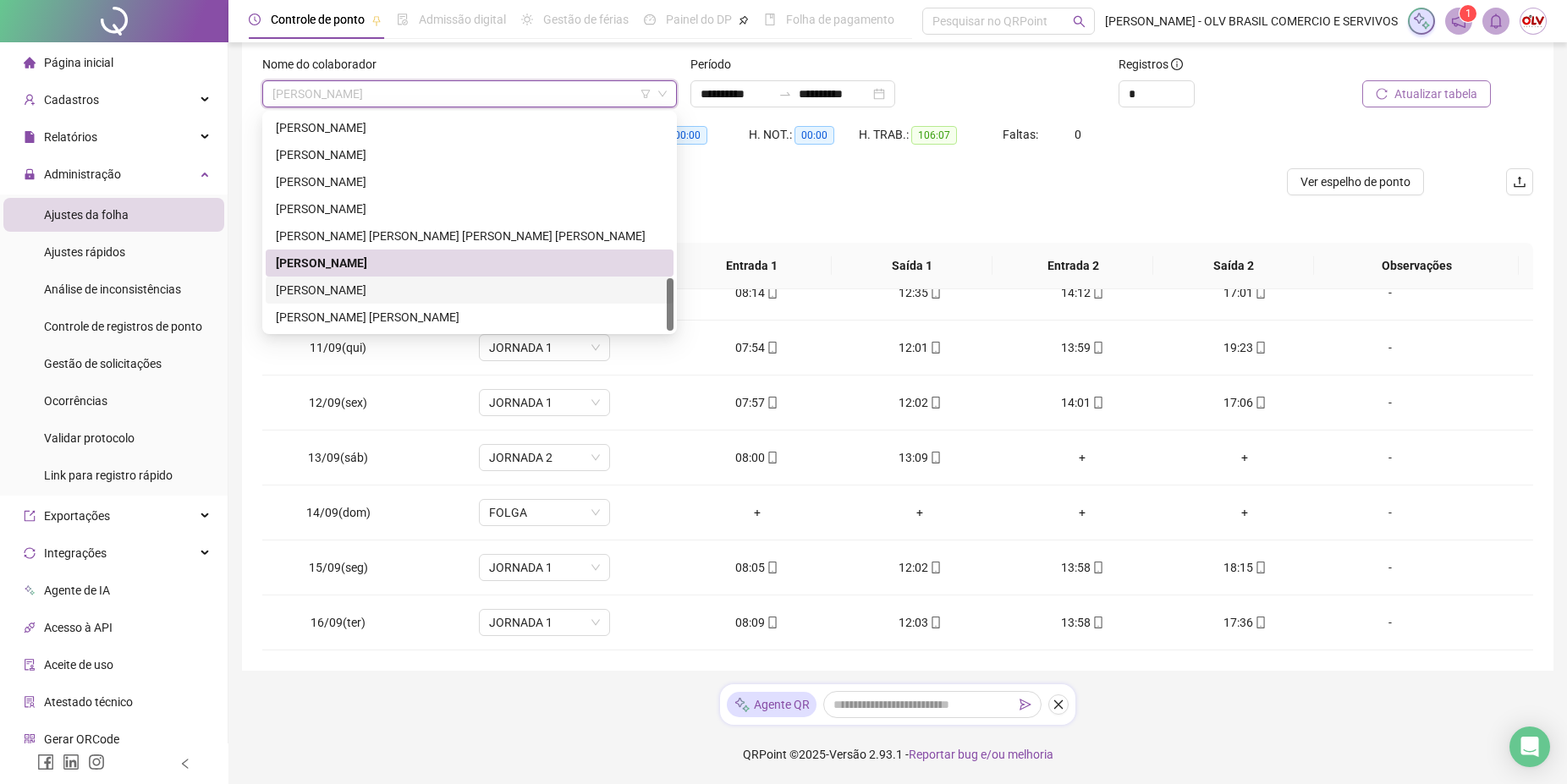
drag, startPoint x: 376, startPoint y: 289, endPoint x: 483, endPoint y: 278, distance: 107.6
click at [376, 290] on div "[PERSON_NAME]" at bounding box center [470, 290] width 387 height 18
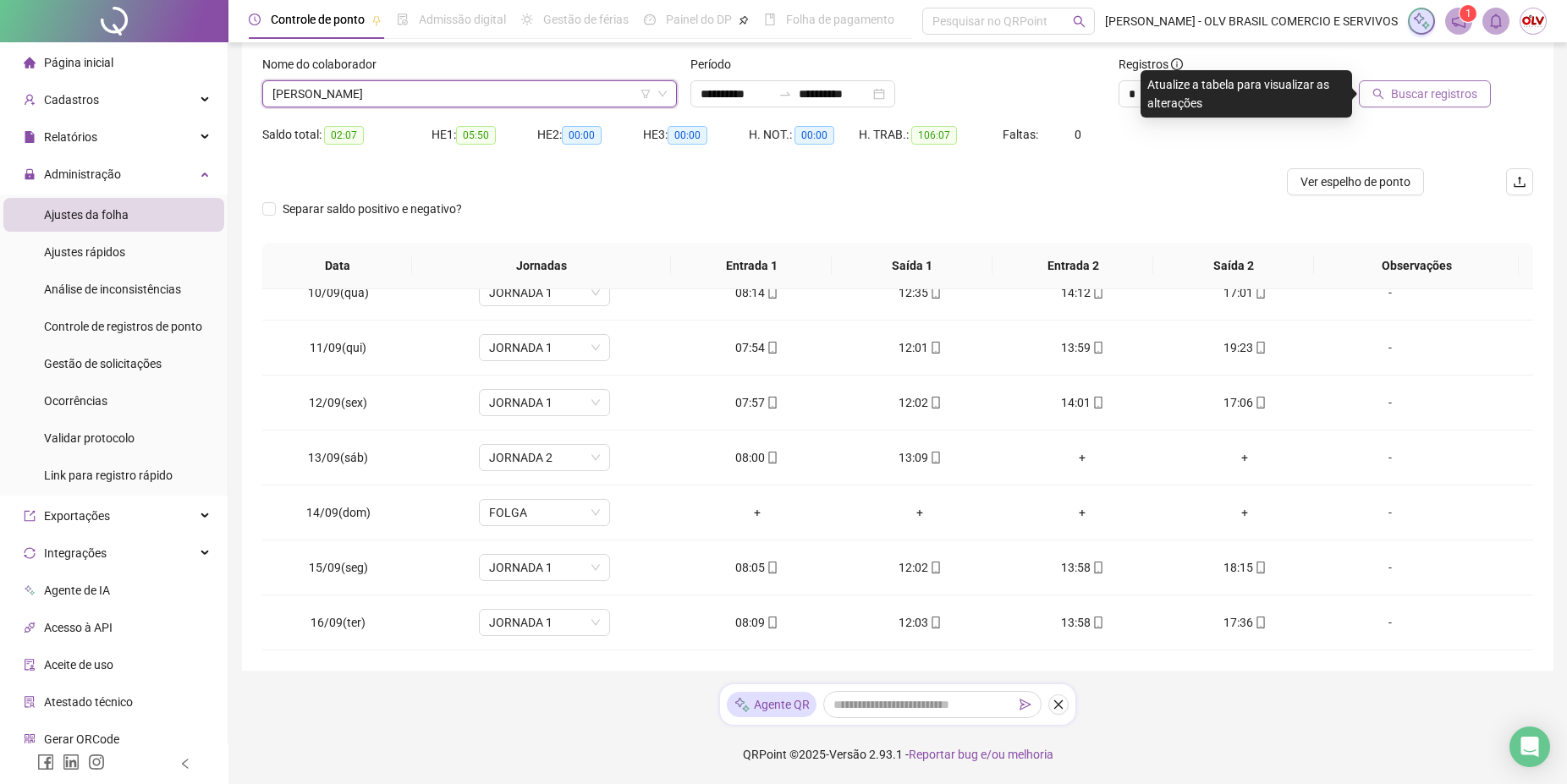
click at [1421, 100] on span "Buscar registros" at bounding box center [1434, 94] width 86 height 18
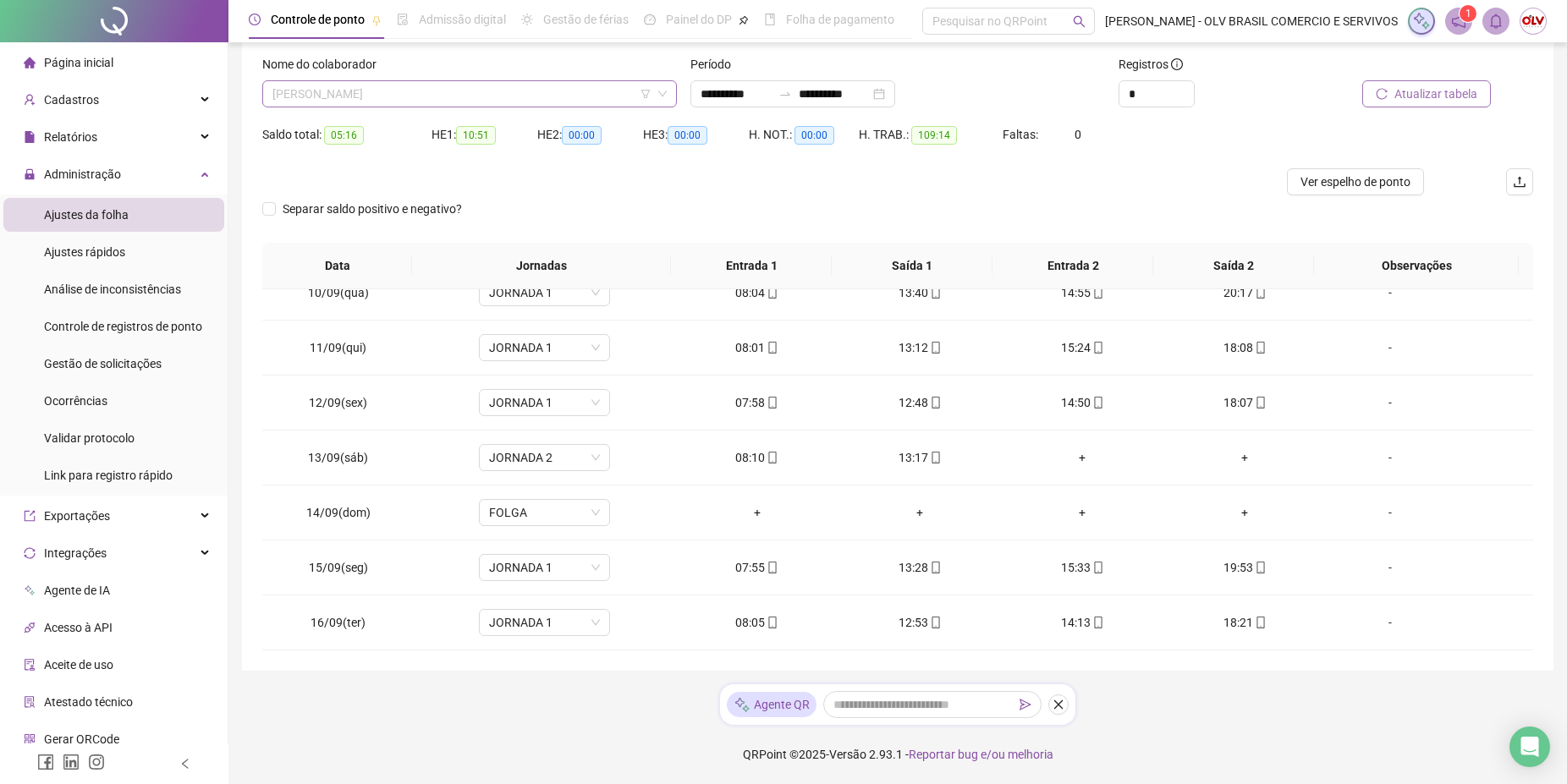
click at [386, 95] on span "[PERSON_NAME]" at bounding box center [470, 94] width 395 height 26
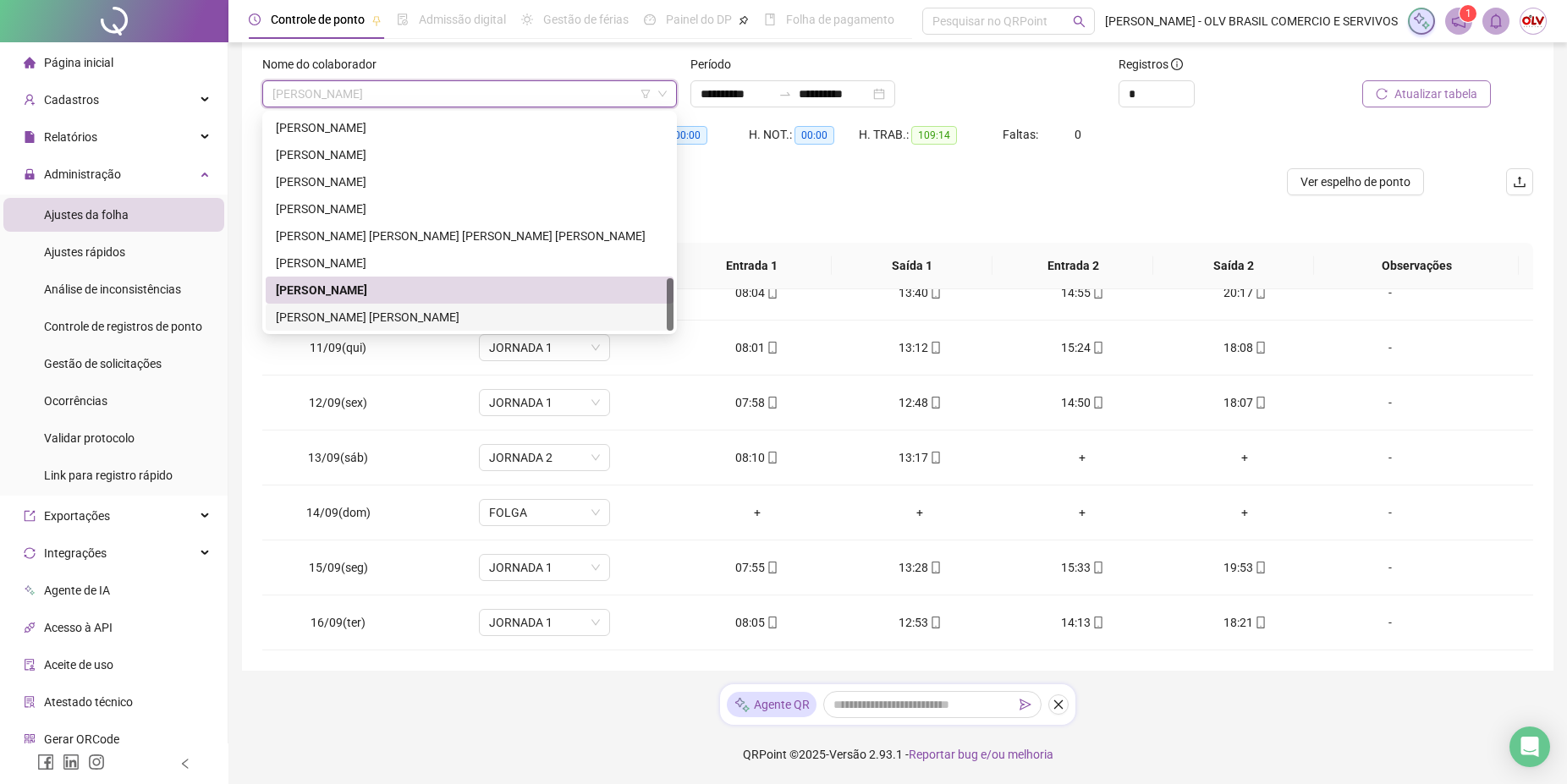
click at [365, 309] on div "[PERSON_NAME] [PERSON_NAME]" at bounding box center [470, 317] width 387 height 18
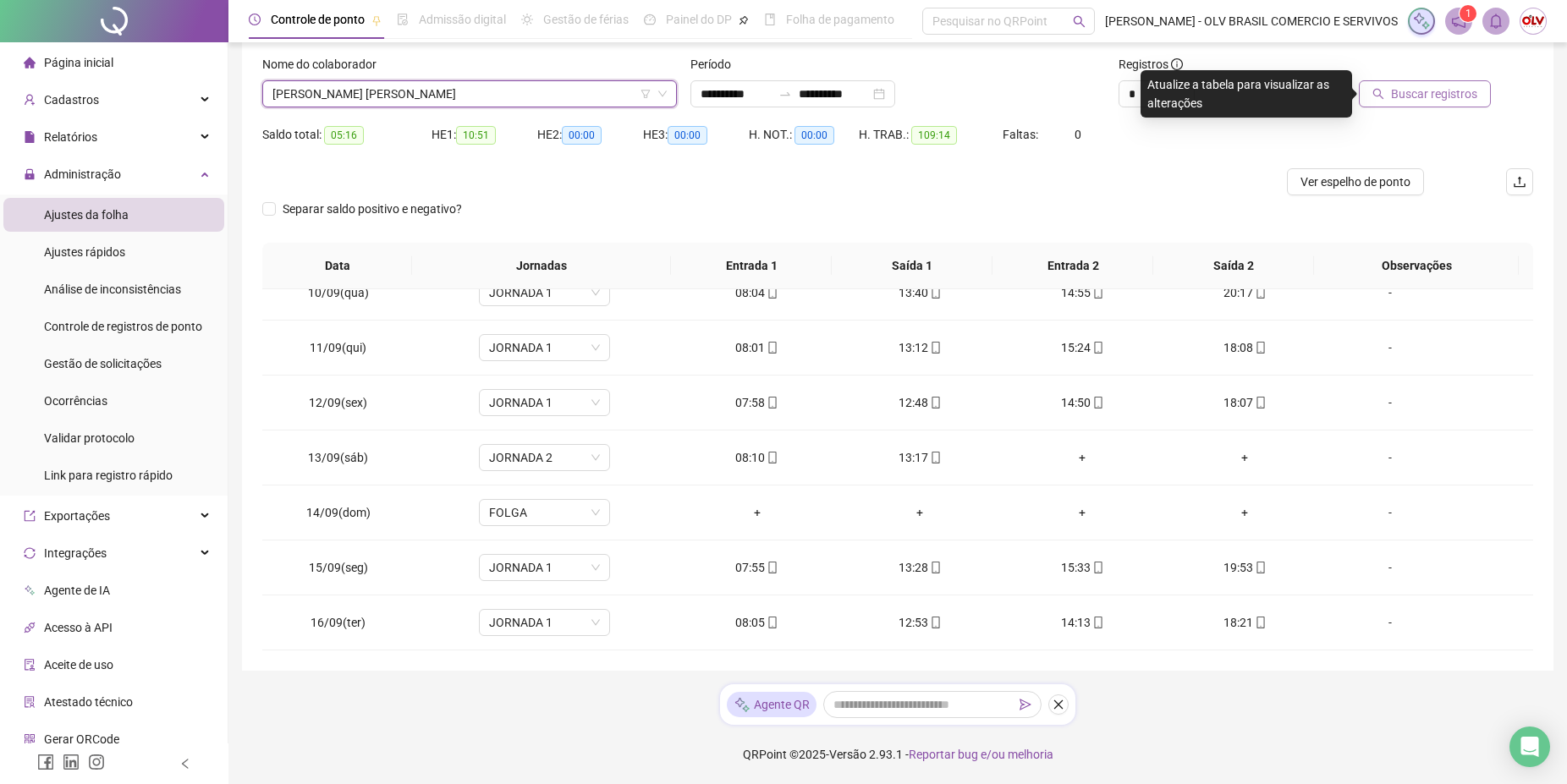
click at [1455, 91] on span "Buscar registros" at bounding box center [1434, 94] width 86 height 18
